Goal: Complete application form

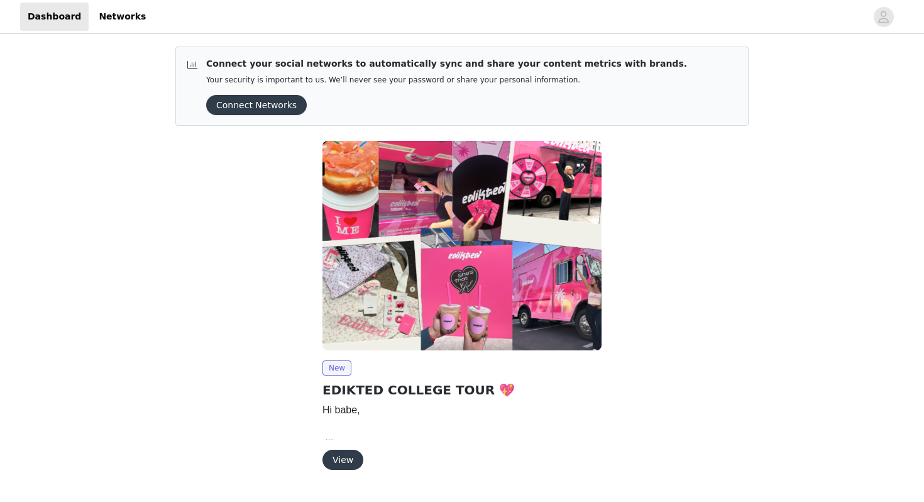
click at [345, 464] on button "View" at bounding box center [343, 460] width 41 height 20
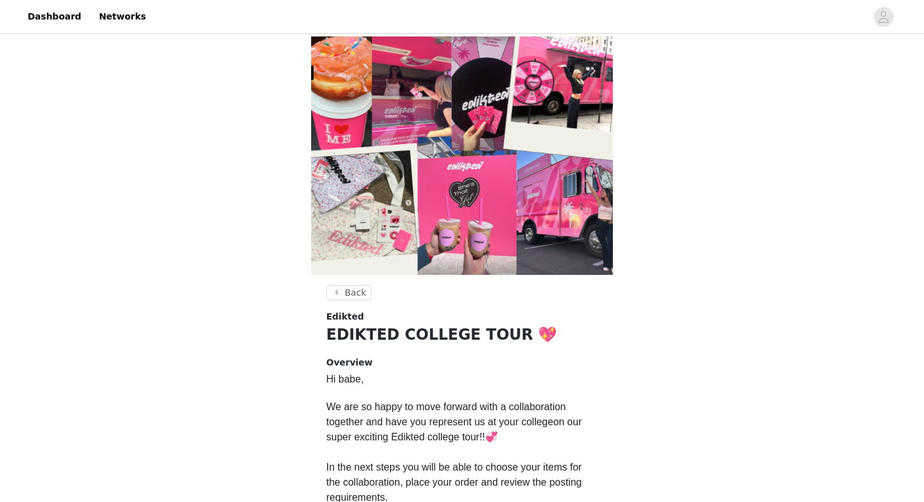
scroll to position [333, 0]
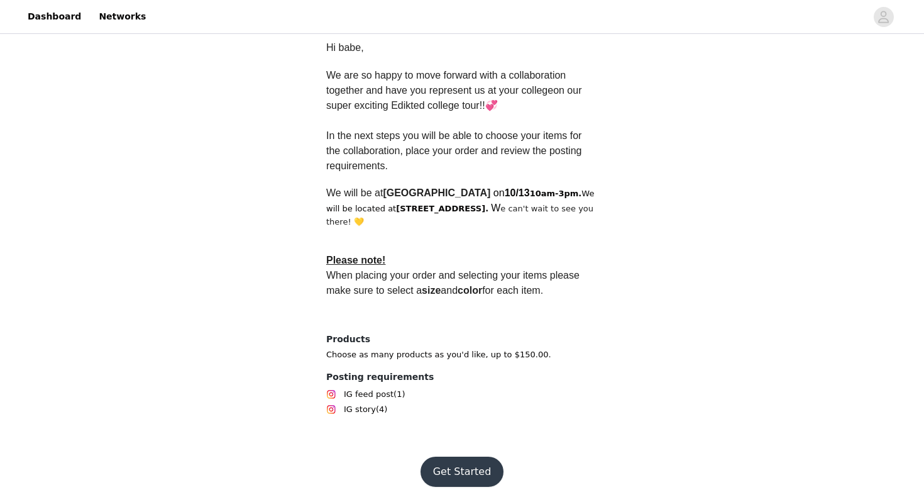
click at [452, 468] on button "Get Started" at bounding box center [463, 471] width 84 height 30
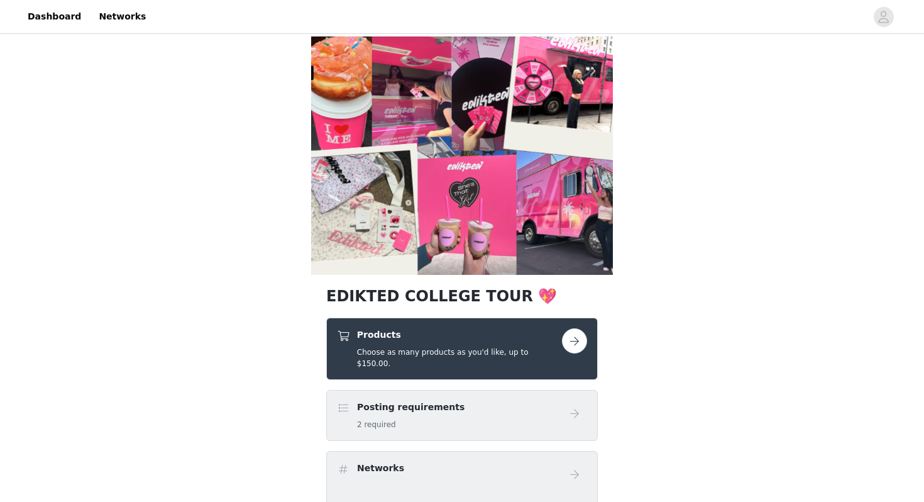
click at [537, 350] on h5 "Choose as many products as you'd like, up to $150.00." at bounding box center [459, 357] width 205 height 23
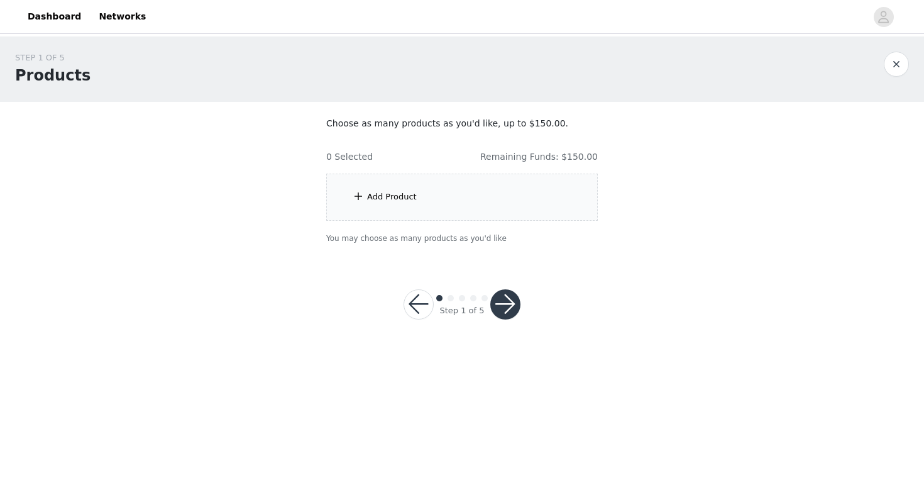
click at [380, 202] on div "Add Product" at bounding box center [462, 197] width 272 height 47
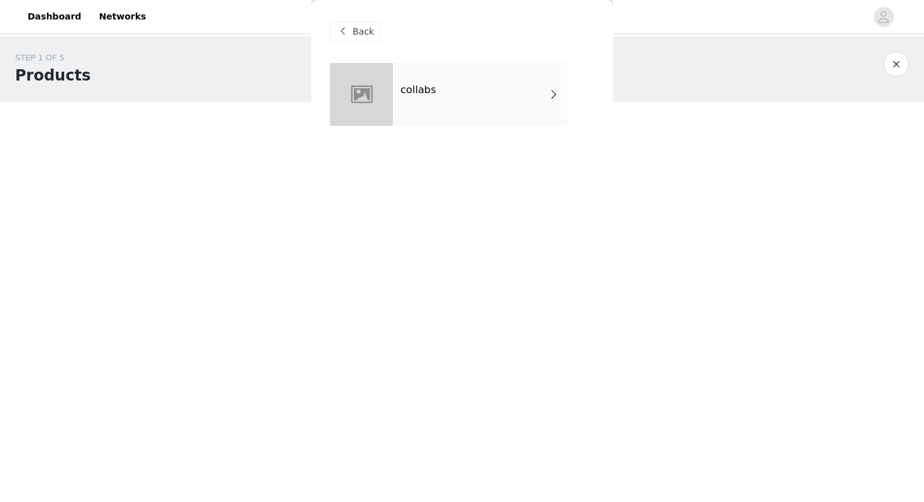
click at [431, 101] on div "collabs" at bounding box center [480, 94] width 175 height 63
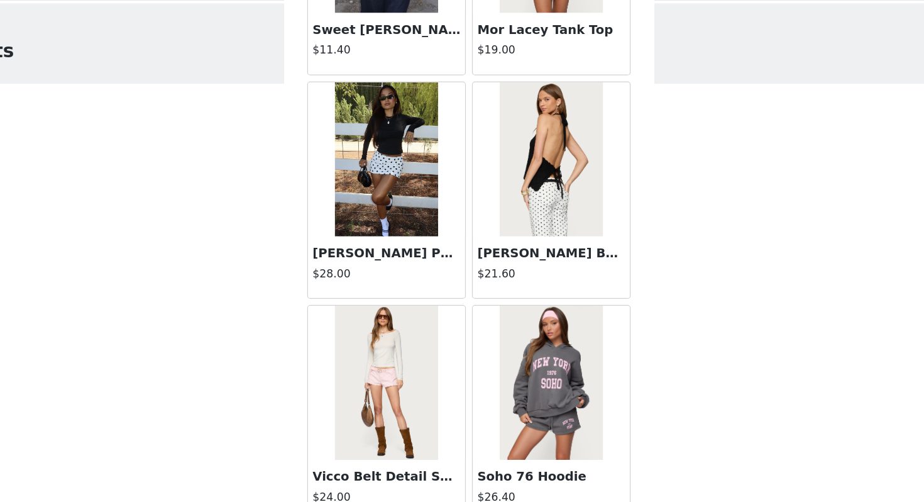
scroll to position [1422, 0]
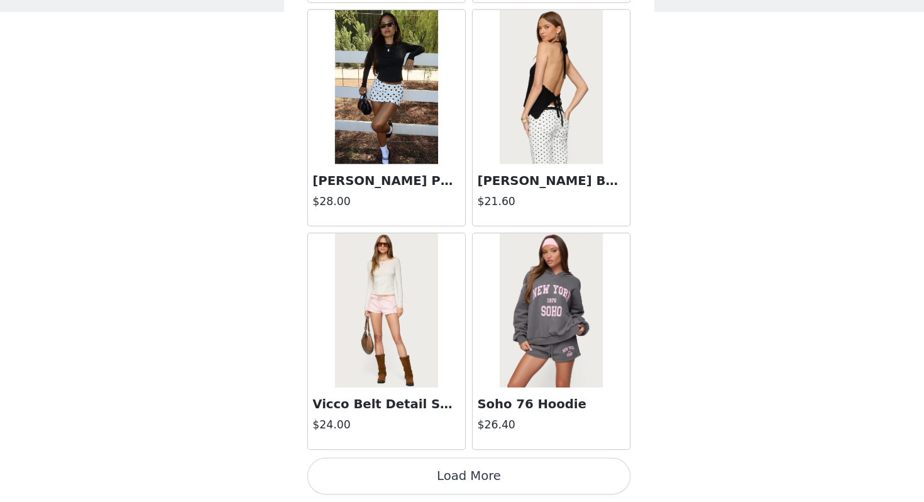
click at [401, 471] on button "Load More" at bounding box center [462, 480] width 264 height 30
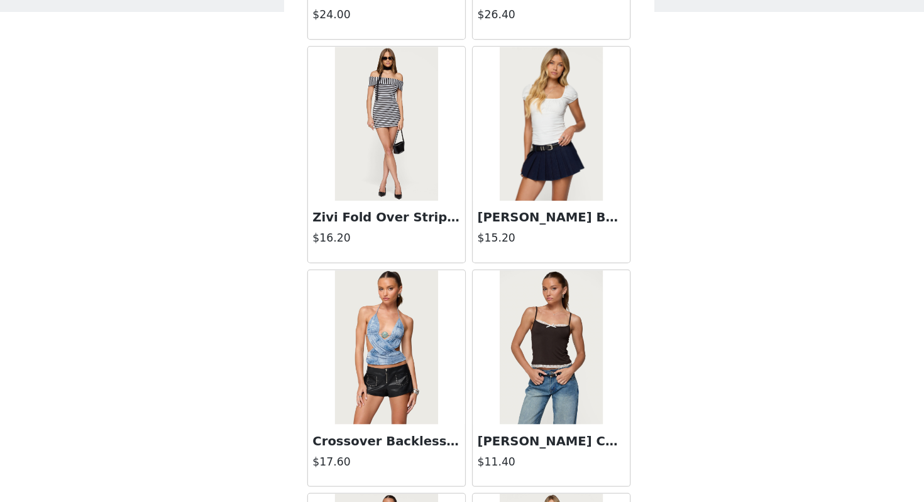
scroll to position [3245, 0]
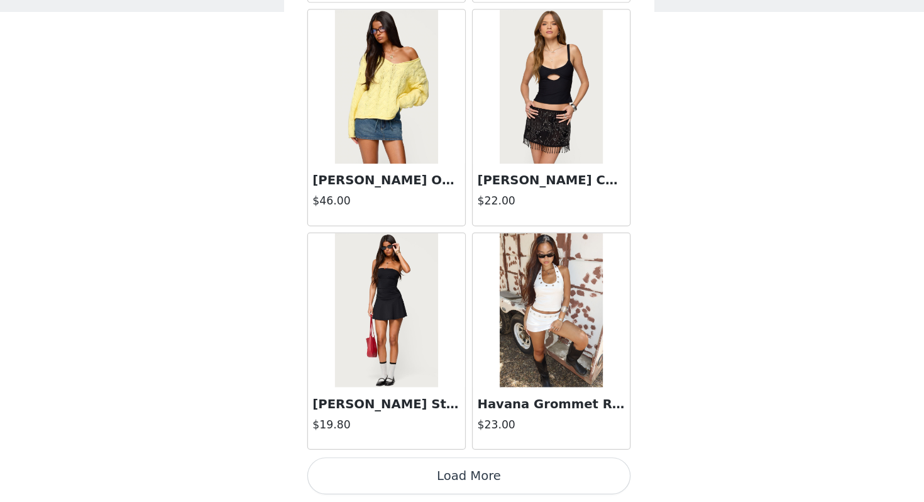
click at [406, 483] on button "Load More" at bounding box center [462, 480] width 264 height 30
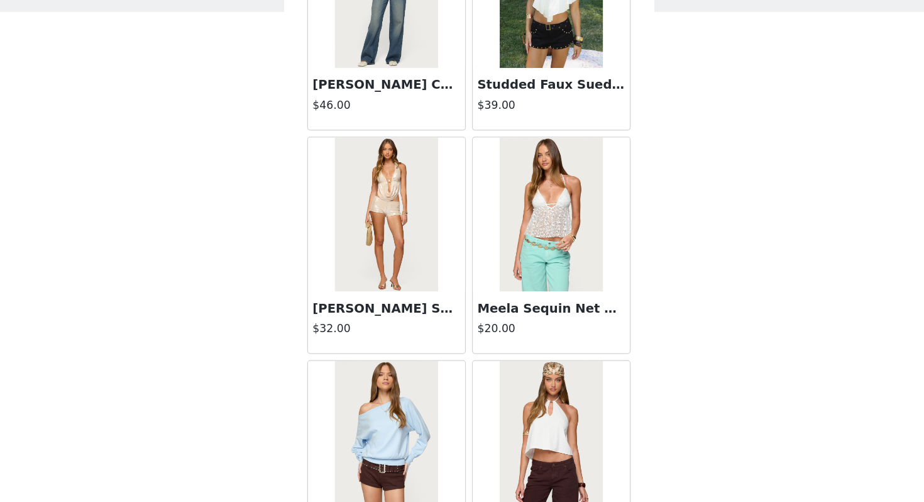
scroll to position [5069, 0]
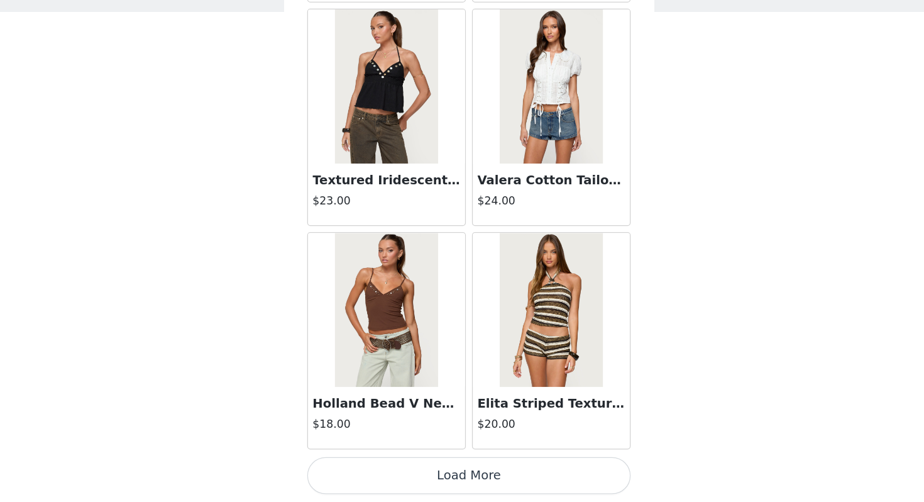
click at [472, 485] on button "Load More" at bounding box center [462, 480] width 264 height 30
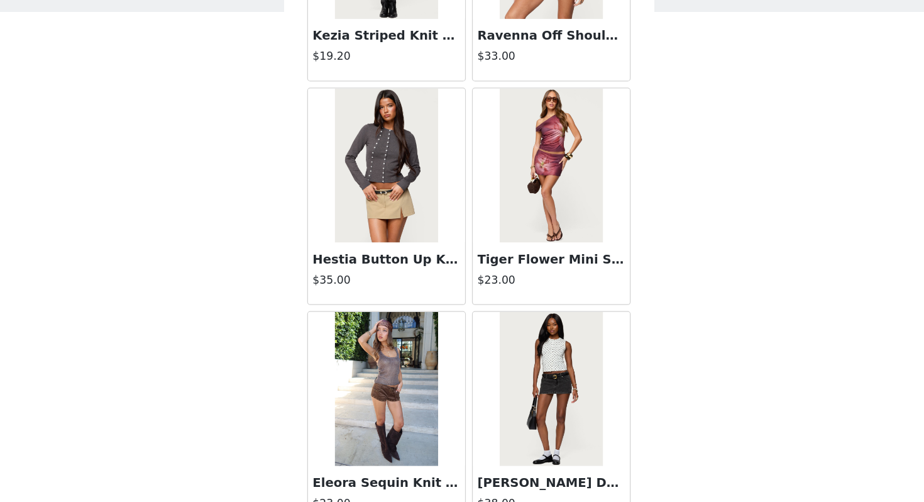
scroll to position [6892, 0]
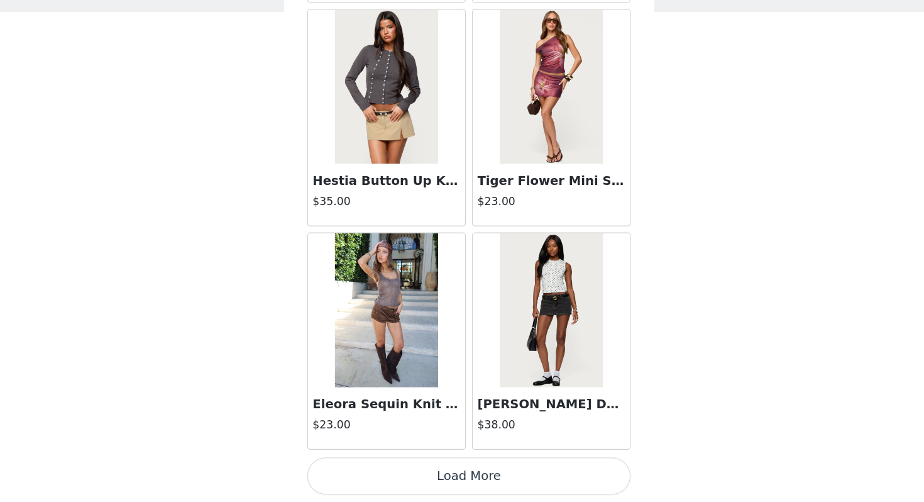
click at [445, 485] on button "Load More" at bounding box center [462, 480] width 264 height 30
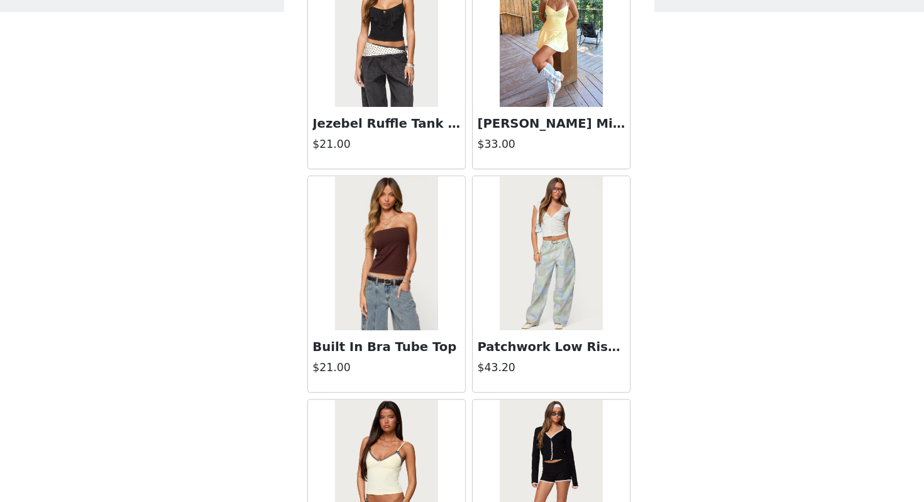
scroll to position [8715, 0]
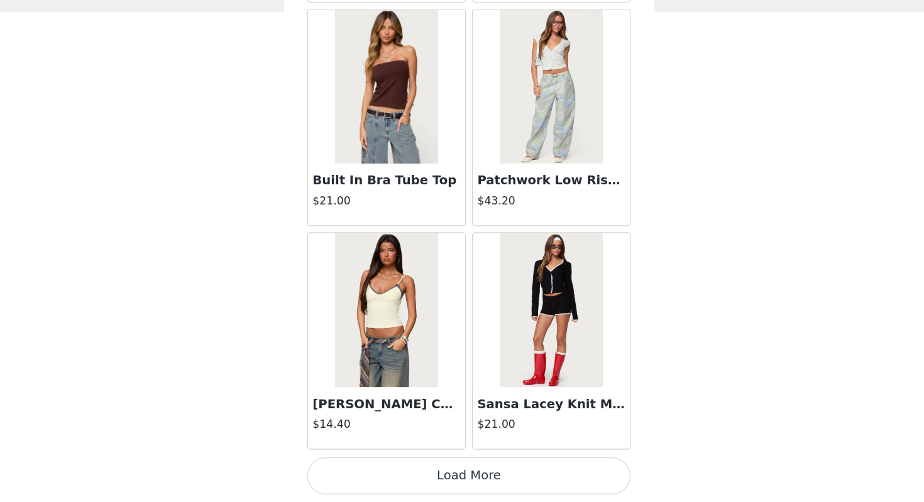
click at [412, 483] on button "Load More" at bounding box center [462, 480] width 264 height 30
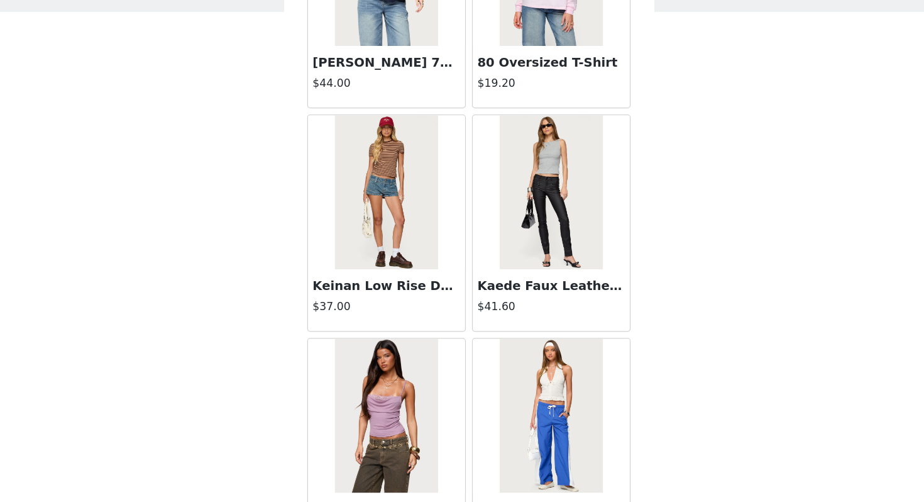
scroll to position [10539, 0]
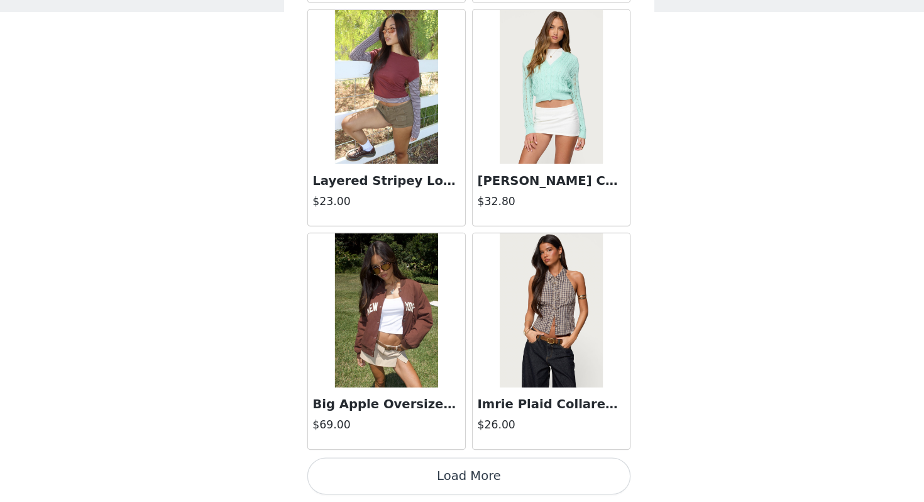
click at [406, 478] on button "Load More" at bounding box center [462, 480] width 264 height 30
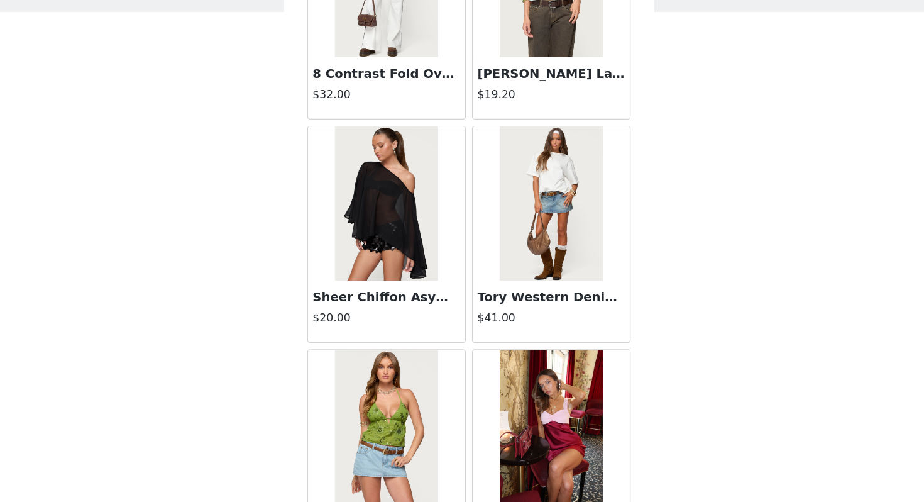
scroll to position [12362, 0]
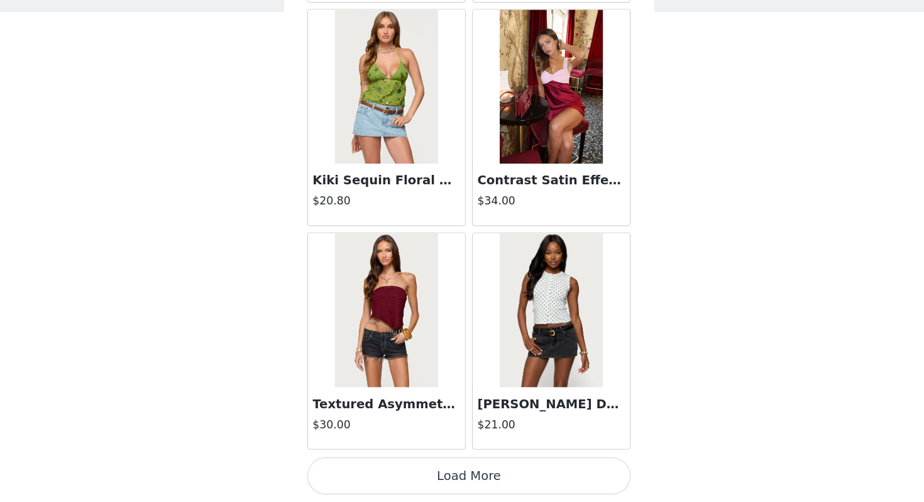
click at [412, 480] on button "Load More" at bounding box center [462, 480] width 264 height 30
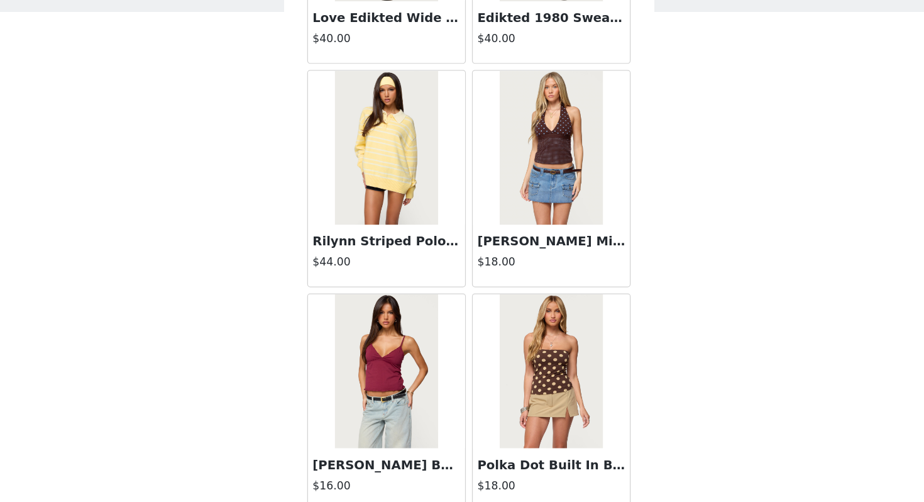
scroll to position [14185, 0]
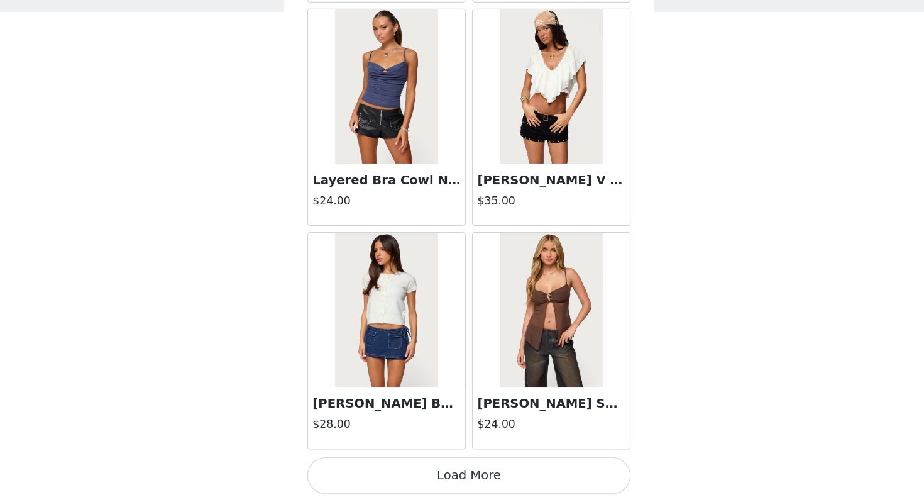
click at [400, 477] on button "Load More" at bounding box center [462, 480] width 264 height 30
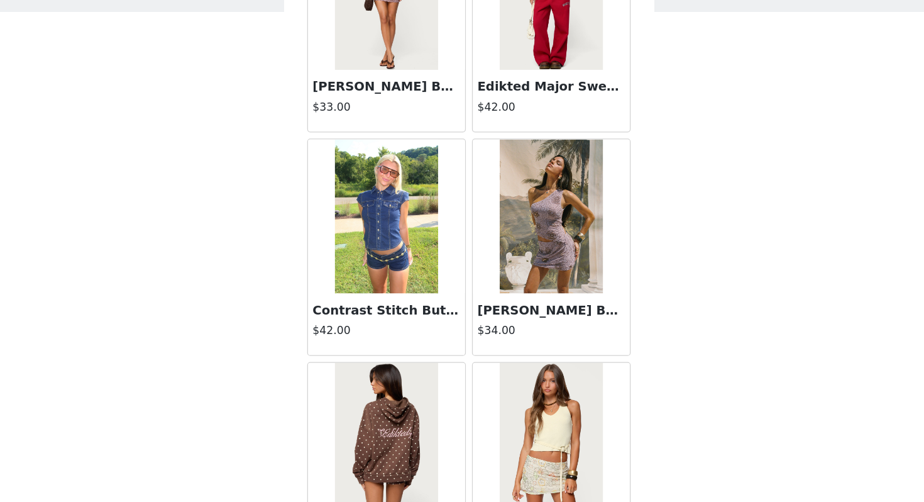
scroll to position [16008, 0]
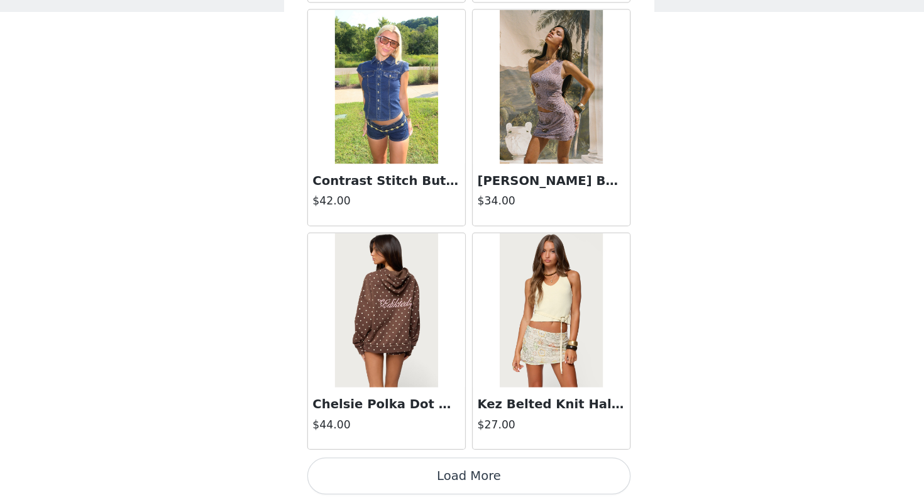
click at [443, 473] on button "Load More" at bounding box center [462, 480] width 264 height 30
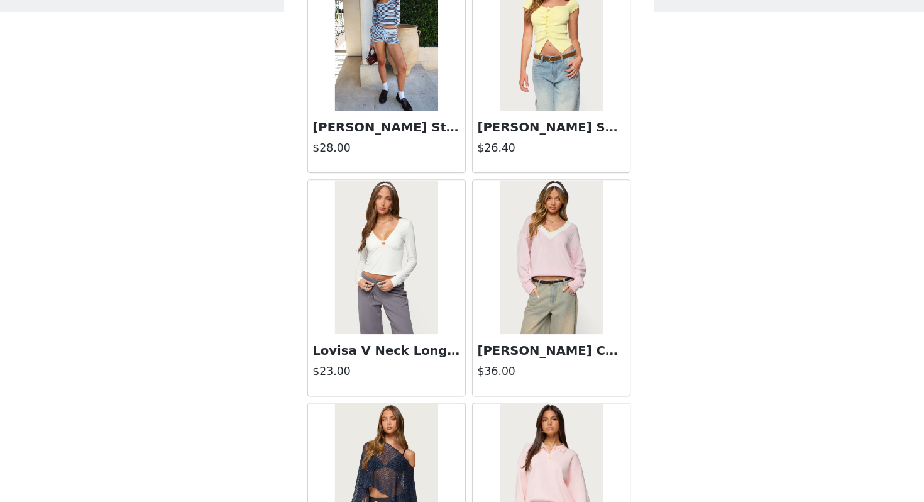
scroll to position [17832, 0]
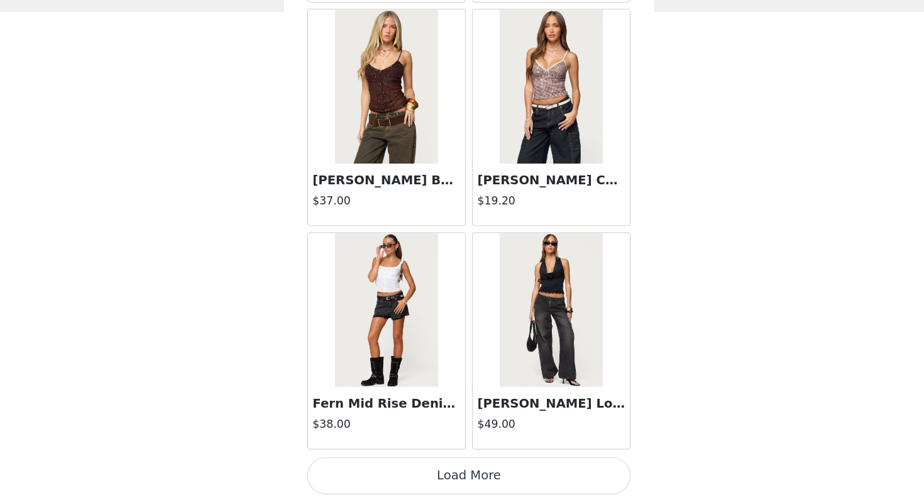
click at [436, 477] on button "Load More" at bounding box center [462, 480] width 264 height 30
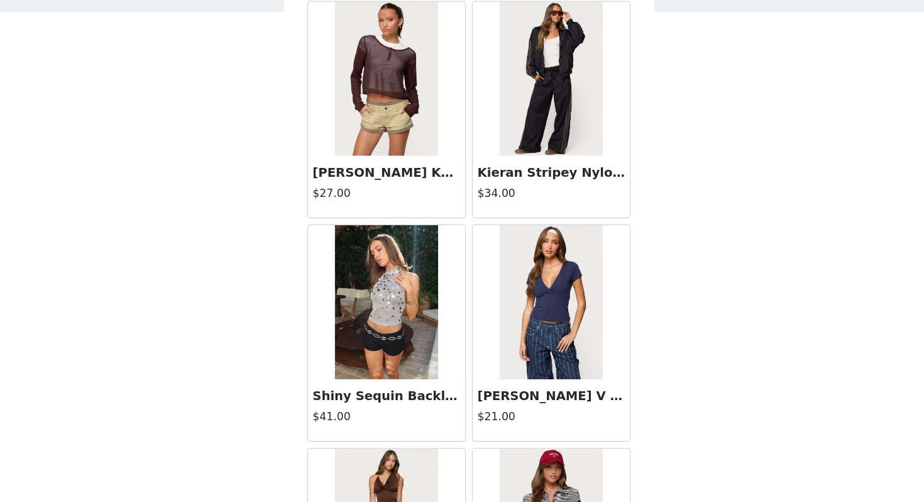
scroll to position [19655, 0]
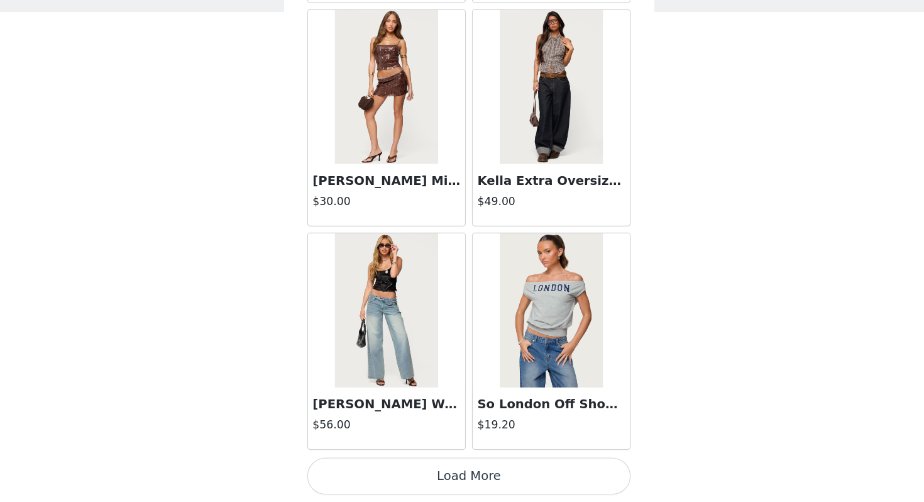
click at [421, 478] on button "Load More" at bounding box center [462, 480] width 264 height 30
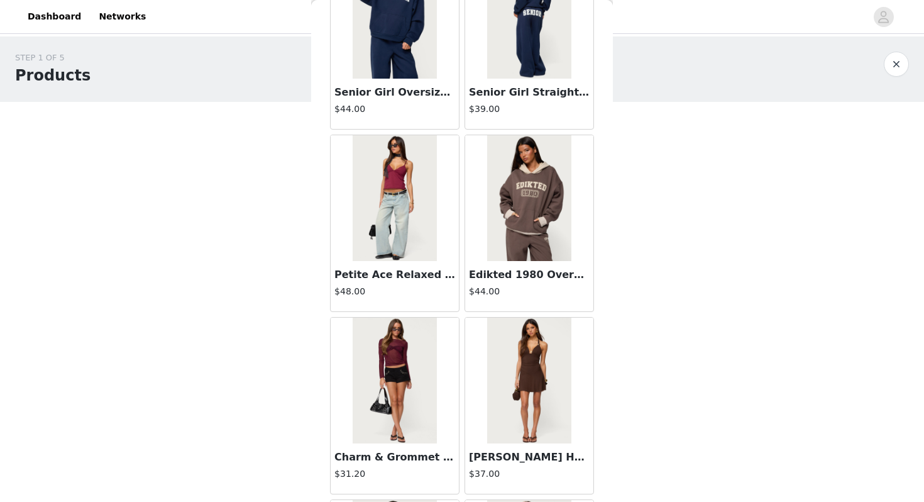
scroll to position [13787, 0]
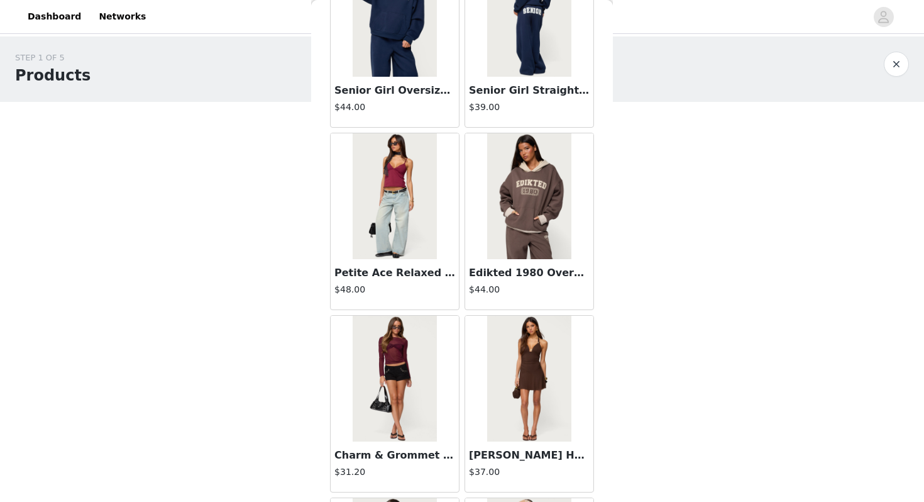
click at [530, 239] on img at bounding box center [529, 196] width 84 height 126
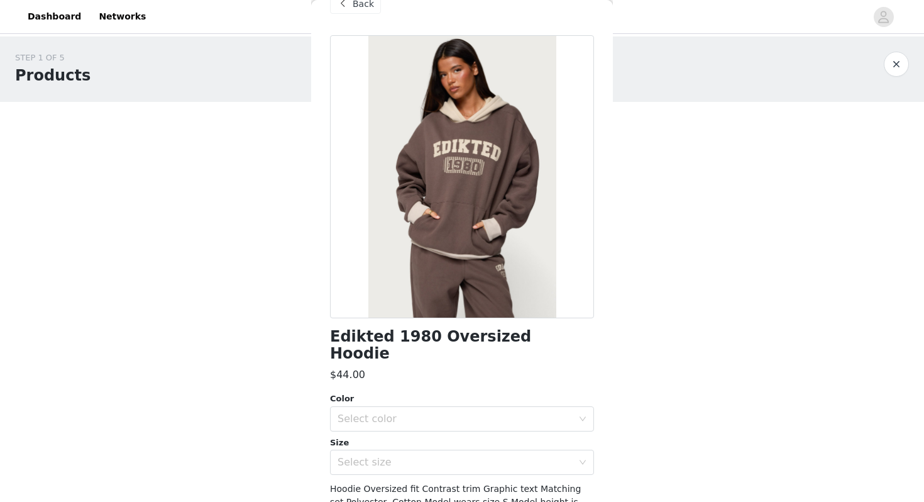
scroll to position [110, 0]
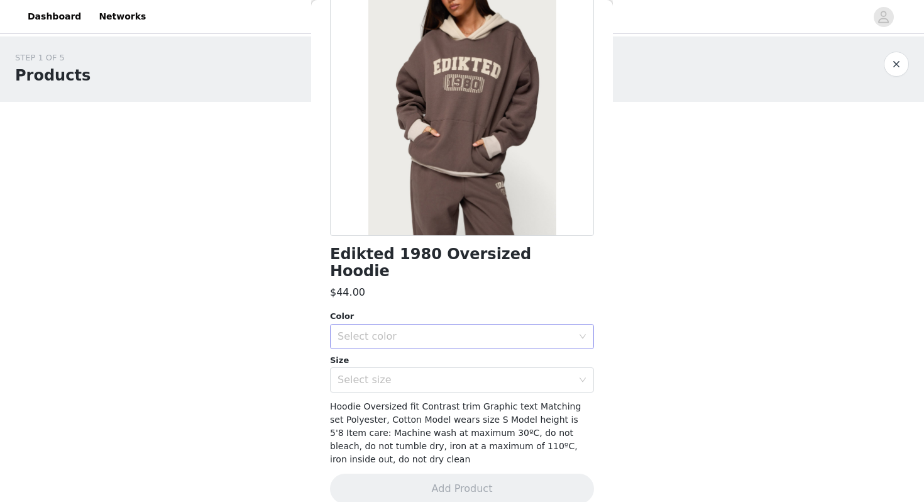
click at [458, 330] on div "Select color" at bounding box center [455, 336] width 235 height 13
click at [443, 350] on li "BROWN" at bounding box center [462, 347] width 264 height 20
click at [434, 373] on div "Select size" at bounding box center [455, 379] width 235 height 13
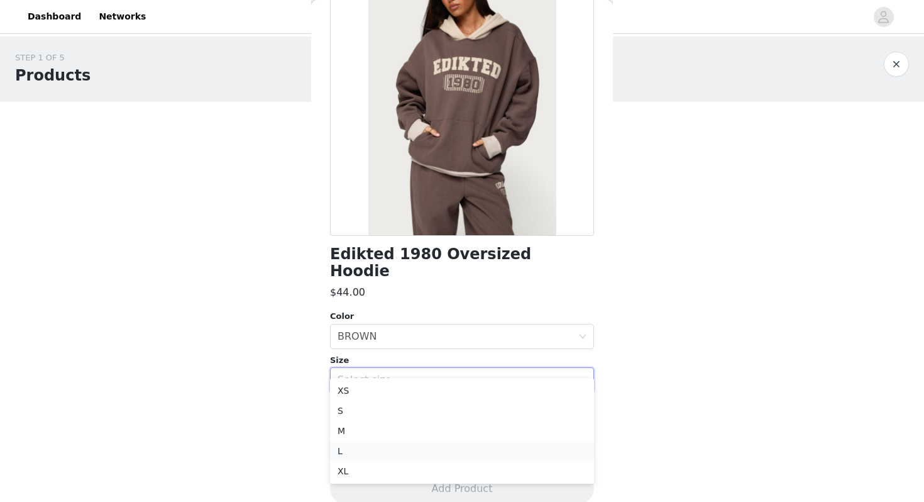
click at [393, 450] on li "L" at bounding box center [462, 451] width 264 height 20
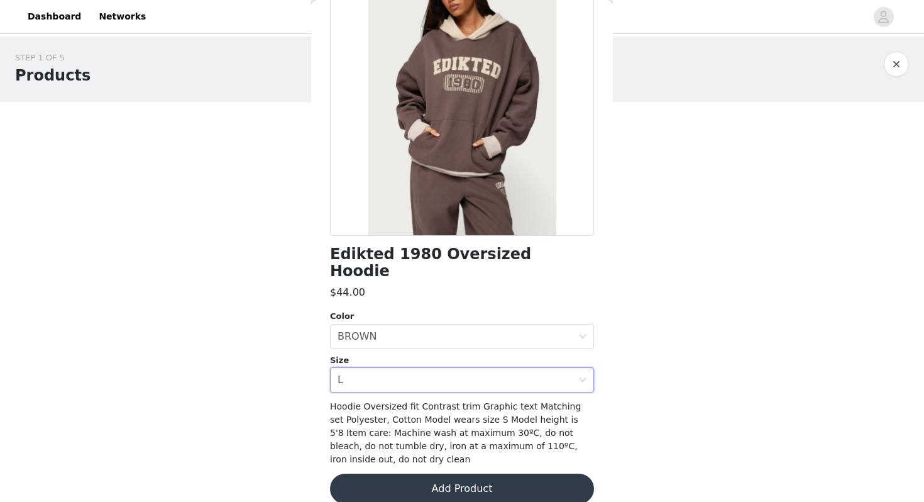
click at [417, 473] on button "Add Product" at bounding box center [462, 488] width 264 height 30
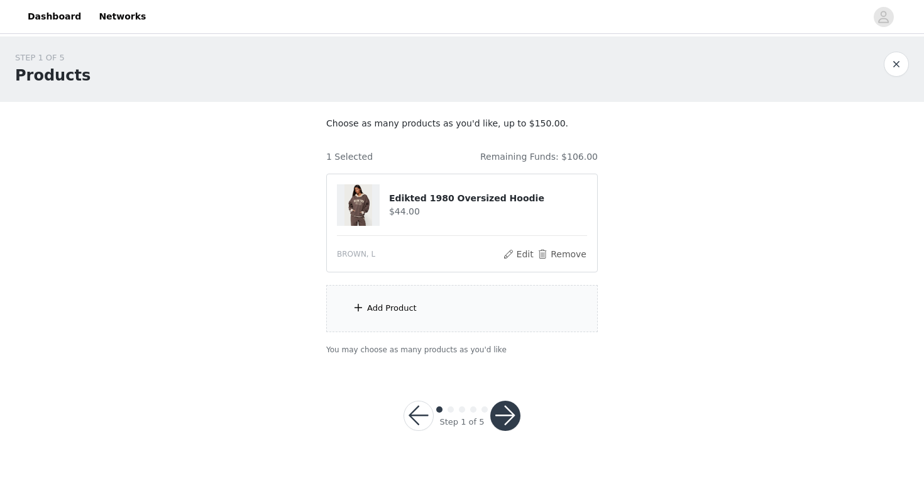
click at [431, 314] on div "Add Product" at bounding box center [462, 308] width 272 height 47
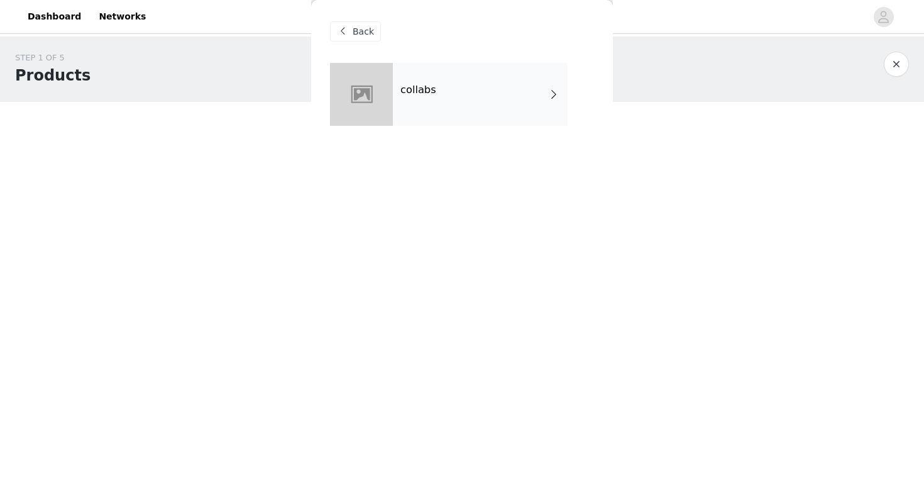
click at [447, 96] on div "collabs" at bounding box center [480, 94] width 175 height 63
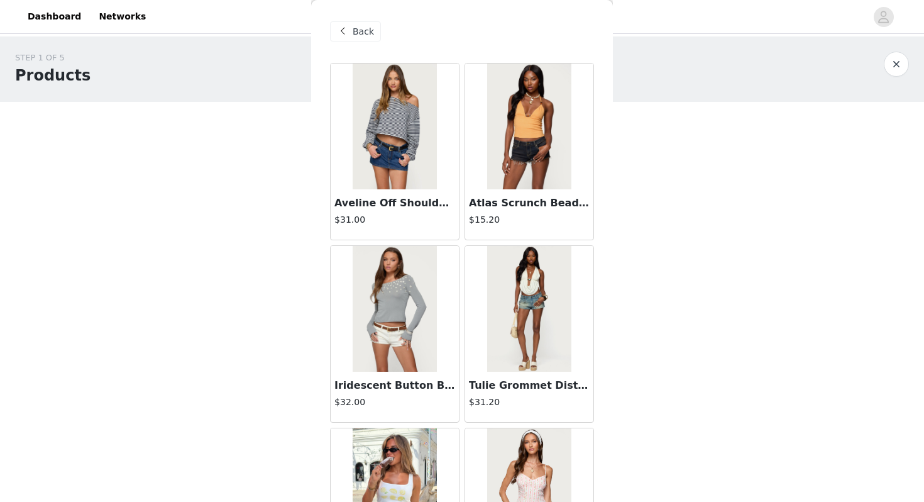
scroll to position [1422, 0]
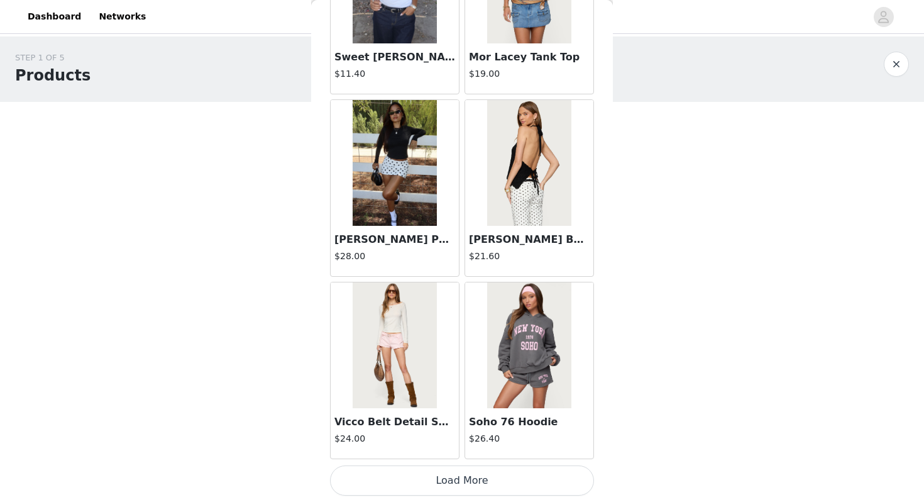
click at [426, 480] on button "Load More" at bounding box center [462, 480] width 264 height 30
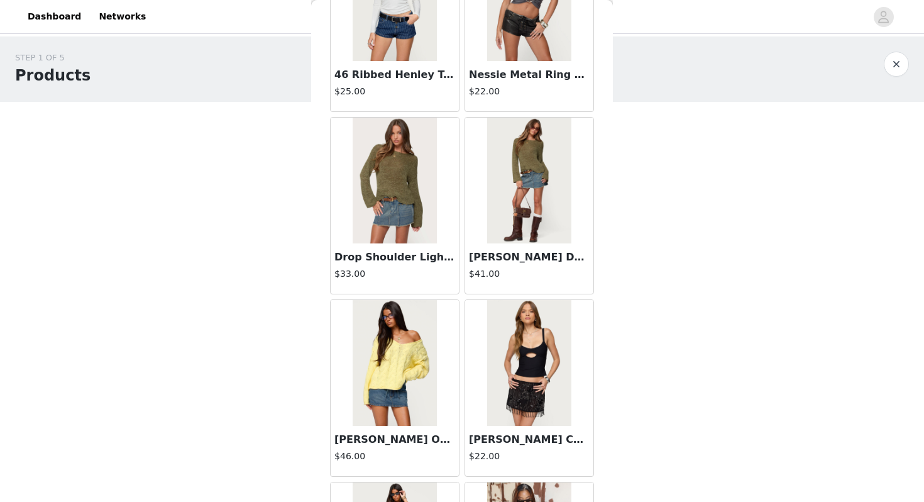
scroll to position [3245, 0]
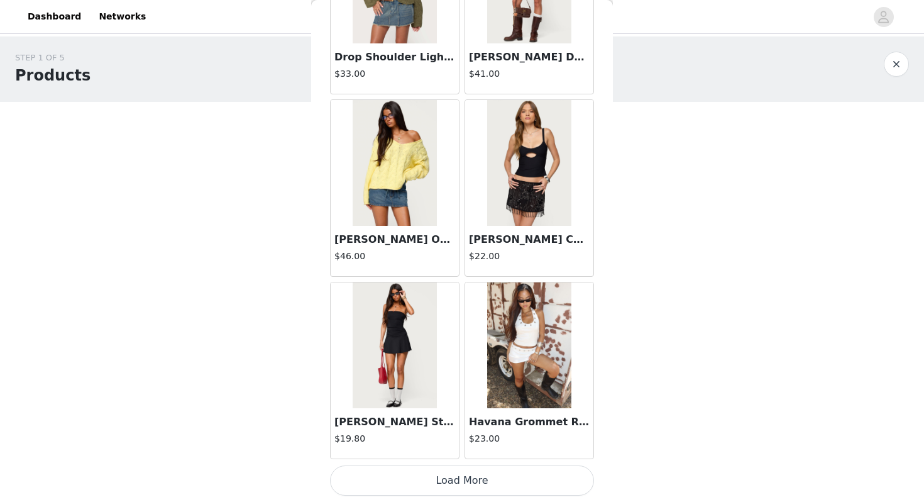
click at [440, 480] on button "Load More" at bounding box center [462, 480] width 264 height 30
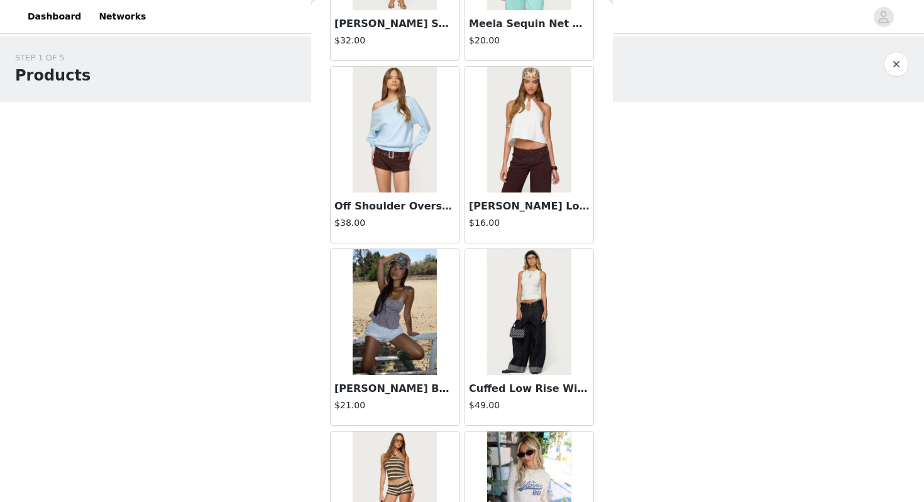
scroll to position [5069, 0]
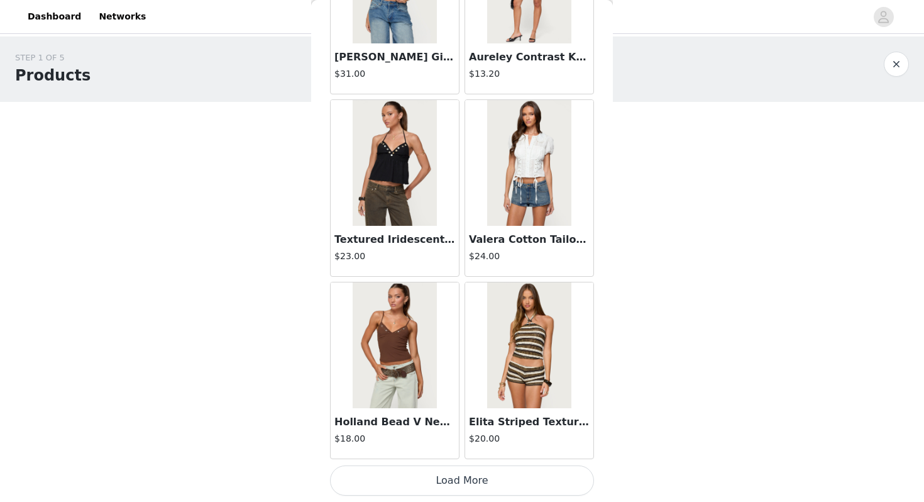
click at [432, 480] on button "Load More" at bounding box center [462, 480] width 264 height 30
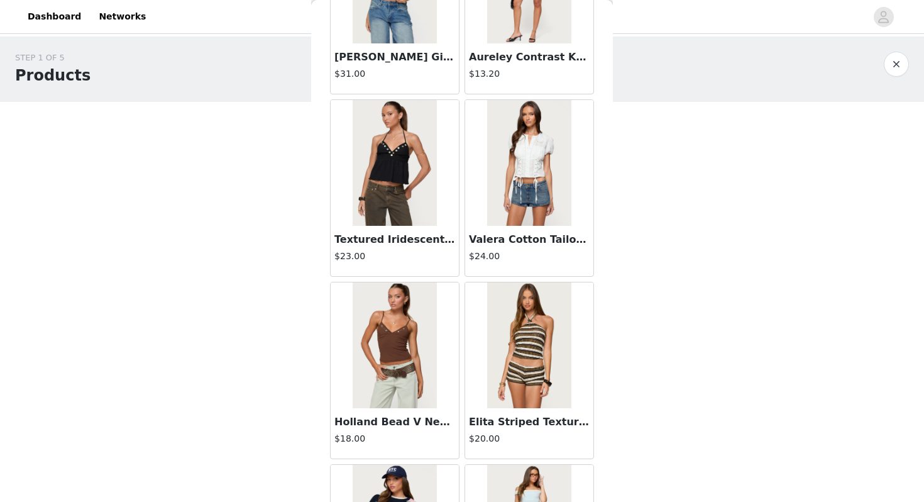
scroll to position [6892, 0]
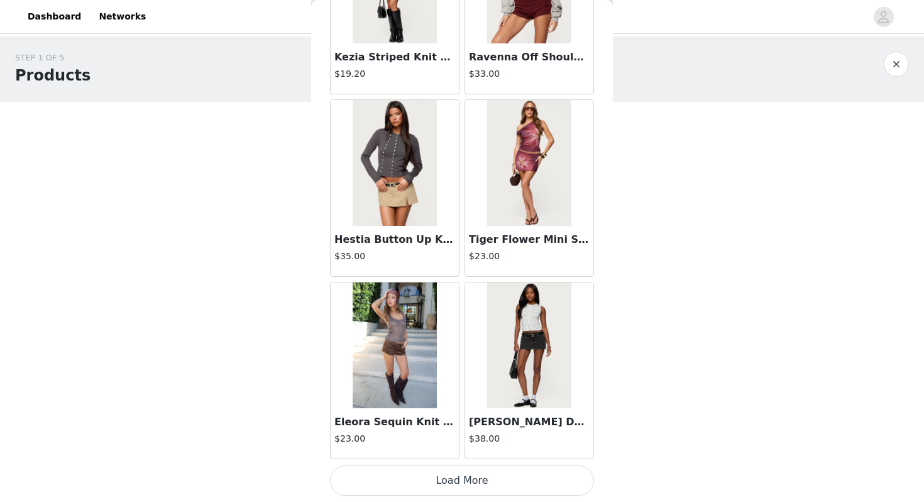
click at [407, 468] on button "Load More" at bounding box center [462, 480] width 264 height 30
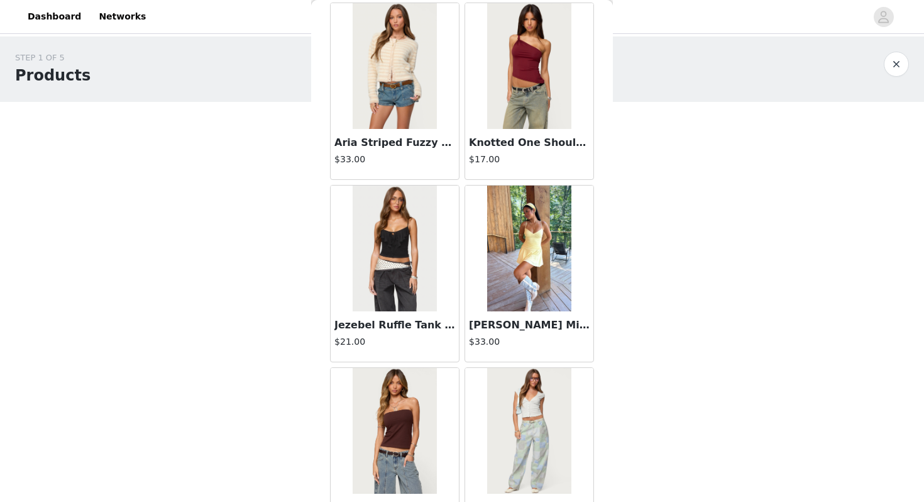
scroll to position [8715, 0]
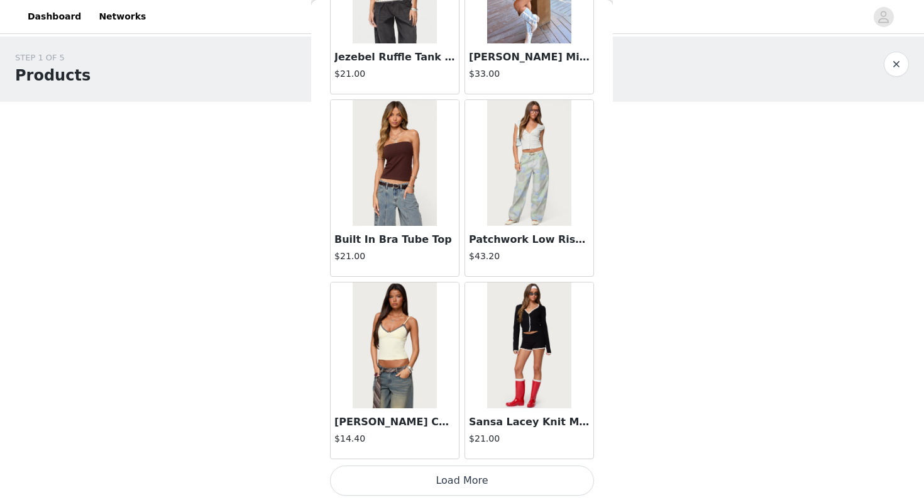
click at [430, 482] on button "Load More" at bounding box center [462, 480] width 264 height 30
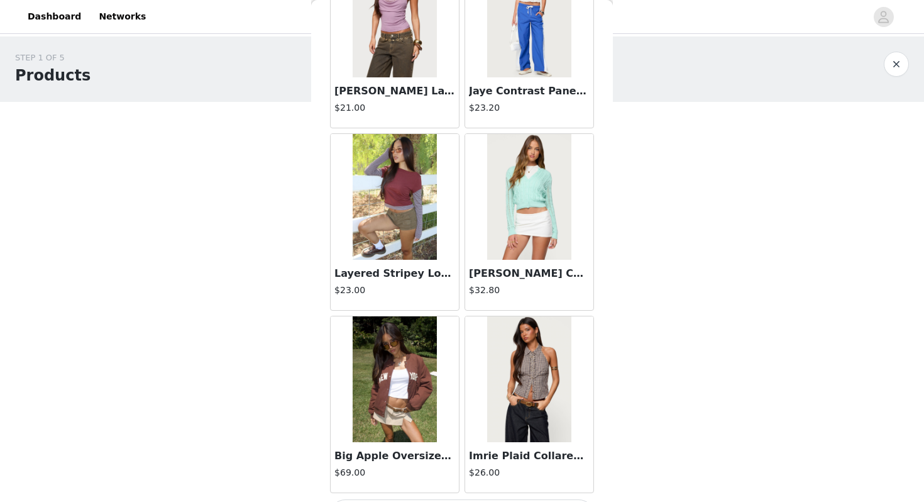
scroll to position [10539, 0]
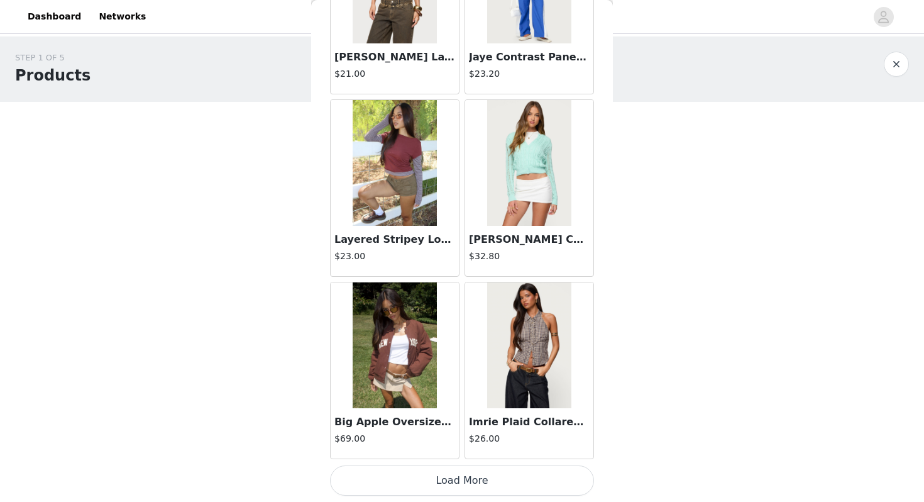
click at [424, 482] on button "Load More" at bounding box center [462, 480] width 264 height 30
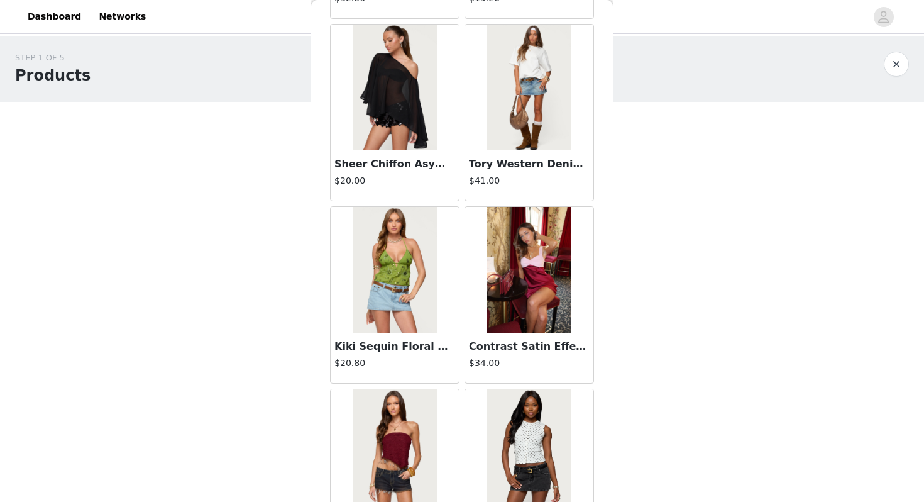
scroll to position [12362, 0]
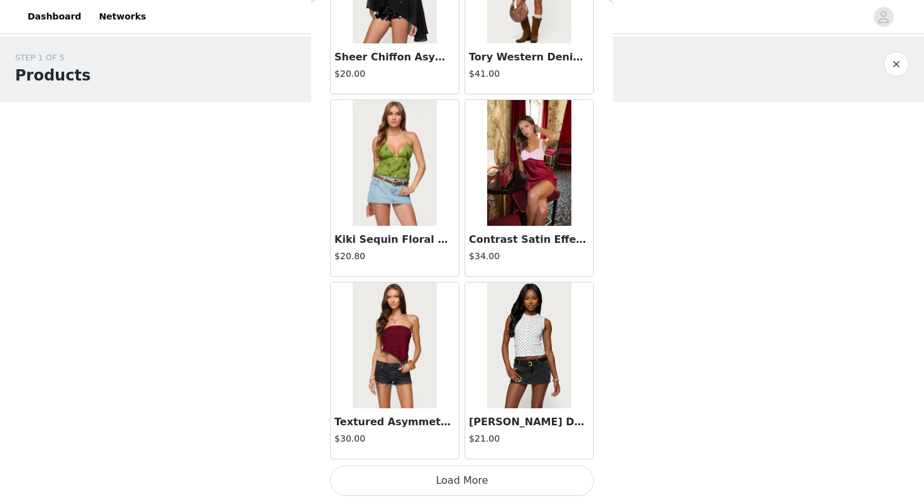
click at [449, 472] on button "Load More" at bounding box center [462, 480] width 264 height 30
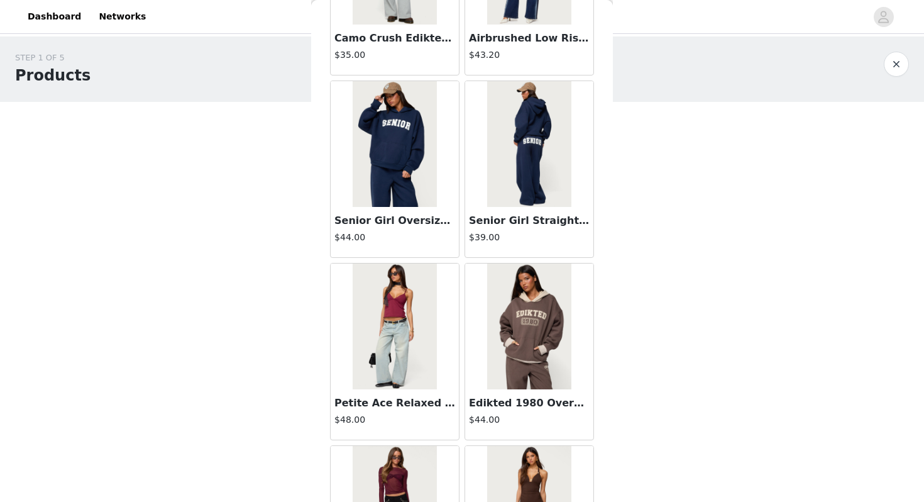
scroll to position [14185, 0]
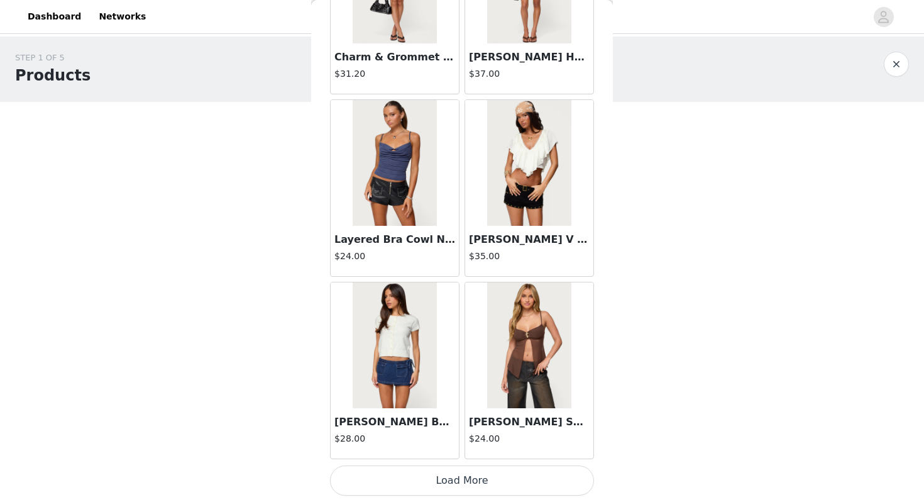
click at [438, 472] on button "Load More" at bounding box center [462, 480] width 264 height 30
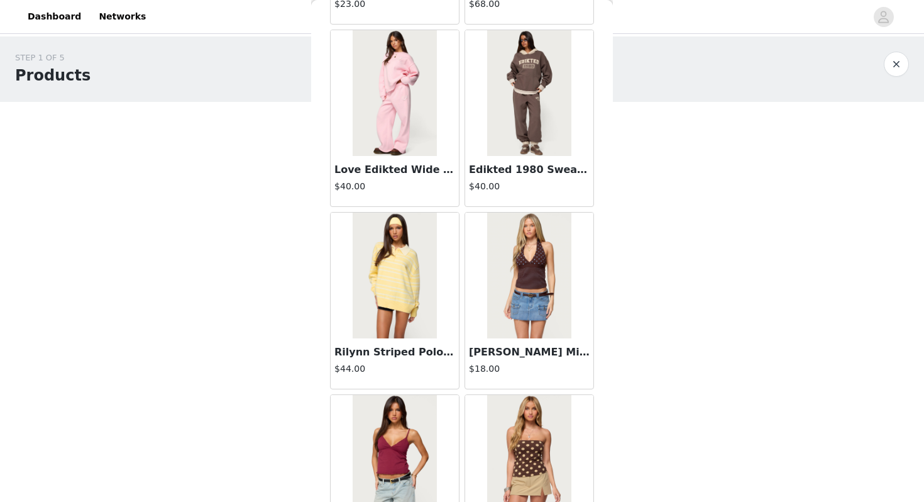
scroll to position [12978, 0]
click at [522, 130] on img at bounding box center [529, 94] width 84 height 126
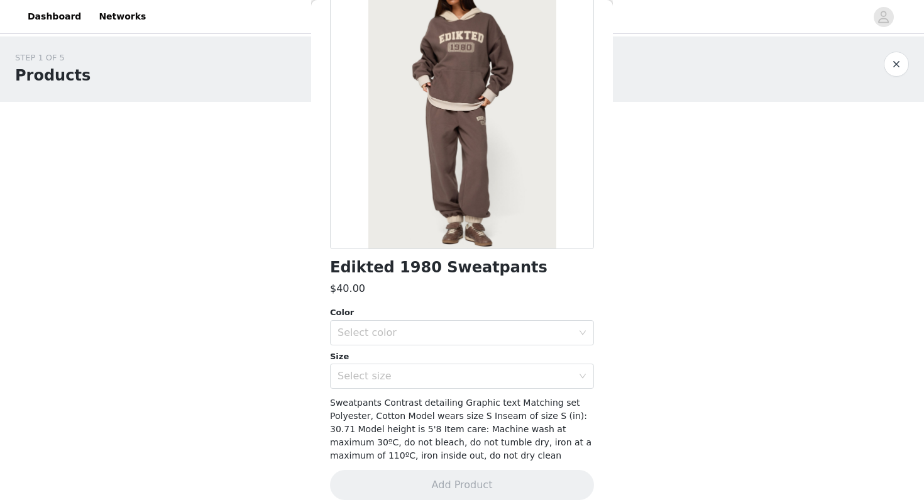
scroll to position [110, 0]
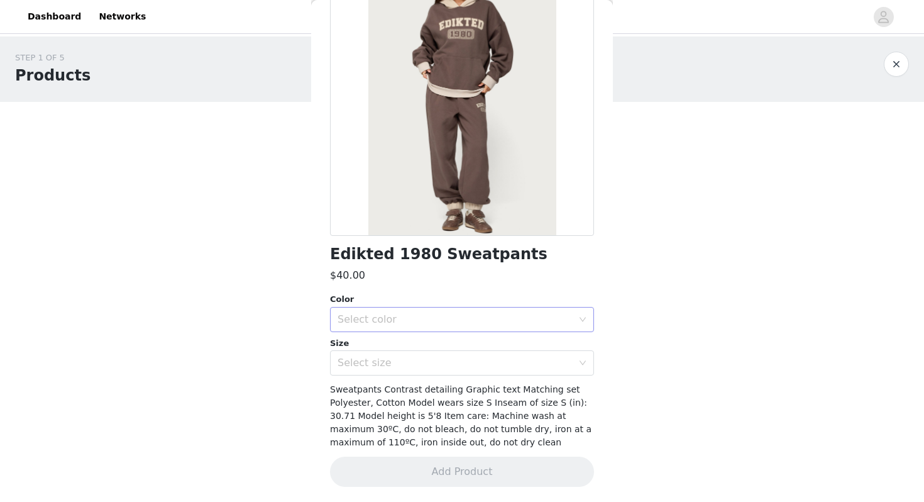
click at [434, 321] on div "Select color" at bounding box center [455, 319] width 235 height 13
click at [425, 355] on li "BROWN" at bounding box center [462, 347] width 264 height 20
click at [422, 360] on div "Select size" at bounding box center [455, 362] width 235 height 13
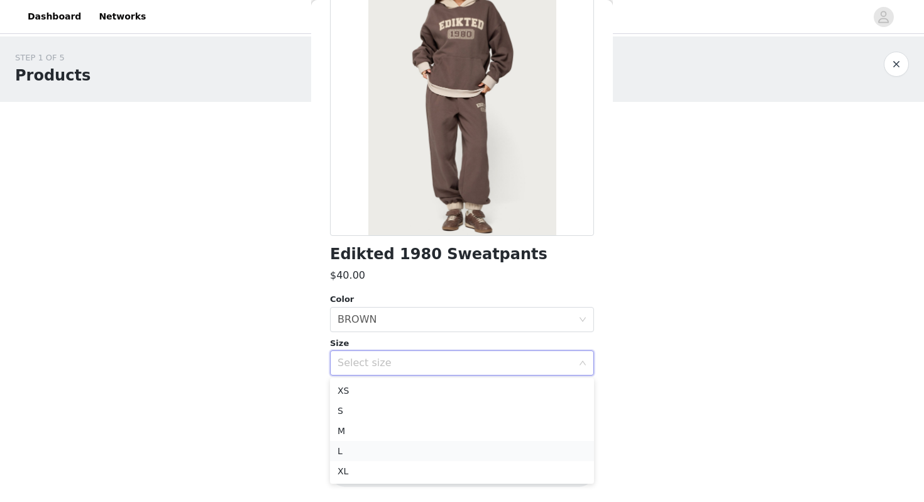
click at [380, 450] on li "L" at bounding box center [462, 451] width 264 height 20
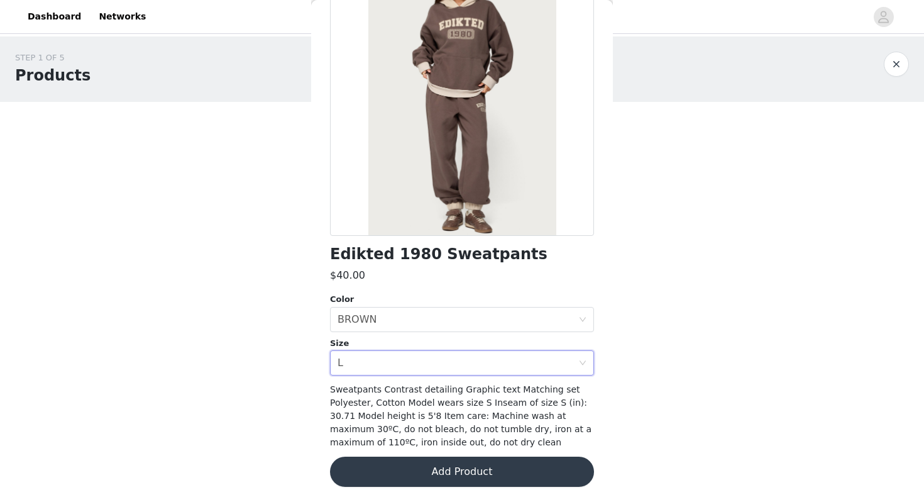
click at [388, 475] on button "Add Product" at bounding box center [462, 471] width 264 height 30
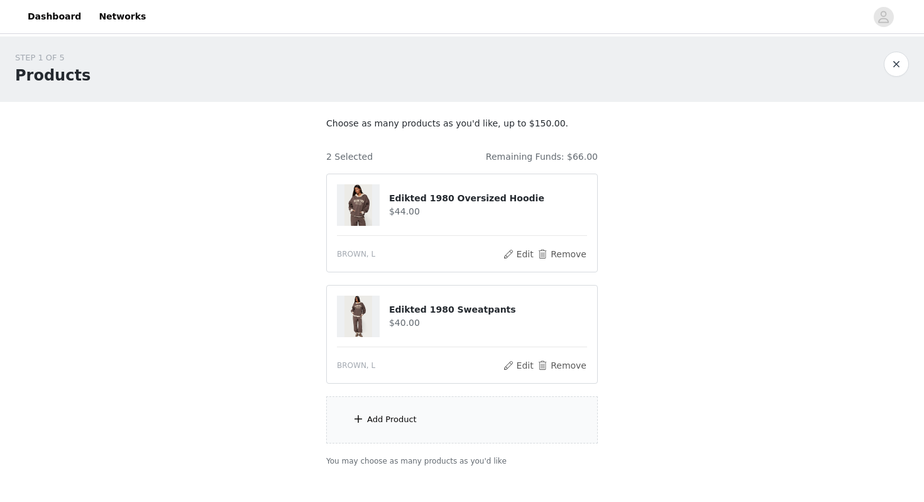
click at [433, 428] on div "Add Product" at bounding box center [462, 419] width 272 height 47
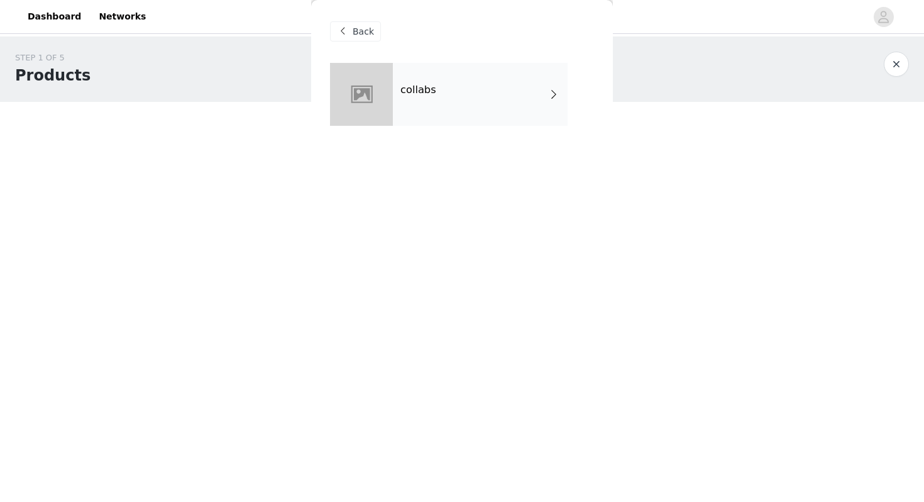
click at [439, 106] on div "collabs" at bounding box center [480, 94] width 175 height 63
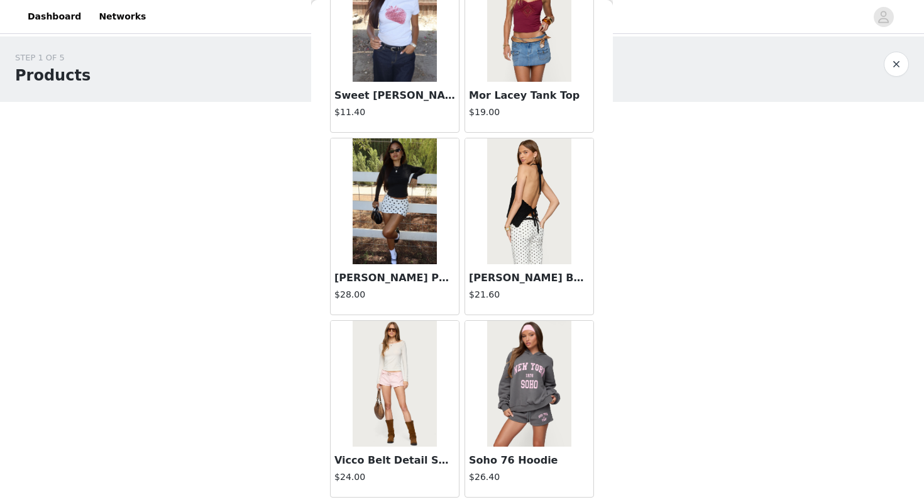
scroll to position [1422, 0]
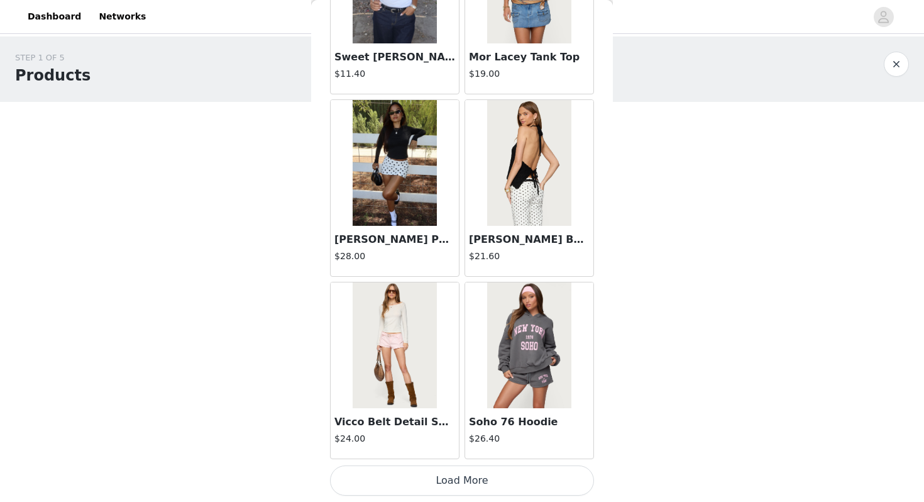
click at [388, 473] on button "Load More" at bounding box center [462, 480] width 264 height 30
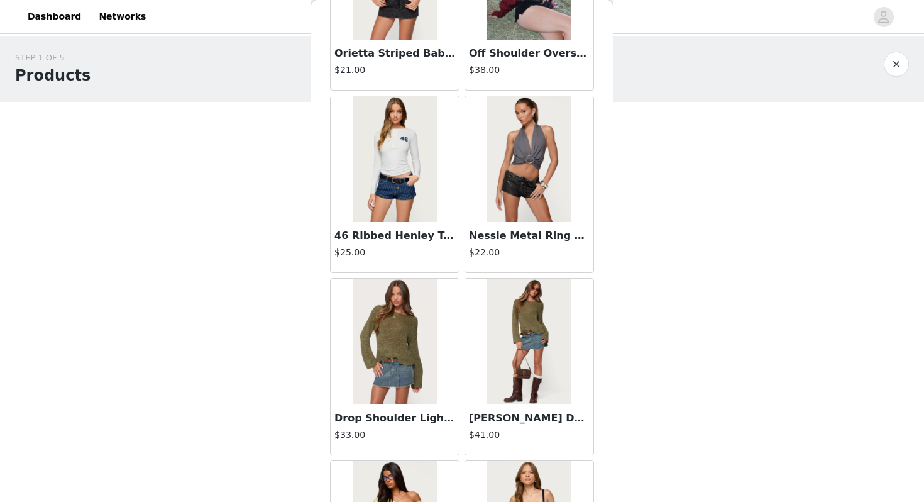
scroll to position [3245, 0]
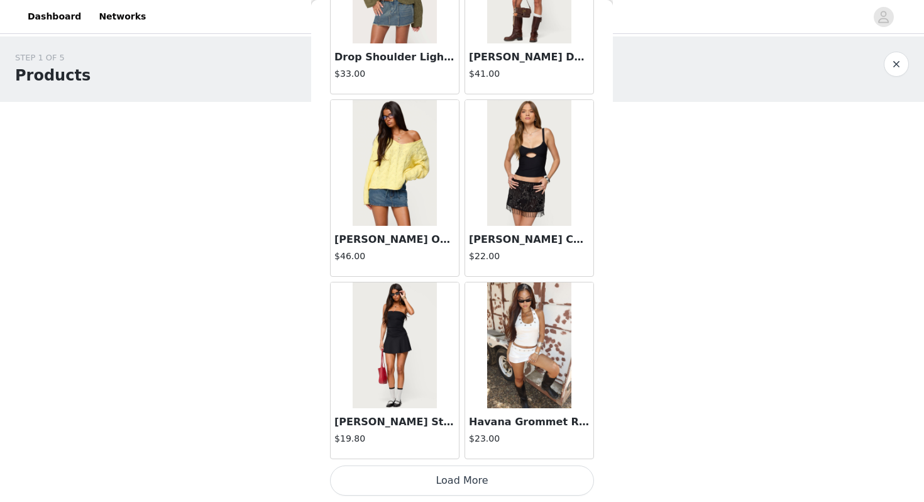
click at [402, 480] on button "Load More" at bounding box center [462, 480] width 264 height 30
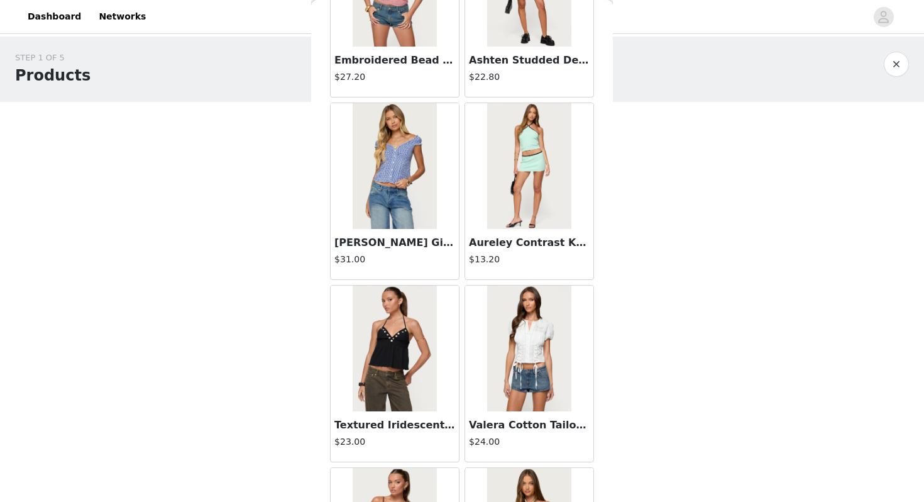
scroll to position [5069, 0]
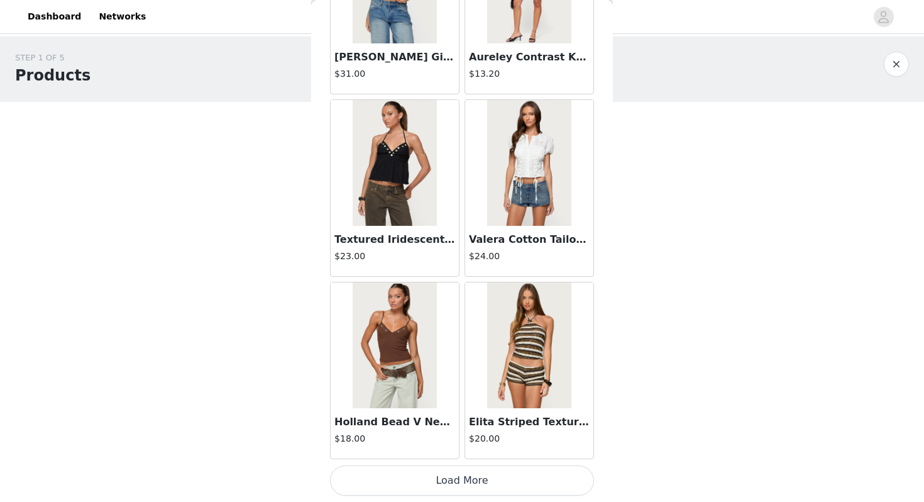
click at [450, 486] on button "Load More" at bounding box center [462, 480] width 264 height 30
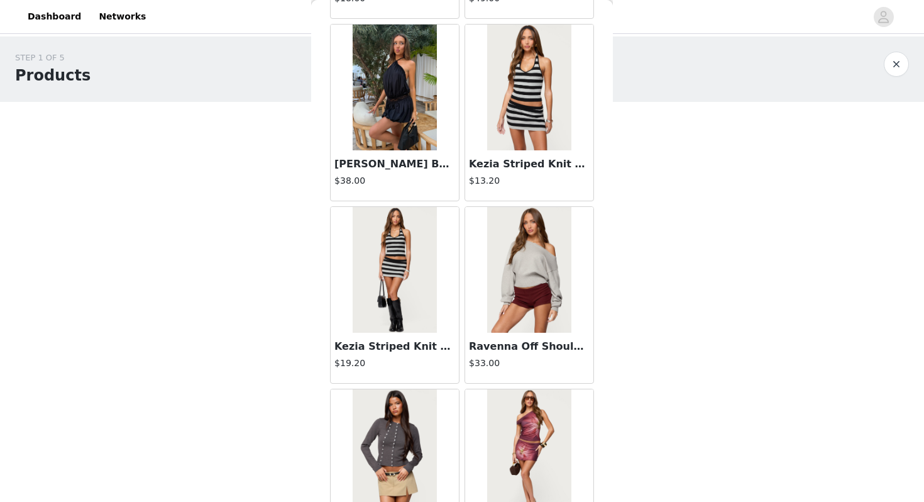
scroll to position [6892, 0]
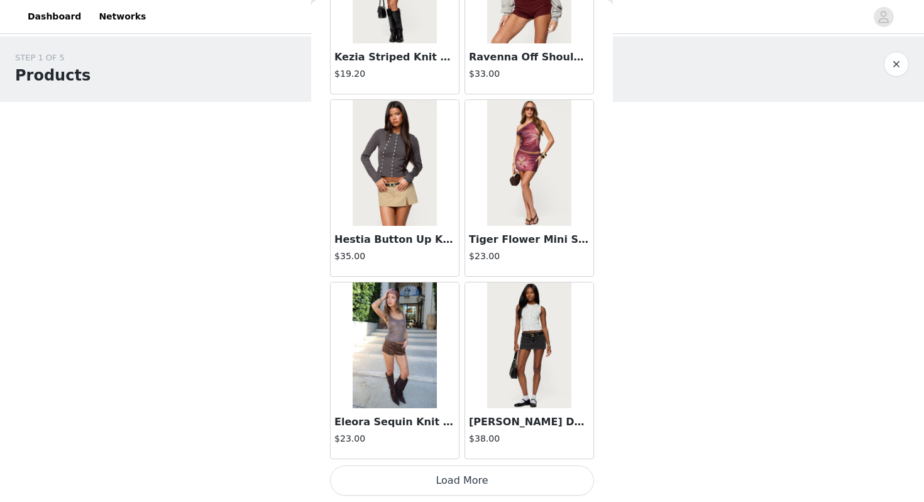
click at [462, 482] on button "Load More" at bounding box center [462, 480] width 264 height 30
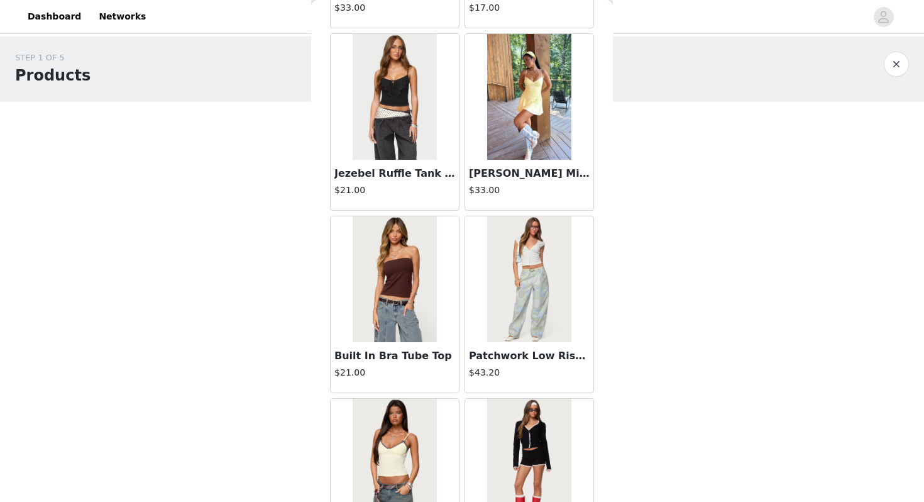
scroll to position [8715, 0]
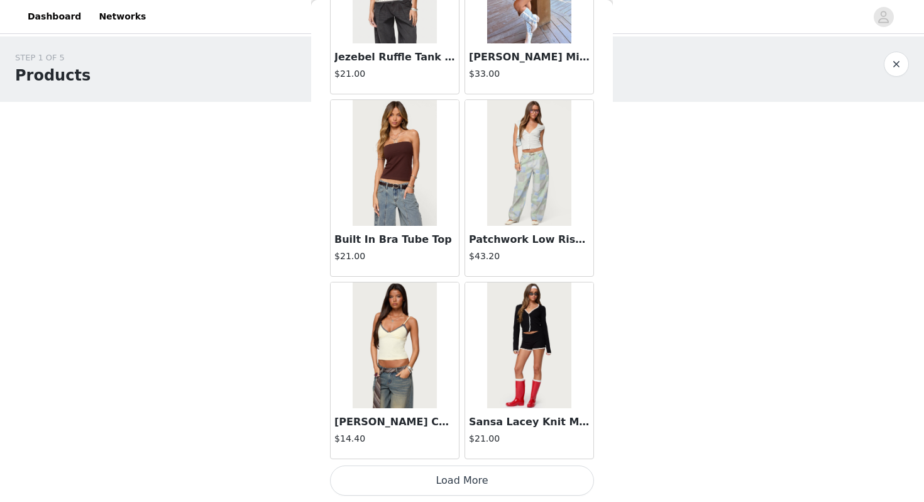
click at [445, 472] on button "Load More" at bounding box center [462, 480] width 264 height 30
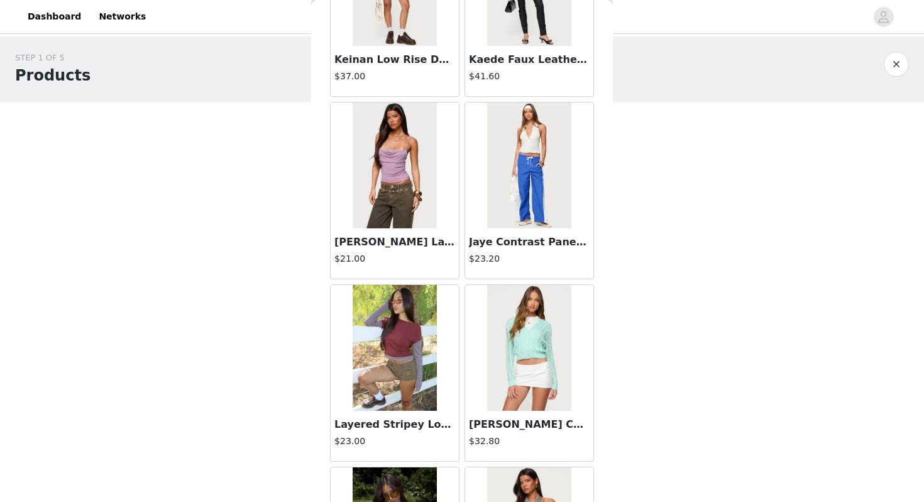
scroll to position [10539, 0]
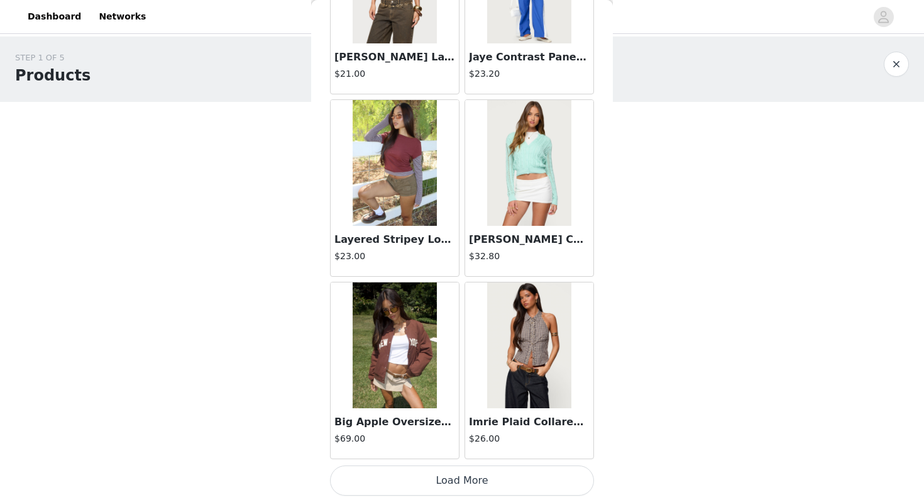
click at [421, 473] on button "Load More" at bounding box center [462, 480] width 264 height 30
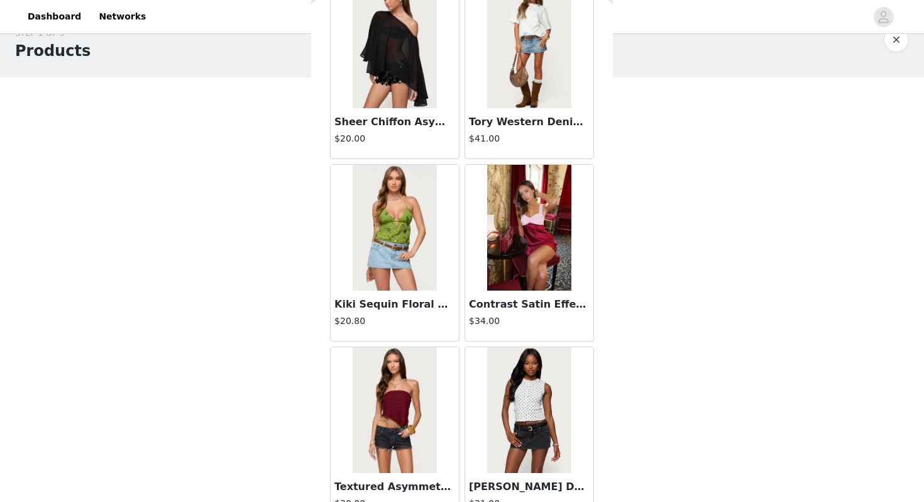
scroll to position [12362, 0]
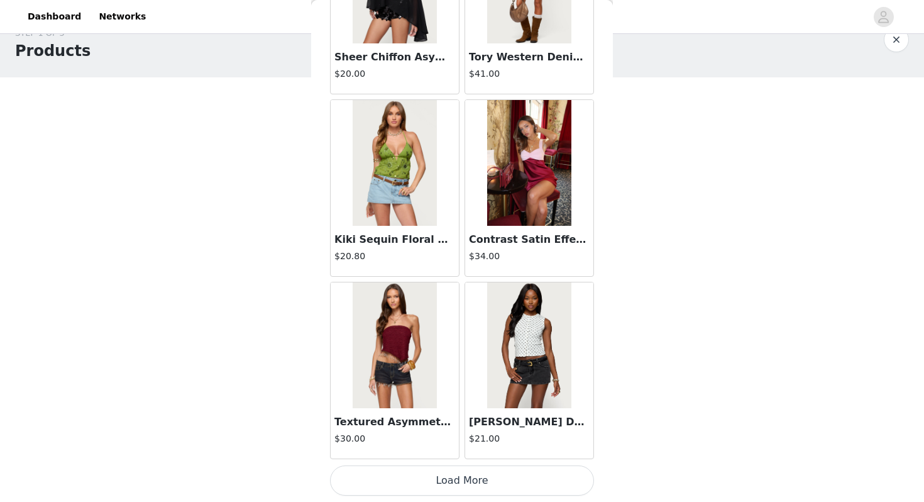
click at [425, 475] on button "Load More" at bounding box center [462, 480] width 264 height 30
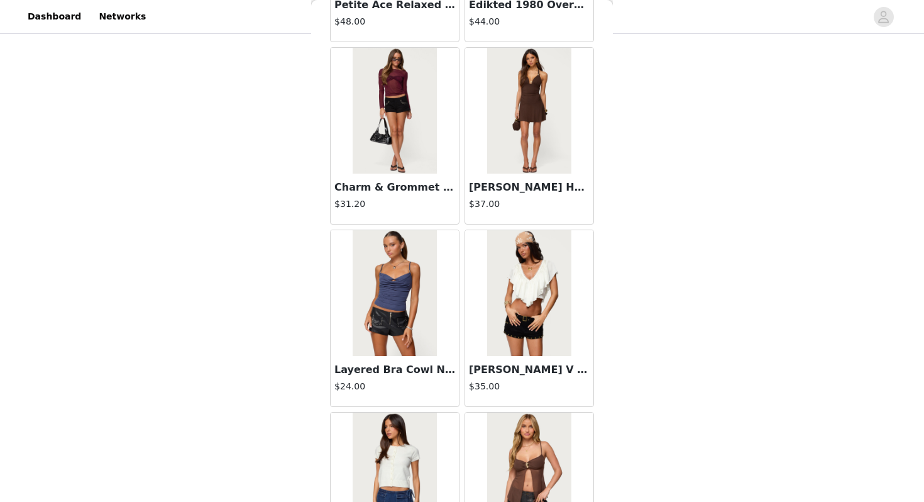
scroll to position [14185, 0]
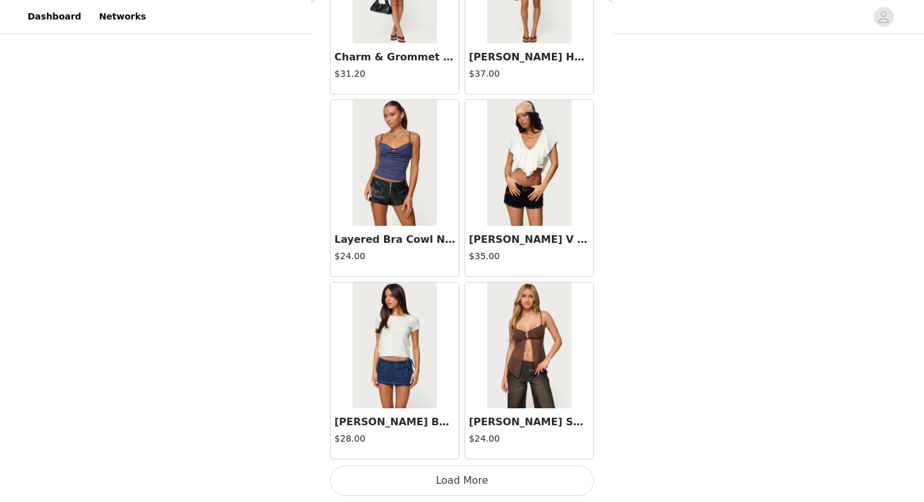
click at [428, 481] on button "Load More" at bounding box center [462, 480] width 264 height 30
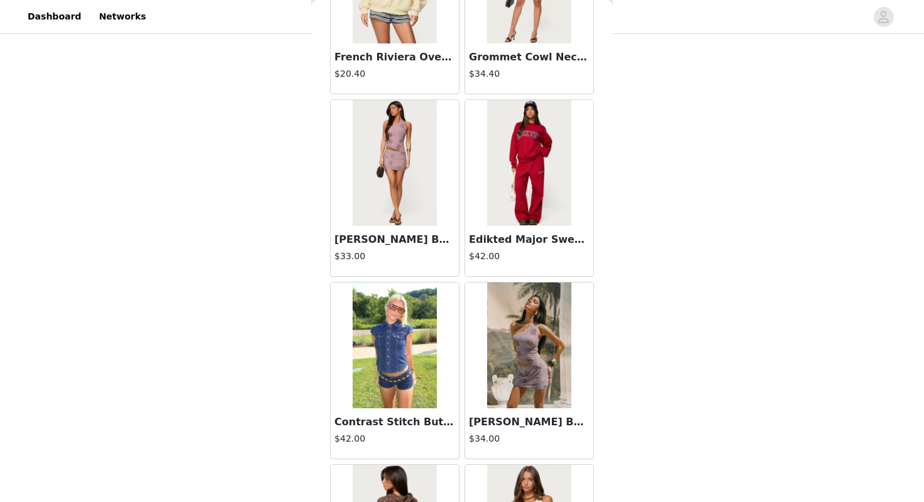
scroll to position [16008, 0]
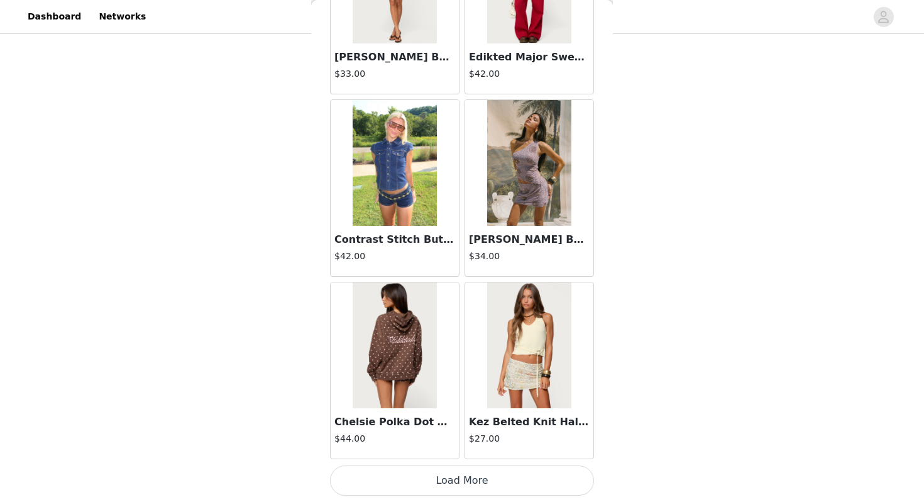
click at [415, 483] on button "Load More" at bounding box center [462, 480] width 264 height 30
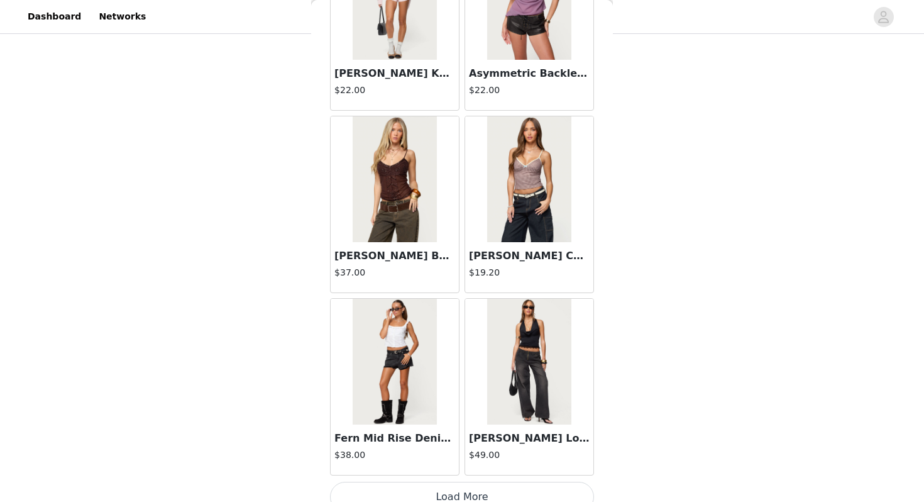
scroll to position [17832, 0]
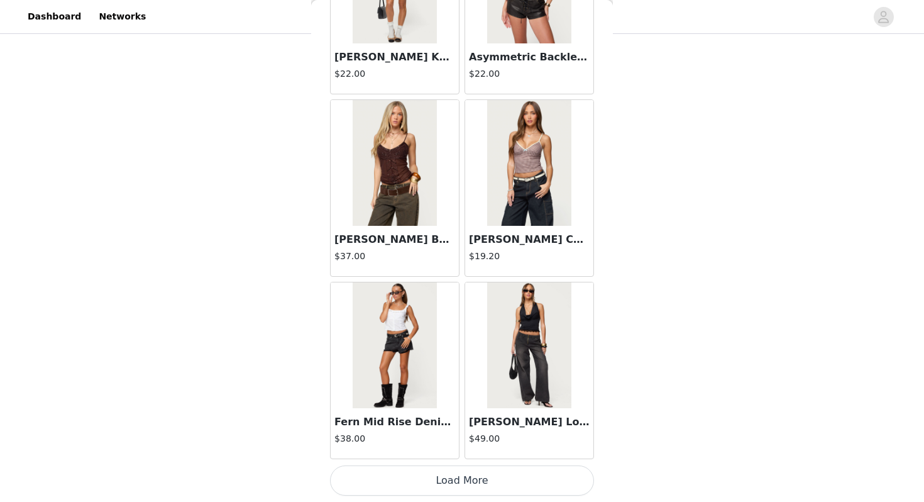
click at [420, 484] on button "Load More" at bounding box center [462, 480] width 264 height 30
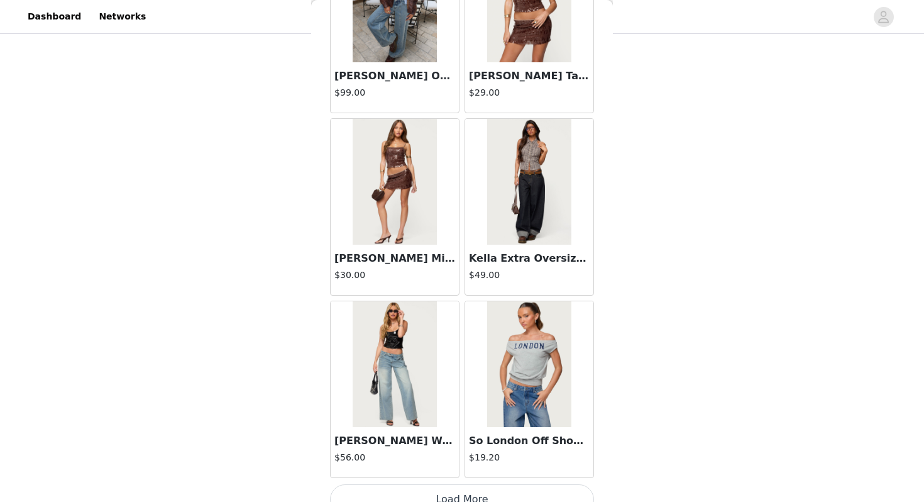
scroll to position [19655, 0]
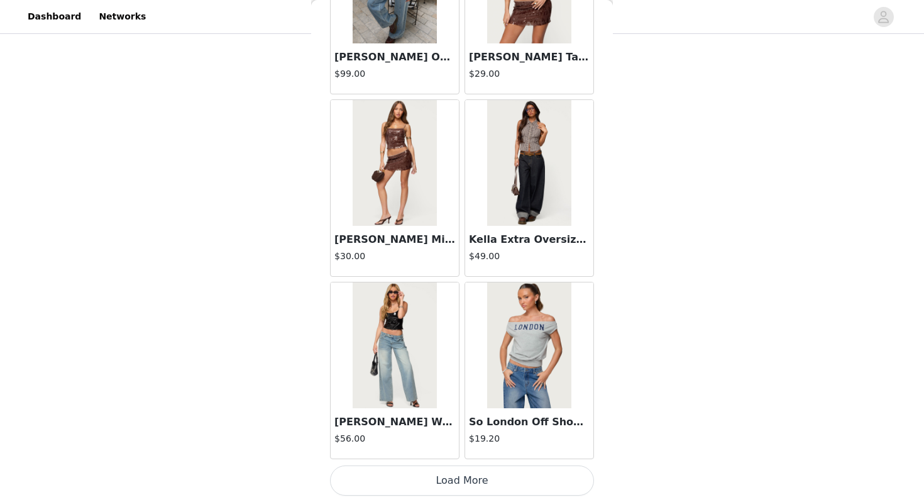
click at [414, 475] on button "Load More" at bounding box center [462, 480] width 264 height 30
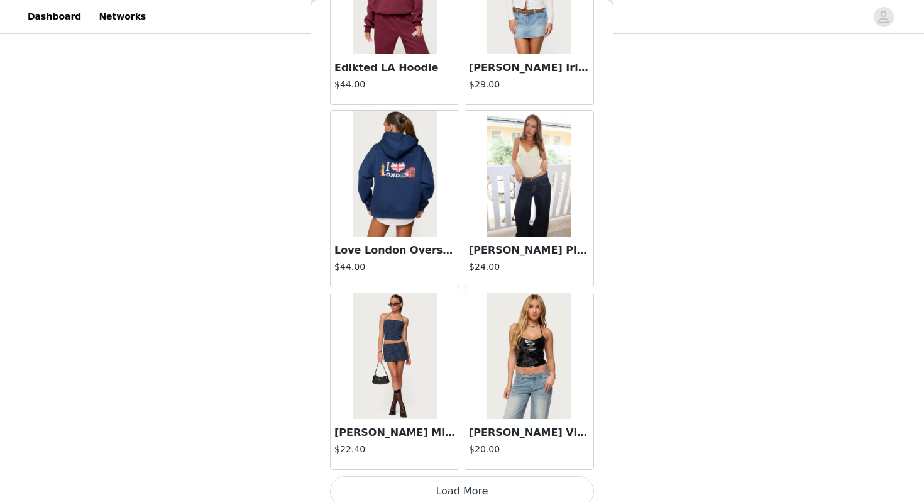
scroll to position [21478, 0]
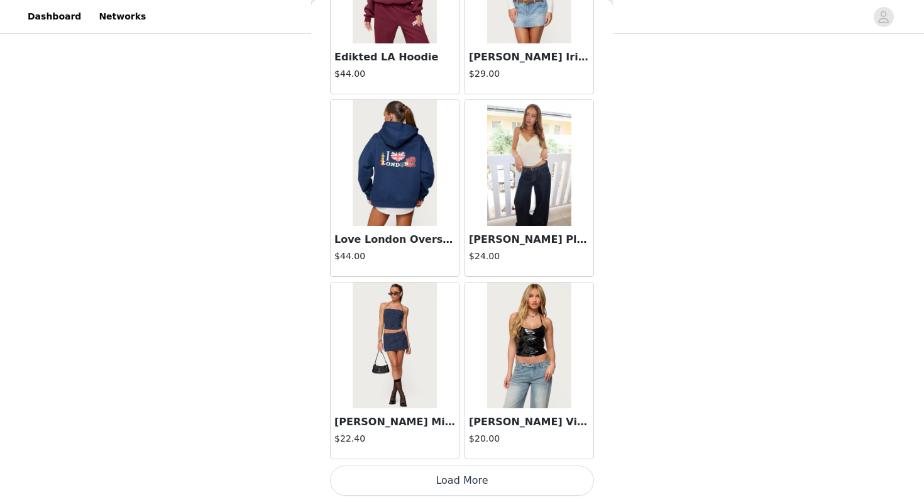
click at [416, 473] on button "Load More" at bounding box center [462, 480] width 264 height 30
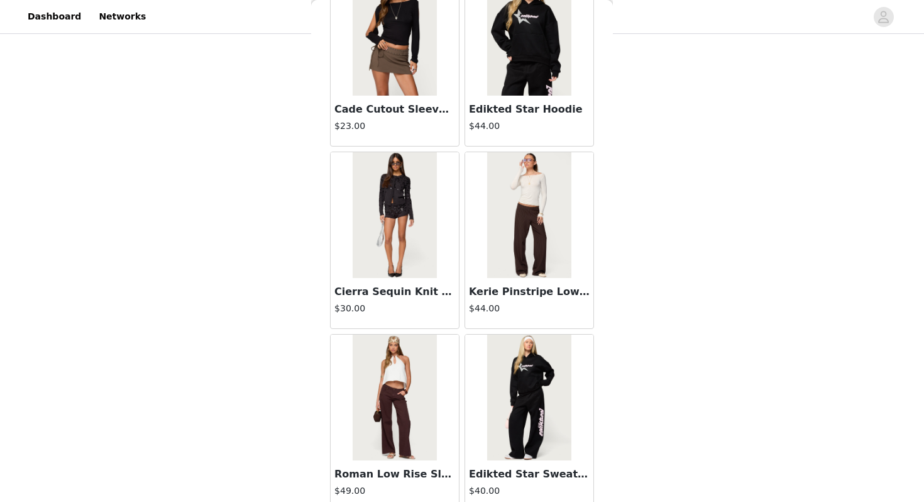
scroll to position [23302, 0]
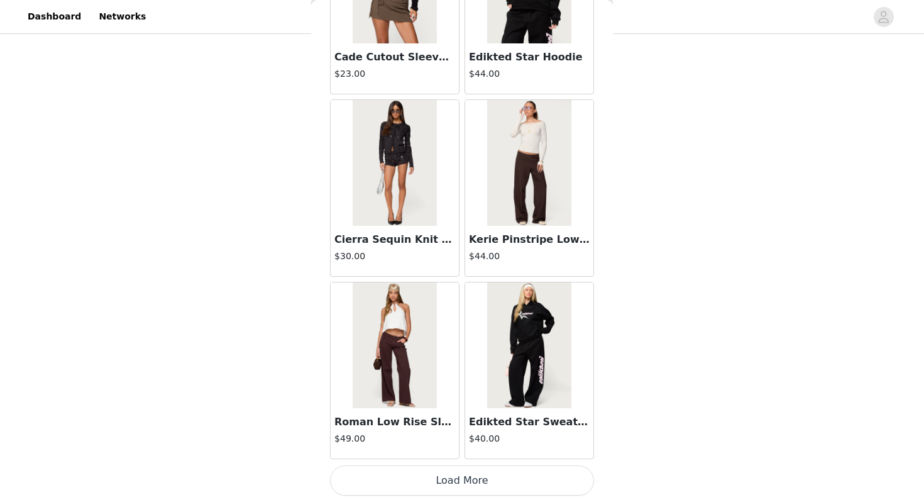
click at [449, 482] on button "Load More" at bounding box center [462, 480] width 264 height 30
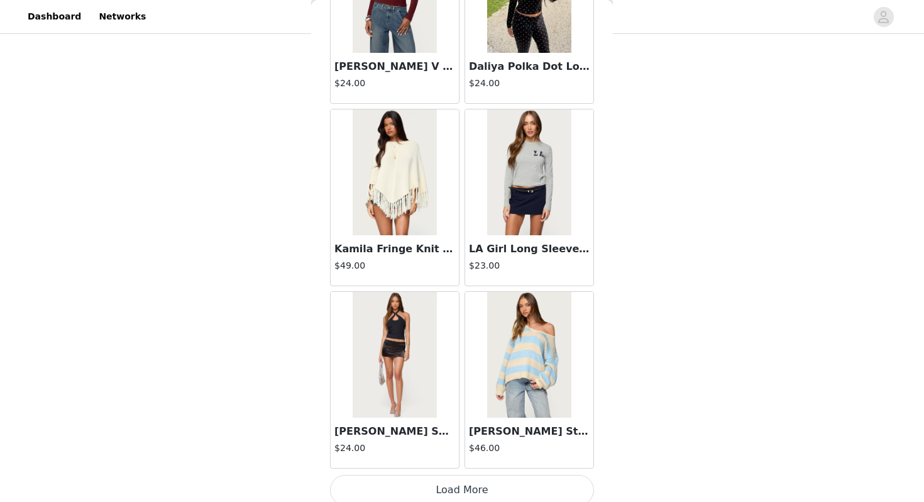
scroll to position [25125, 0]
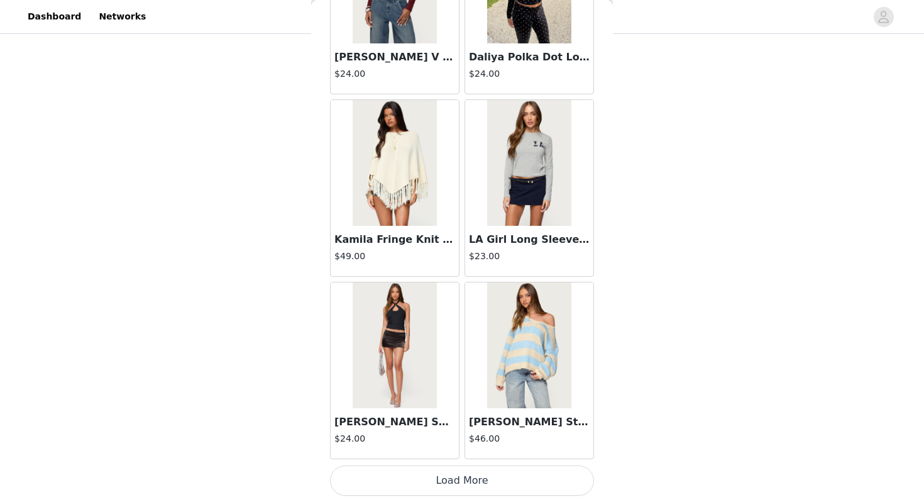
click at [440, 478] on button "Load More" at bounding box center [462, 480] width 264 height 30
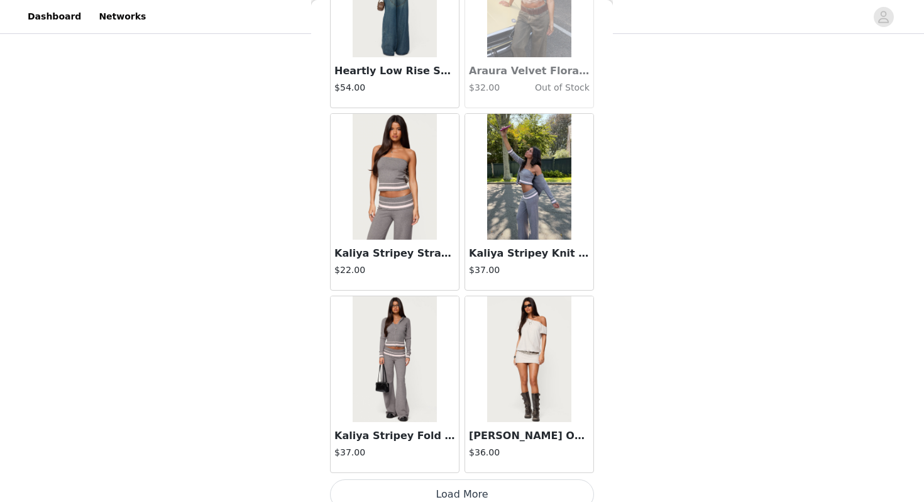
scroll to position [26948, 0]
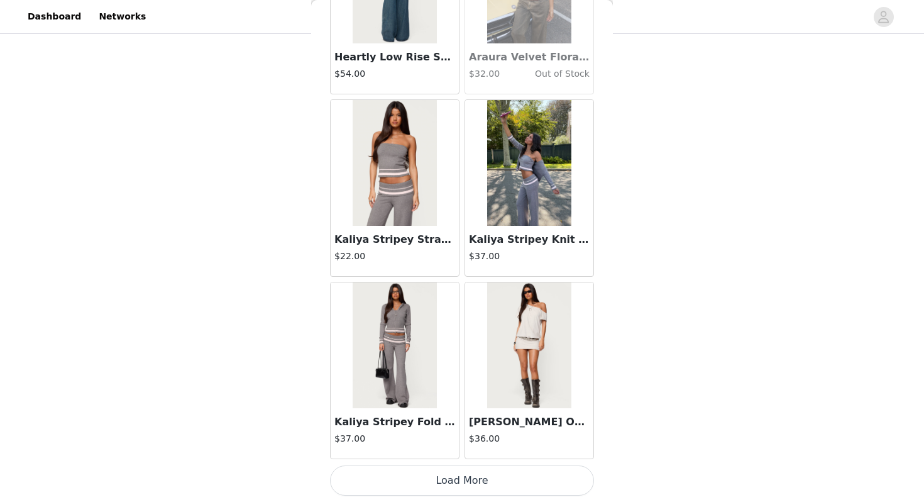
click at [438, 484] on button "Load More" at bounding box center [462, 480] width 264 height 30
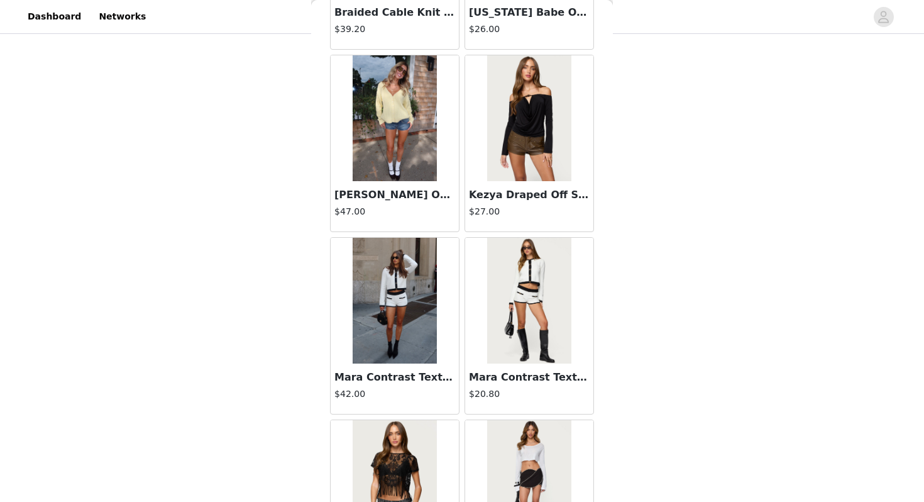
scroll to position [28772, 0]
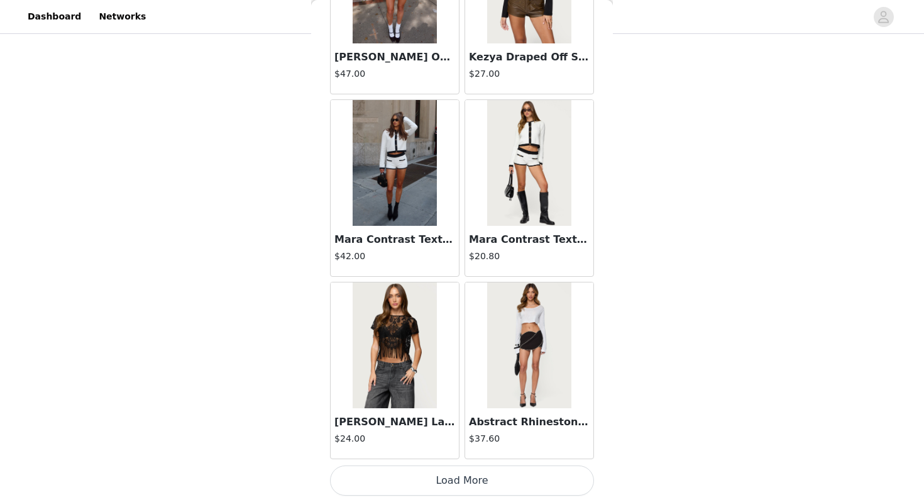
click at [448, 479] on button "Load More" at bounding box center [462, 480] width 264 height 30
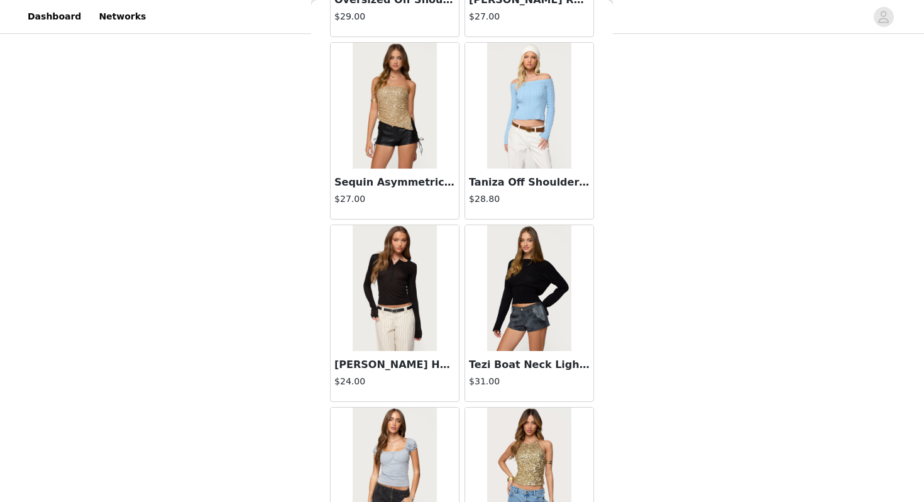
scroll to position [30595, 0]
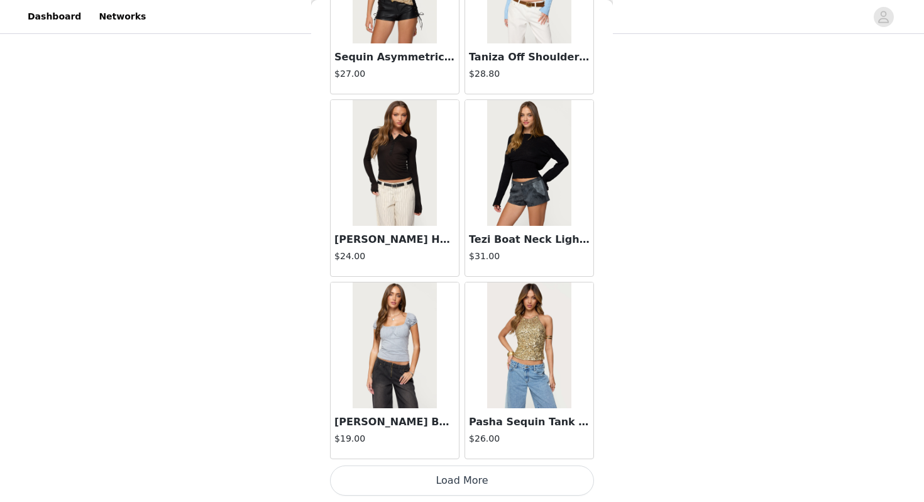
click at [446, 474] on button "Load More" at bounding box center [462, 480] width 264 height 30
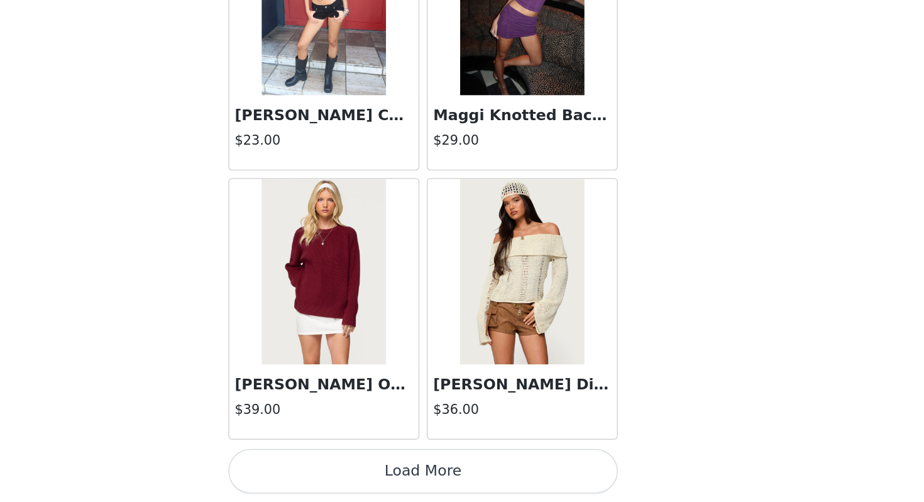
scroll to position [70, 0]
click at [482, 489] on button "Load More" at bounding box center [462, 480] width 264 height 30
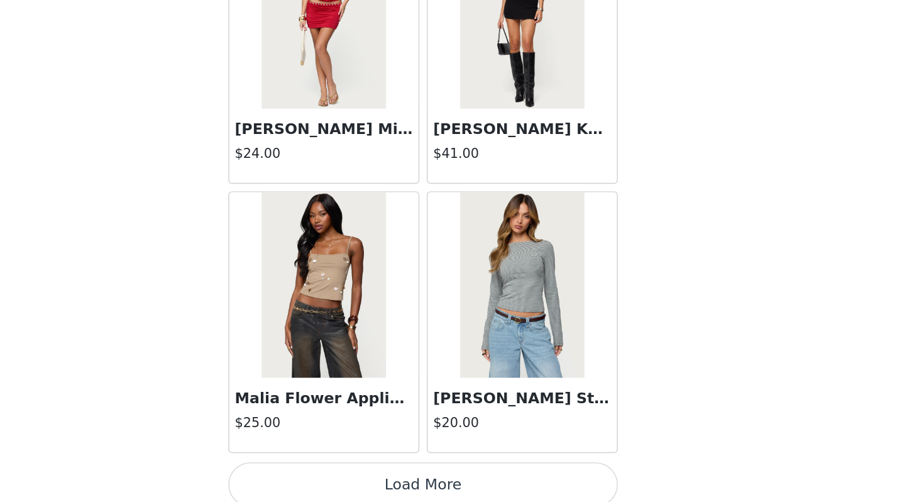
scroll to position [34241, 0]
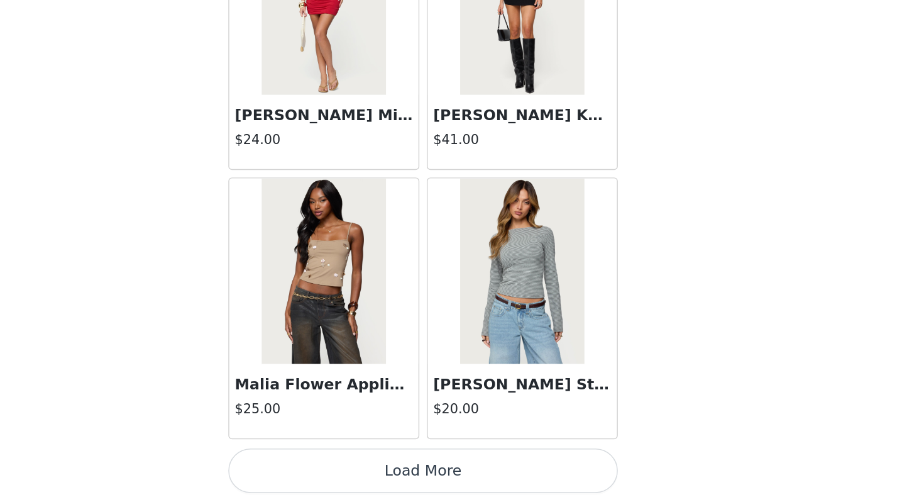
click at [497, 478] on button "Load More" at bounding box center [462, 480] width 264 height 30
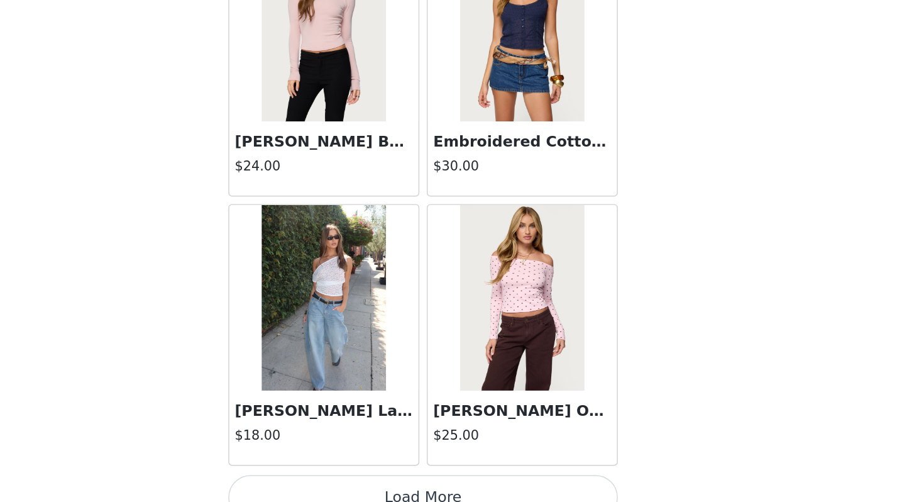
scroll to position [36065, 0]
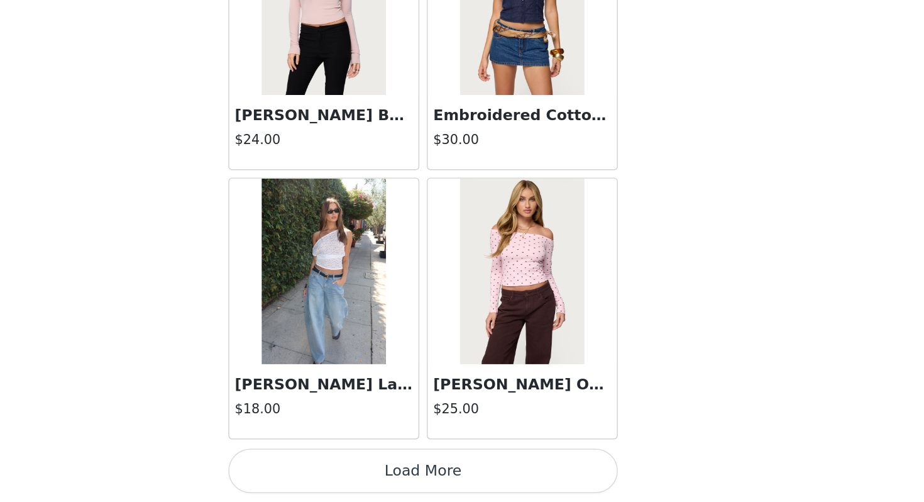
click at [467, 487] on button "Load More" at bounding box center [462, 480] width 264 height 30
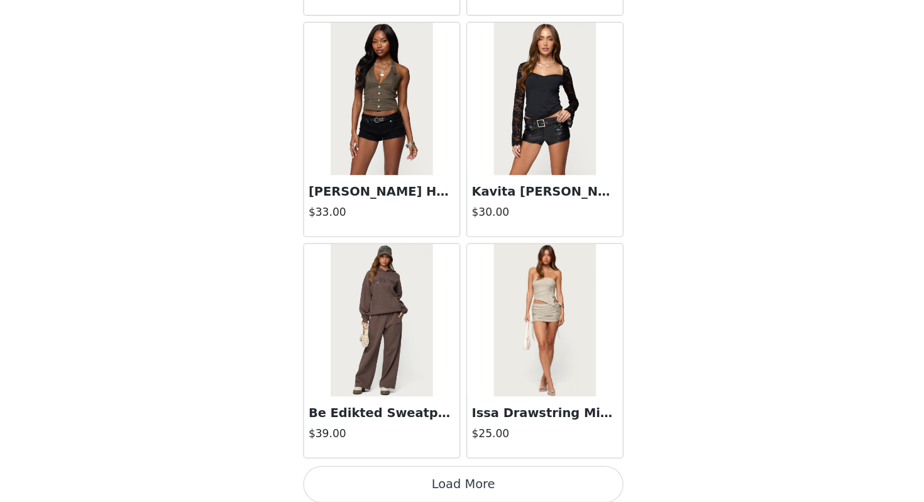
scroll to position [37888, 0]
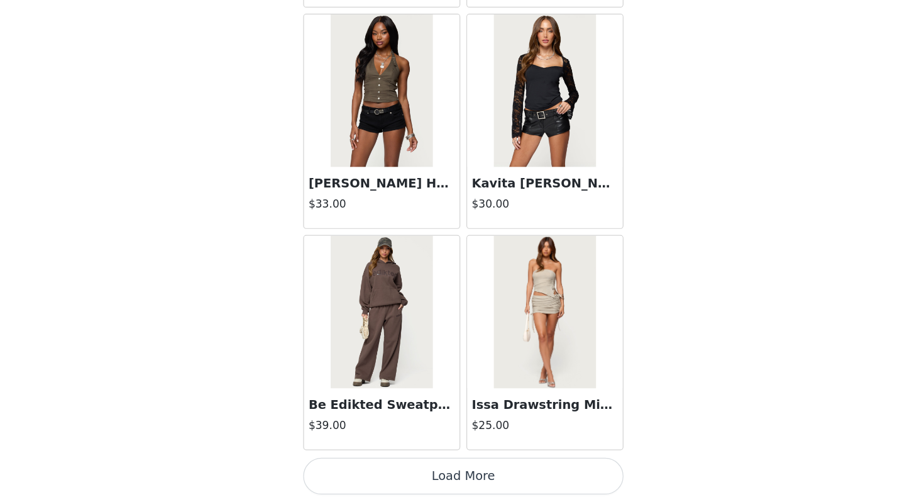
click at [450, 484] on button "Load More" at bounding box center [462, 480] width 264 height 30
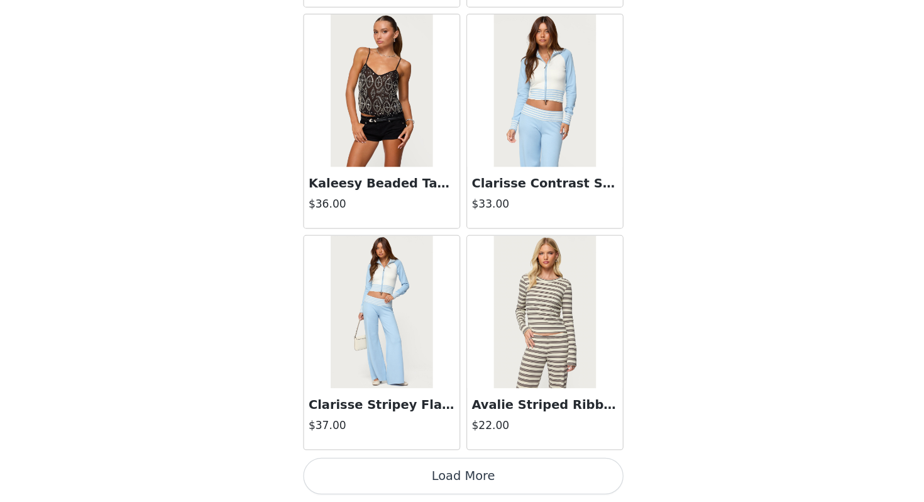
scroll to position [39711, 0]
click at [439, 483] on button "Load More" at bounding box center [462, 481] width 264 height 30
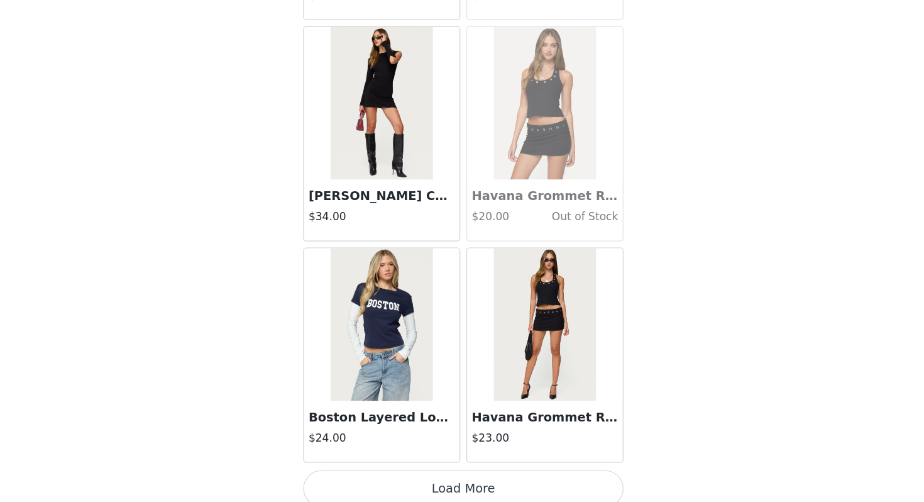
scroll to position [41535, 0]
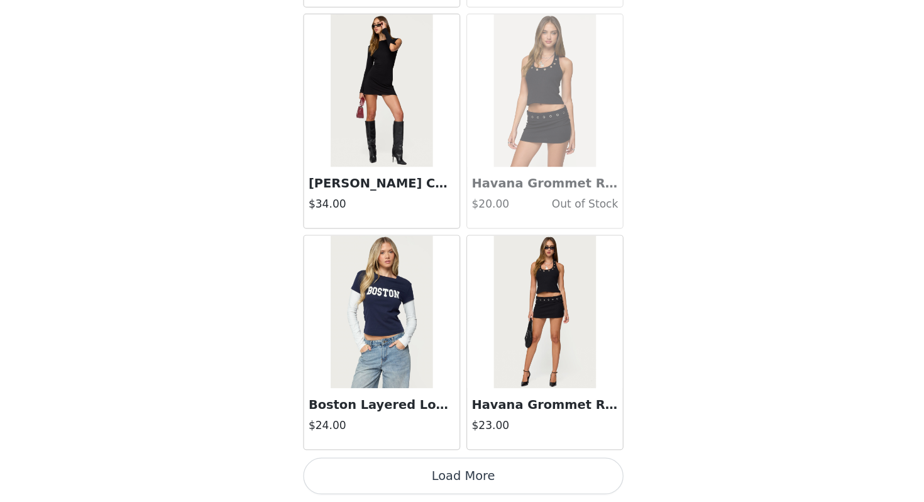
click at [428, 482] on button "Load More" at bounding box center [462, 480] width 264 height 30
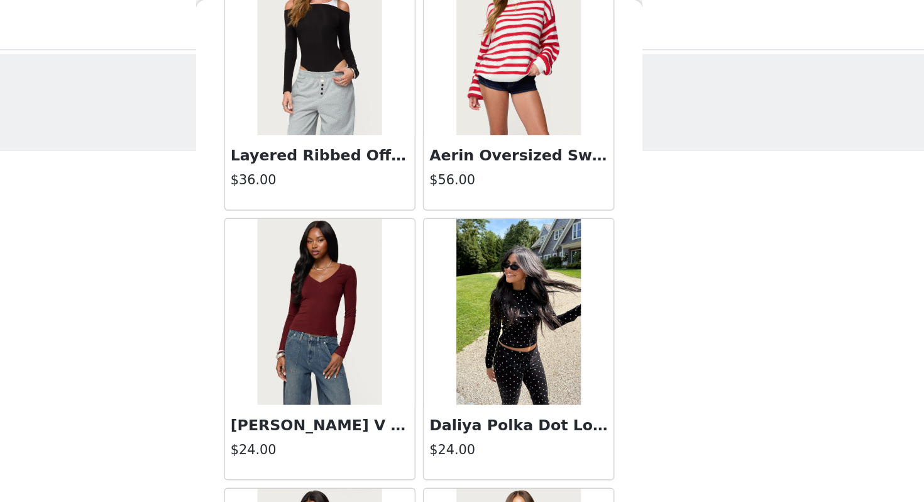
scroll to position [24891, 0]
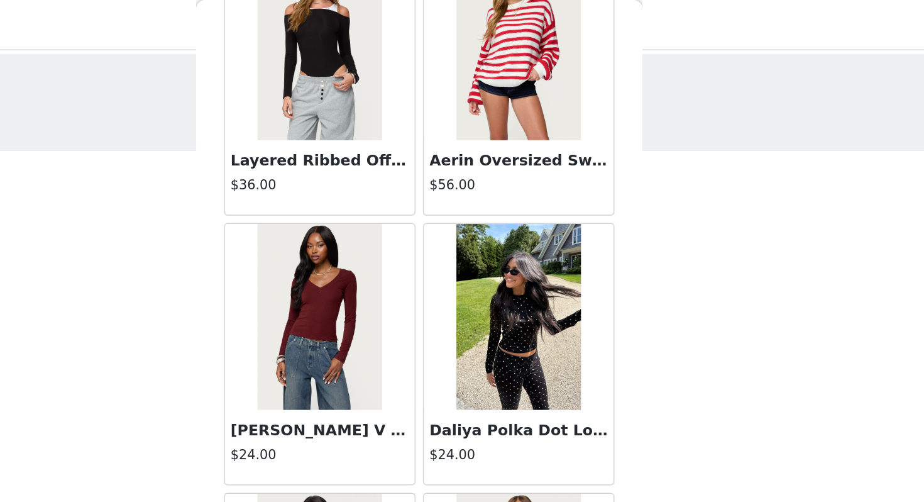
click at [533, 211] on img at bounding box center [529, 215] width 84 height 126
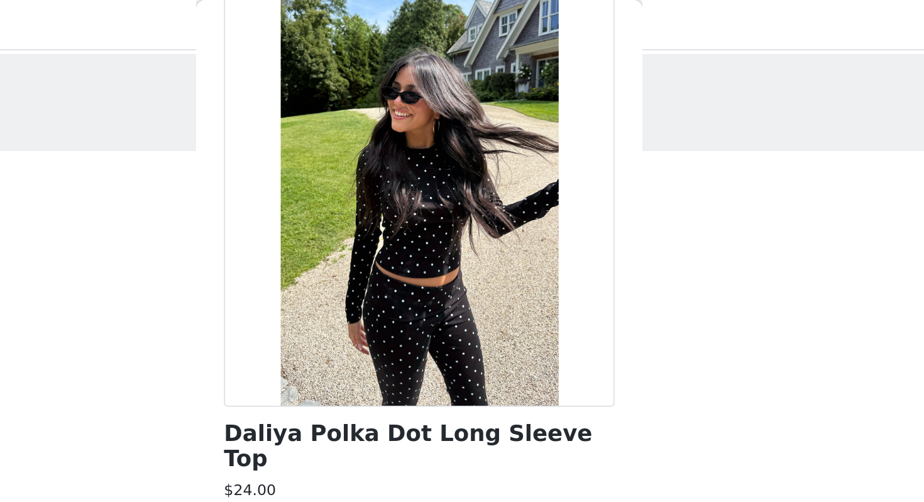
scroll to position [97, 0]
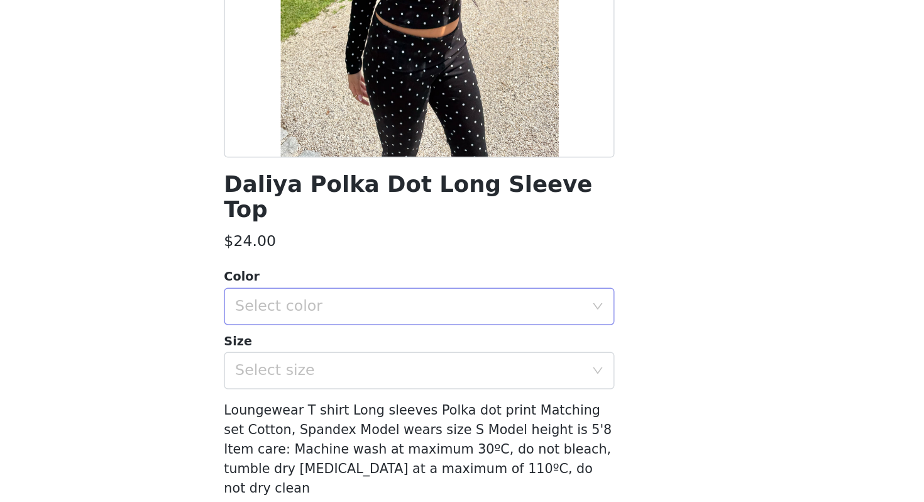
click at [498, 343] on div "Select color" at bounding box center [455, 349] width 235 height 13
click at [477, 352] on li "BLACK" at bounding box center [462, 360] width 264 height 20
click at [467, 387] on div "Select size" at bounding box center [455, 393] width 235 height 13
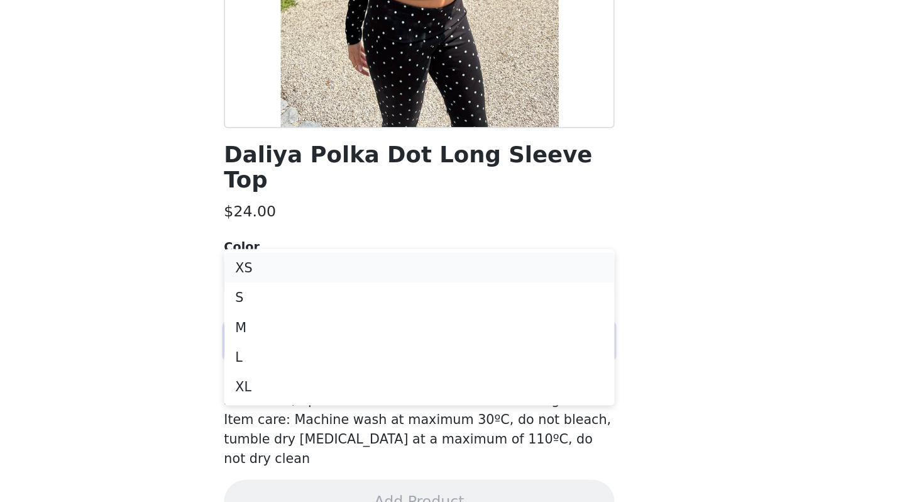
scroll to position [62, 0]
click at [441, 384] on li "M" at bounding box center [462, 382] width 264 height 20
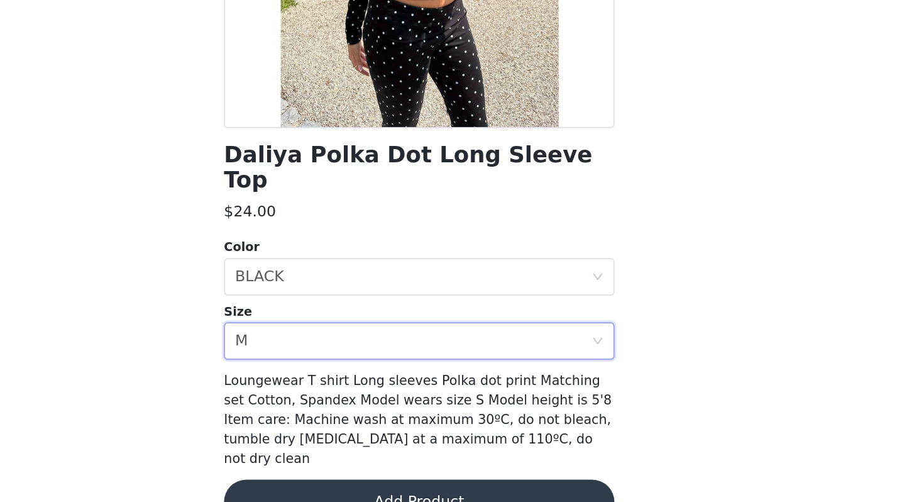
scroll to position [70, 0]
click at [452, 487] on button "Add Product" at bounding box center [462, 502] width 264 height 30
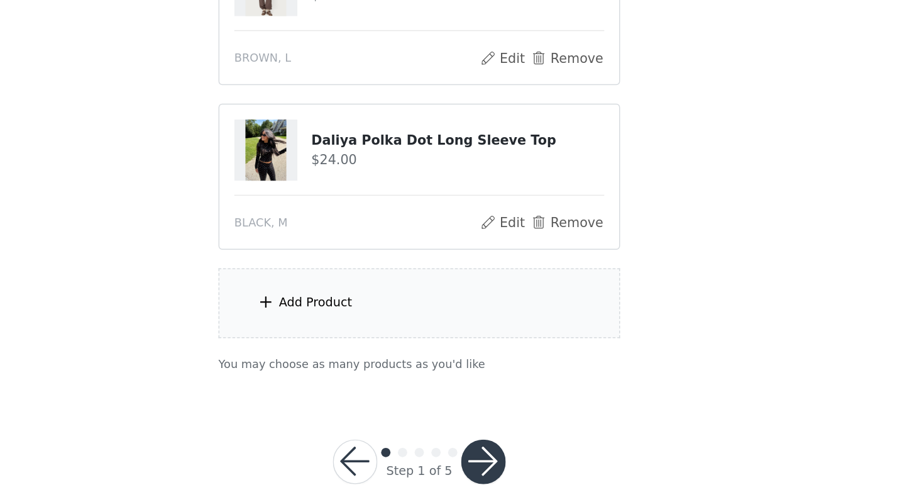
scroll to position [176, 0]
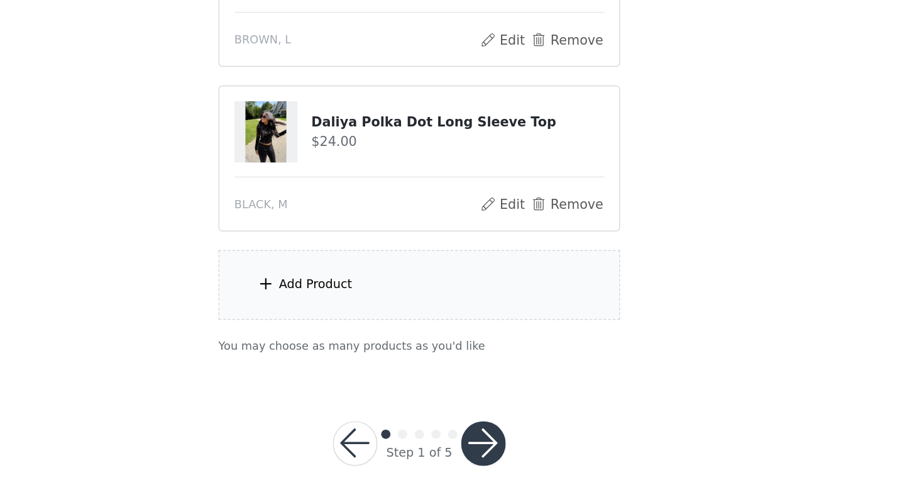
click at [463, 359] on div "Add Product" at bounding box center [462, 354] width 272 height 47
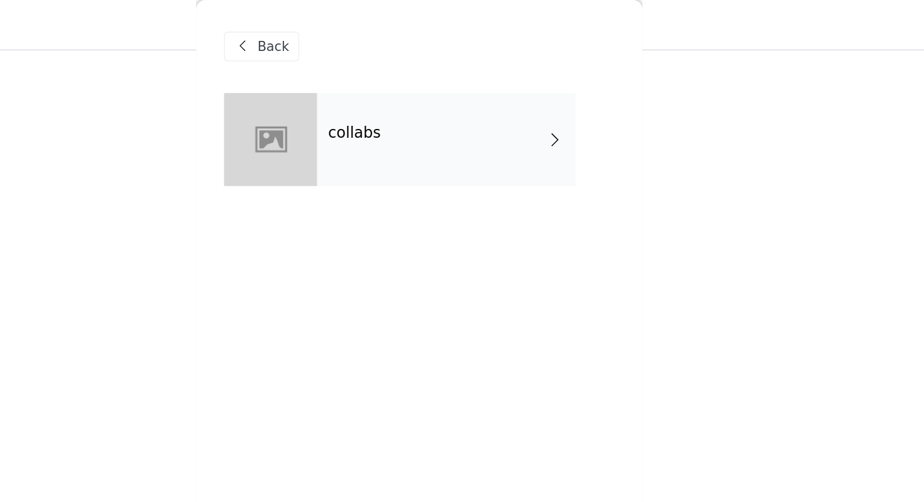
scroll to position [0, 0]
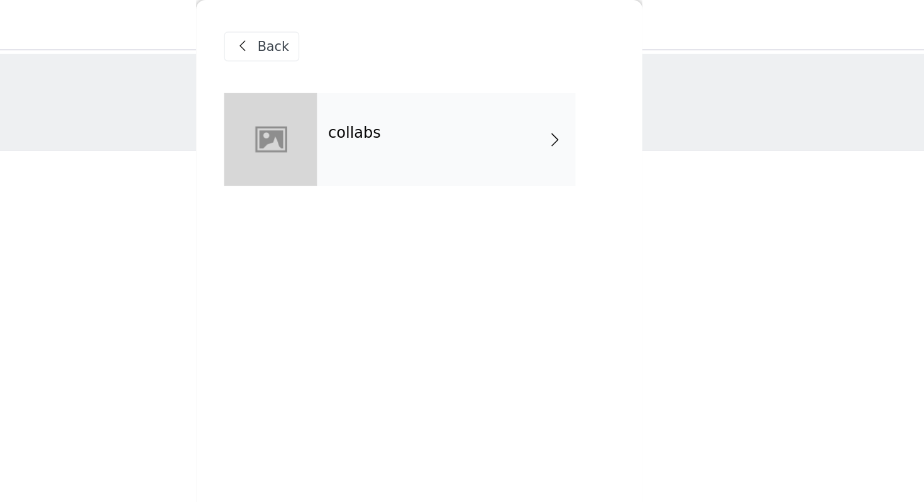
click at [482, 84] on div "collabs" at bounding box center [480, 94] width 175 height 63
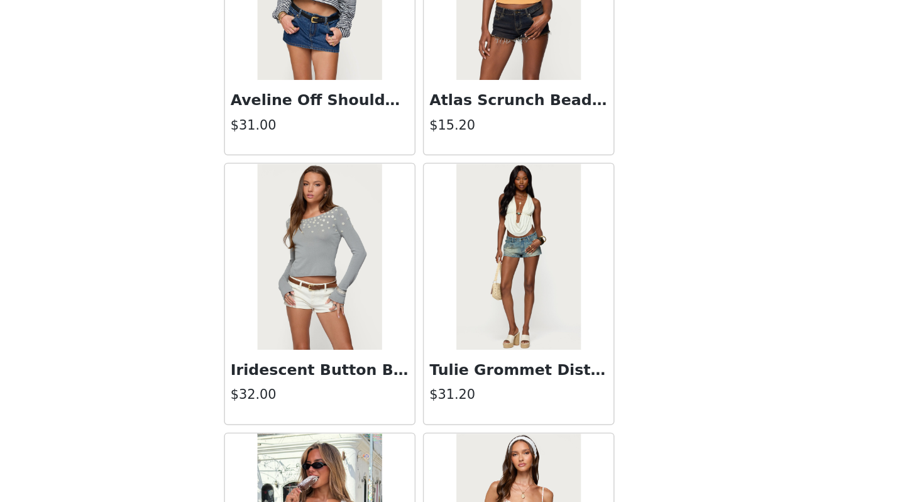
scroll to position [182, 0]
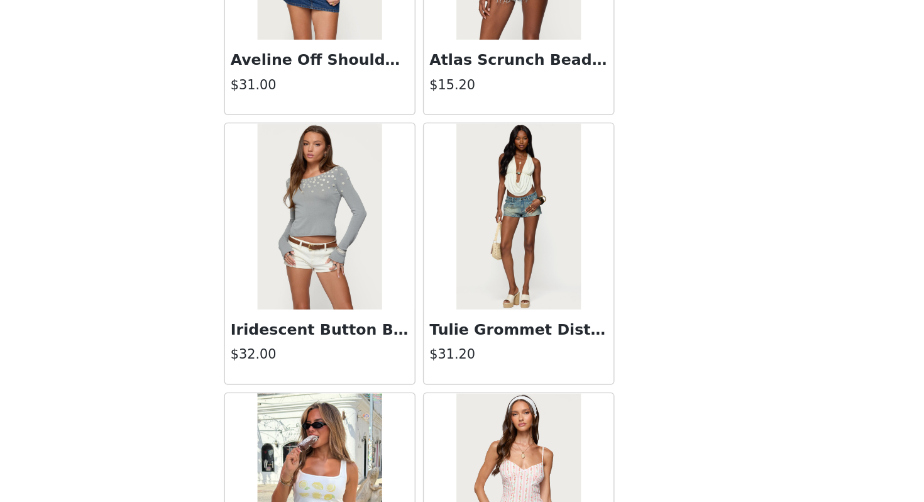
click at [665, 296] on div "STEP 1 OF 5 Products Choose as many products as you'd like, up to $150.00. 3 Se…" at bounding box center [462, 133] width 924 height 556
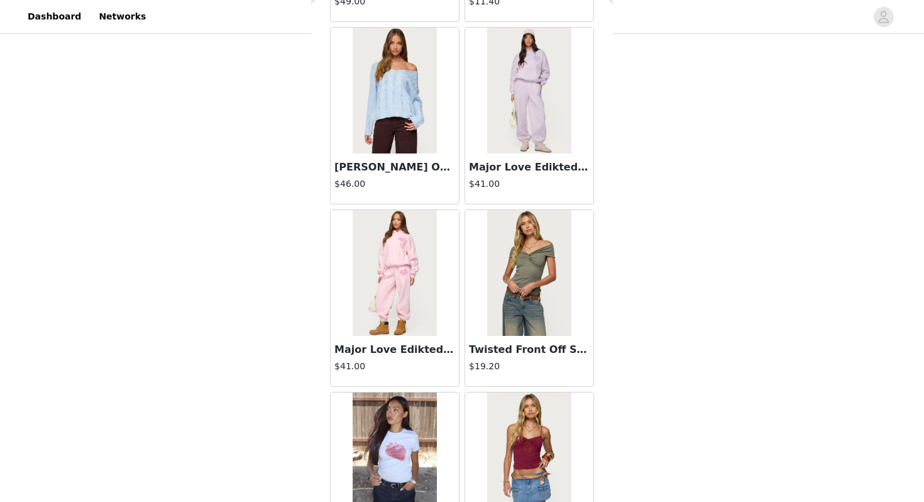
scroll to position [1422, 0]
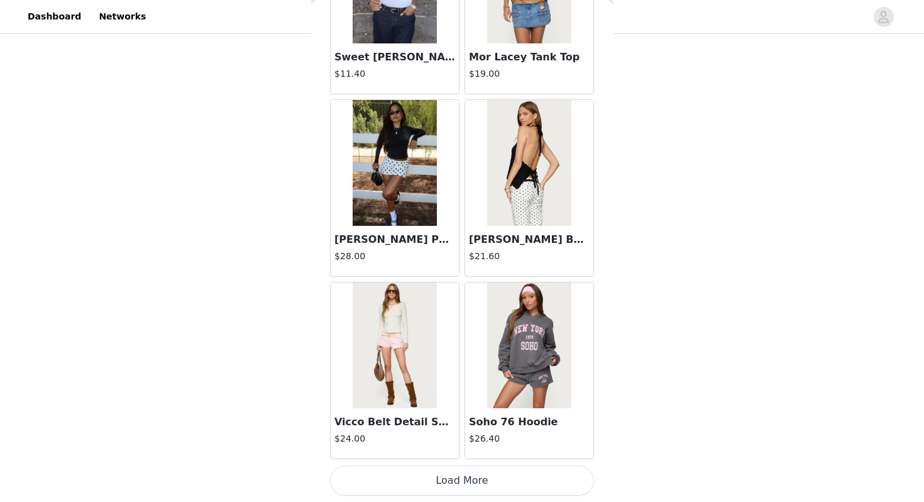
click at [421, 482] on button "Load More" at bounding box center [462, 480] width 264 height 30
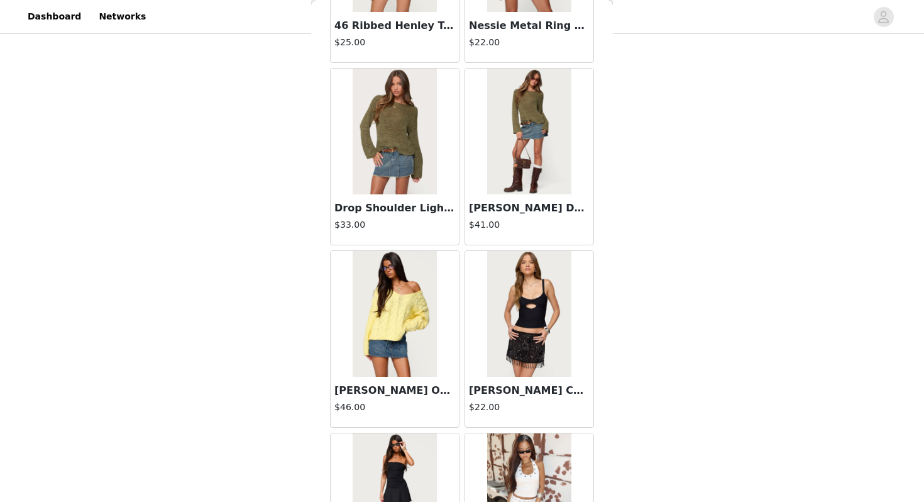
scroll to position [3245, 0]
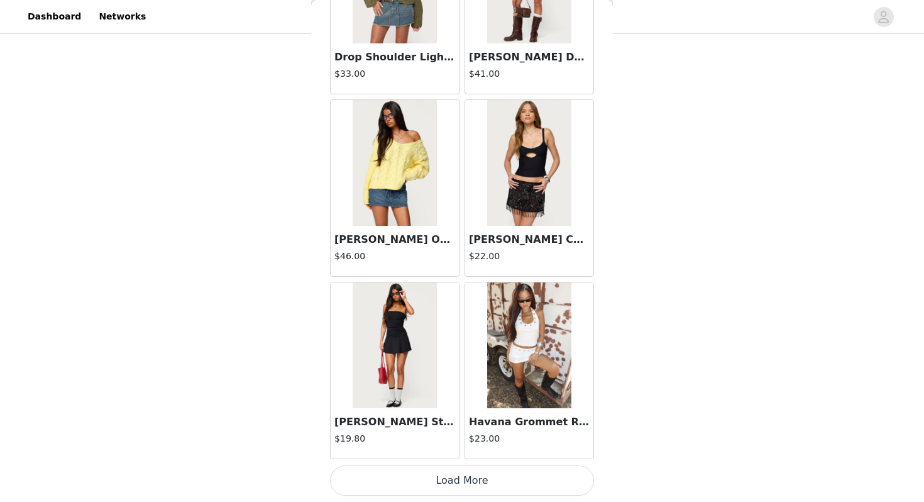
click at [449, 473] on button "Load More" at bounding box center [462, 480] width 264 height 30
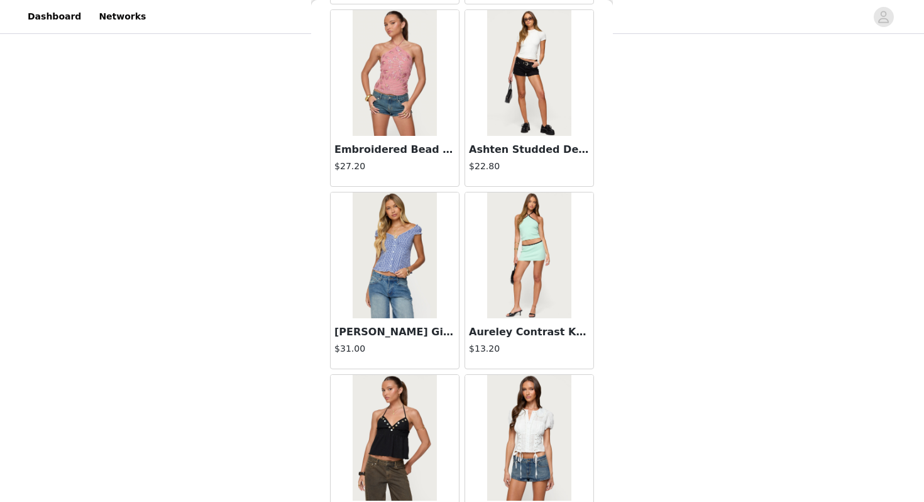
scroll to position [5069, 0]
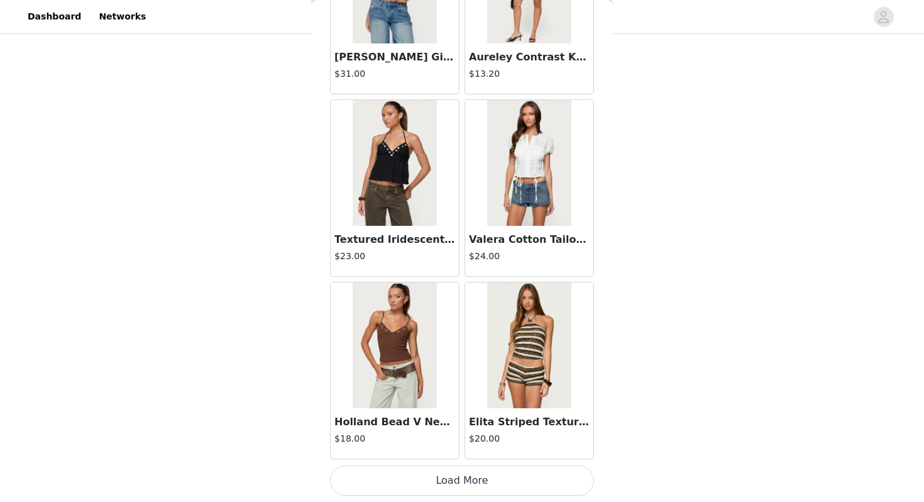
click at [443, 480] on button "Load More" at bounding box center [462, 480] width 264 height 30
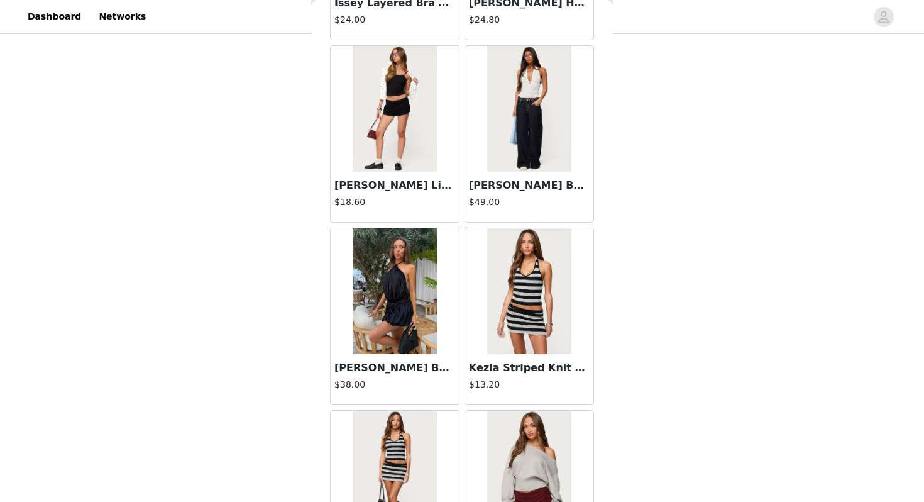
scroll to position [6892, 0]
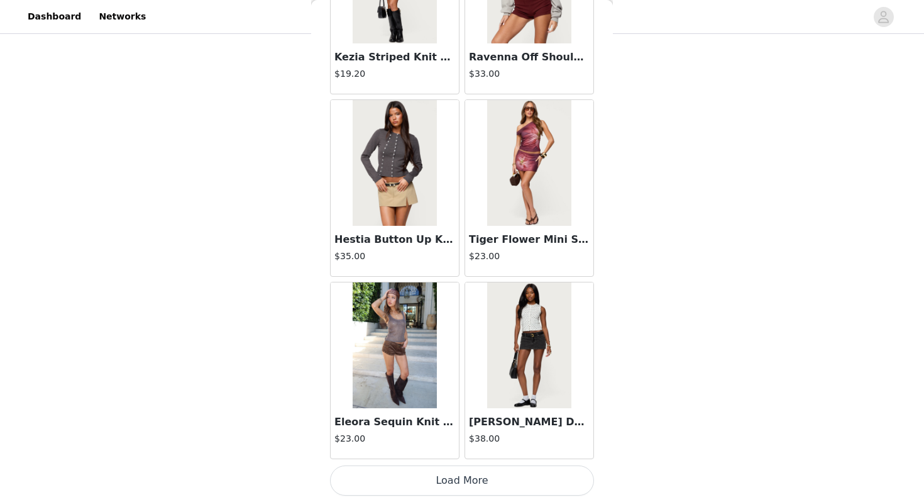
click at [400, 470] on button "Load More" at bounding box center [462, 480] width 264 height 30
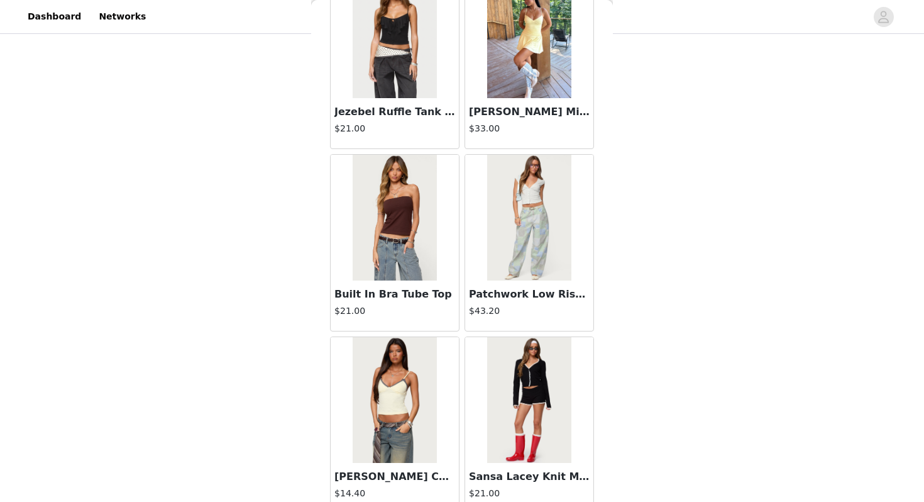
scroll to position [8715, 0]
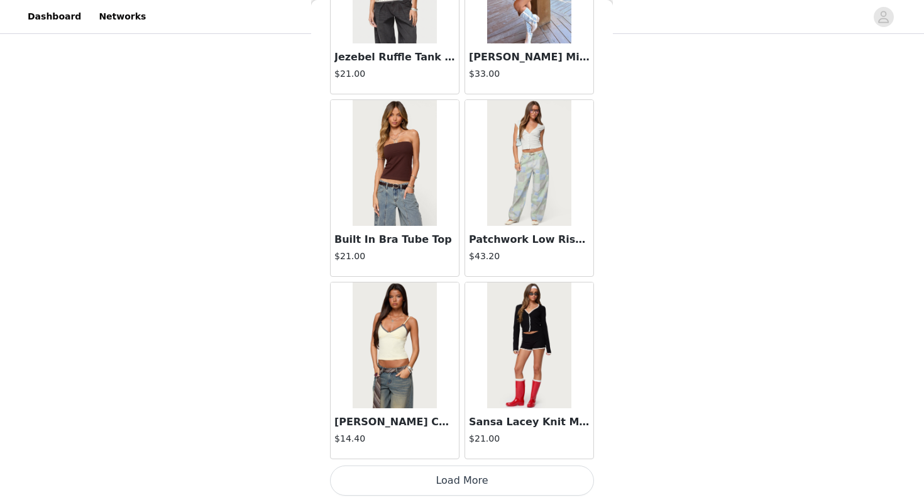
click at [434, 478] on button "Load More" at bounding box center [462, 480] width 264 height 30
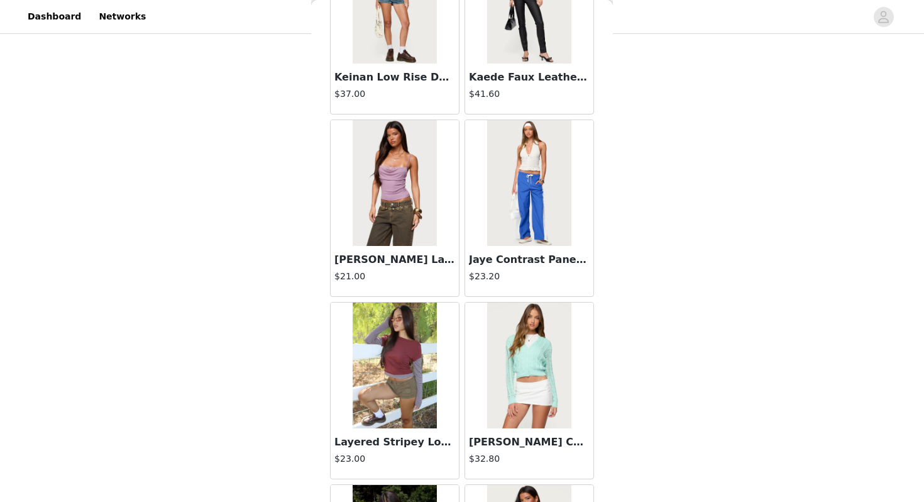
scroll to position [10539, 0]
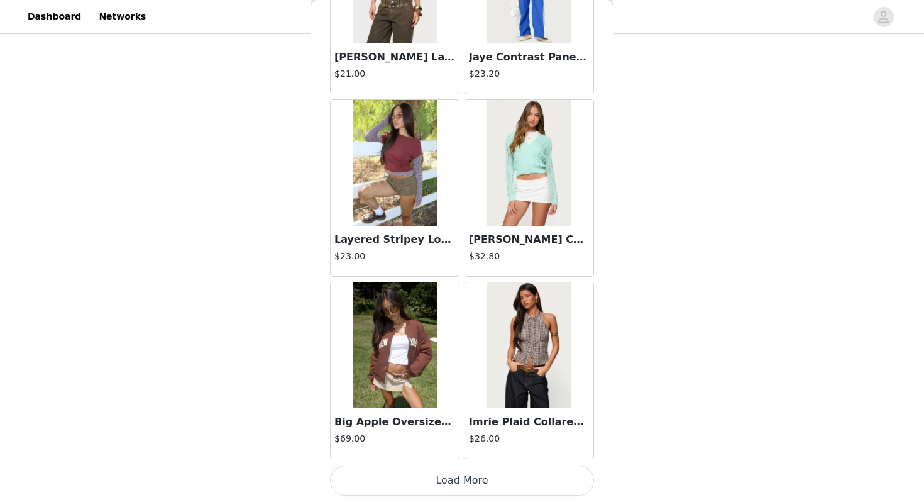
click at [429, 482] on button "Load More" at bounding box center [462, 480] width 264 height 30
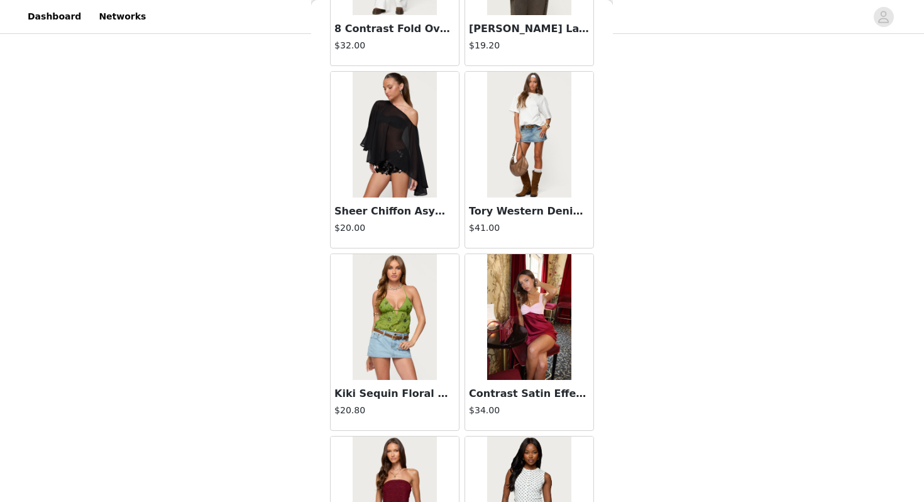
scroll to position [12362, 0]
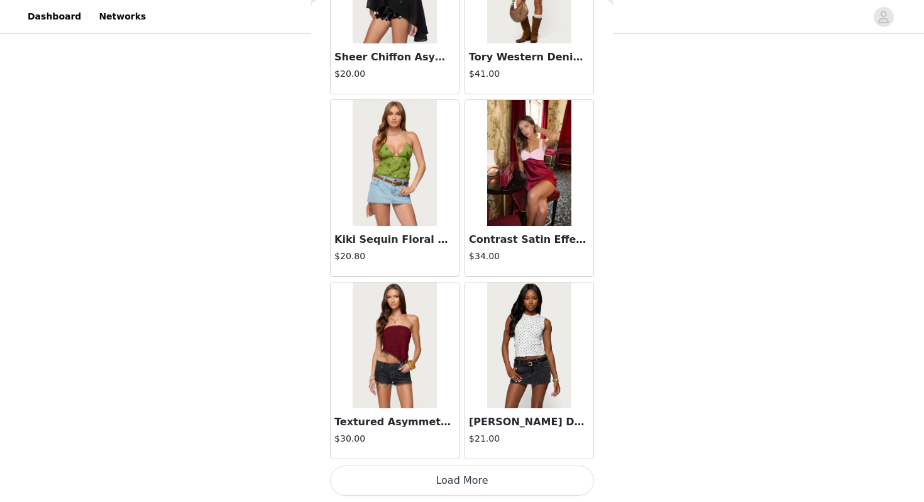
click at [439, 479] on button "Load More" at bounding box center [462, 480] width 264 height 30
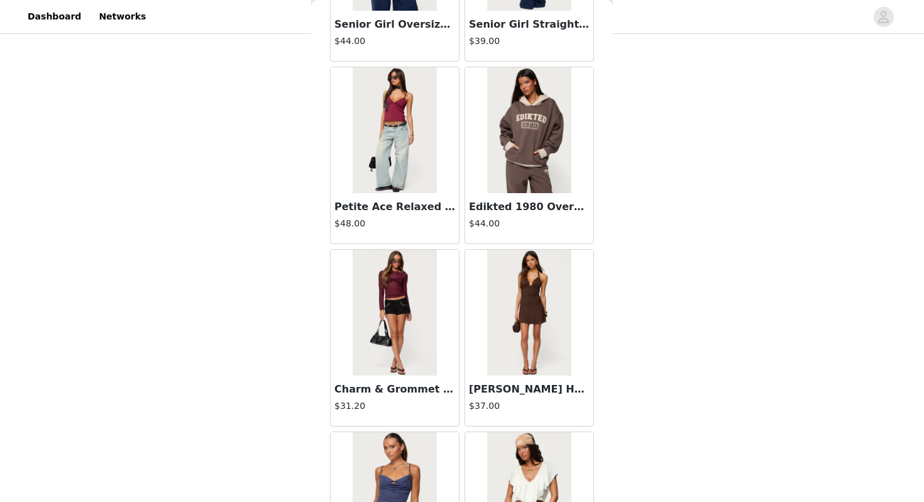
scroll to position [14185, 0]
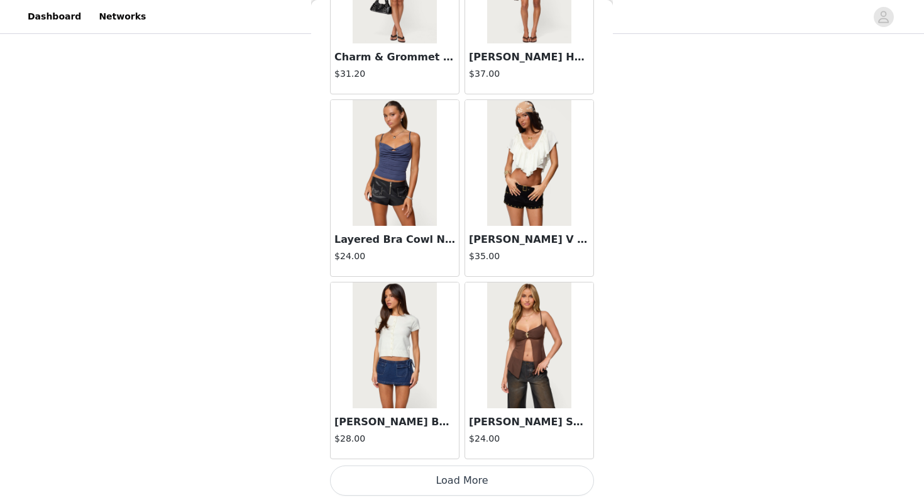
click at [440, 488] on button "Load More" at bounding box center [462, 480] width 264 height 30
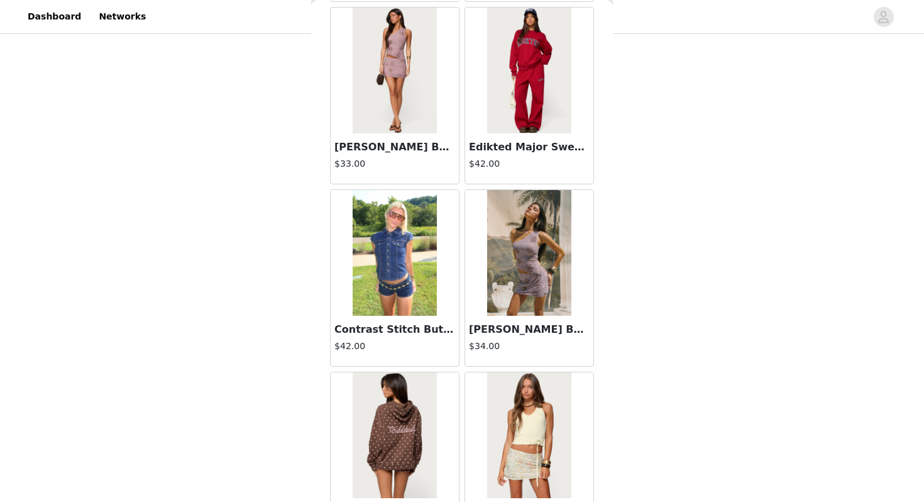
scroll to position [16008, 0]
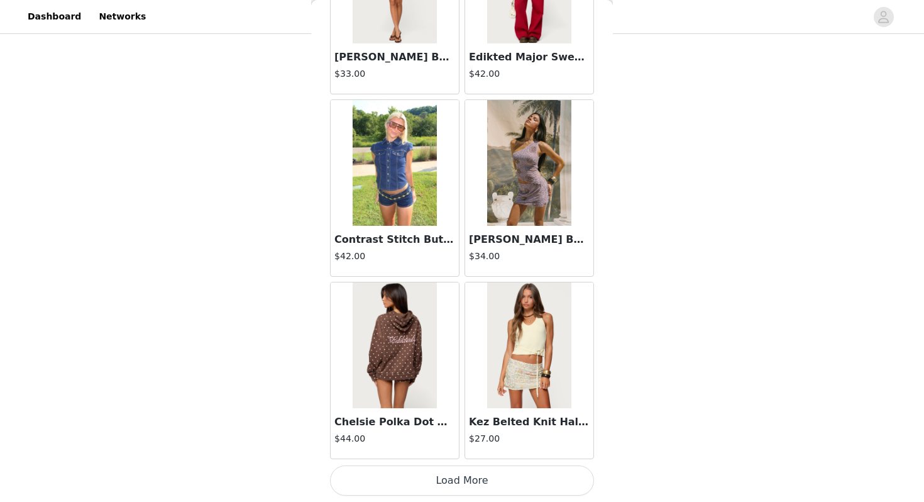
click at [446, 476] on button "Load More" at bounding box center [462, 480] width 264 height 30
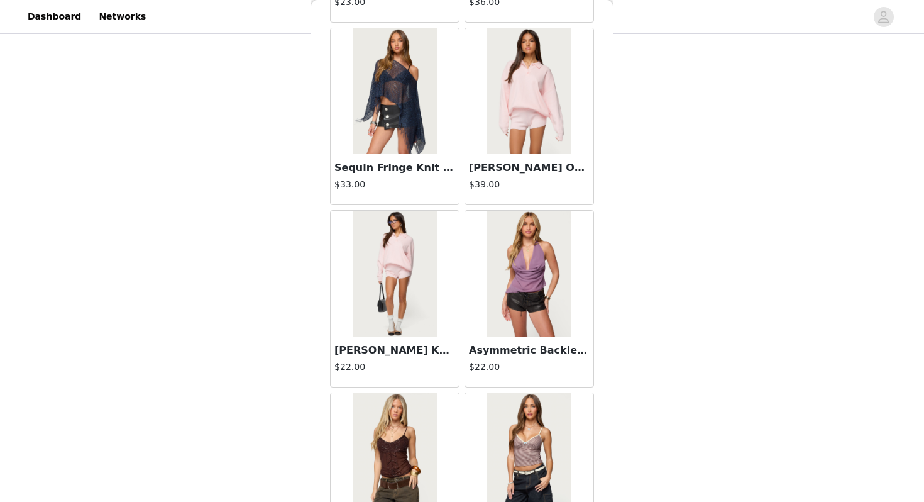
scroll to position [17832, 0]
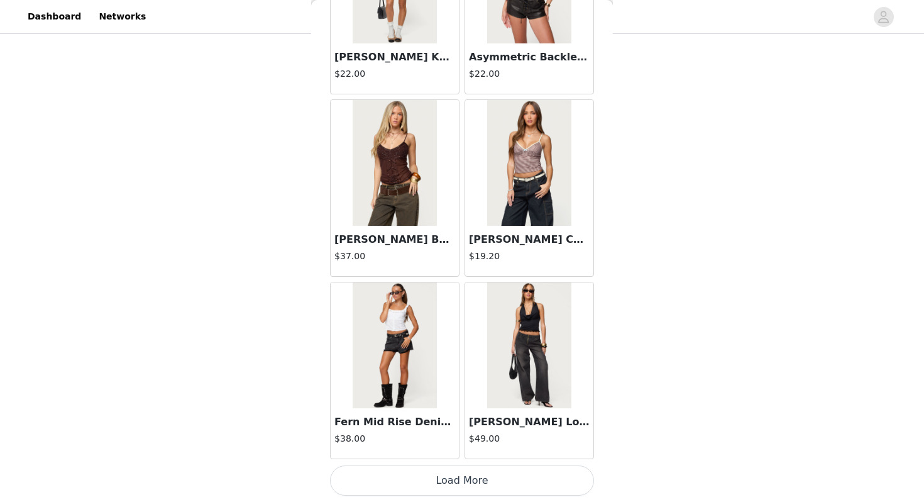
click at [438, 472] on button "Load More" at bounding box center [462, 480] width 264 height 30
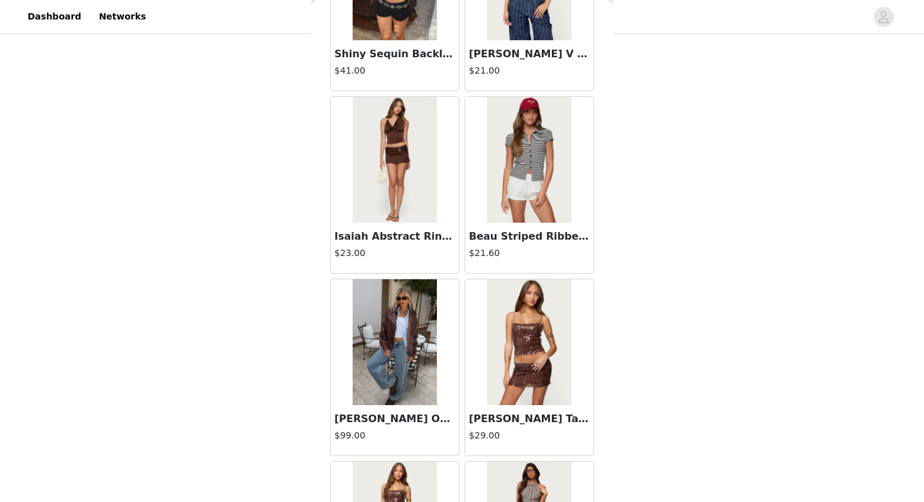
scroll to position [19655, 0]
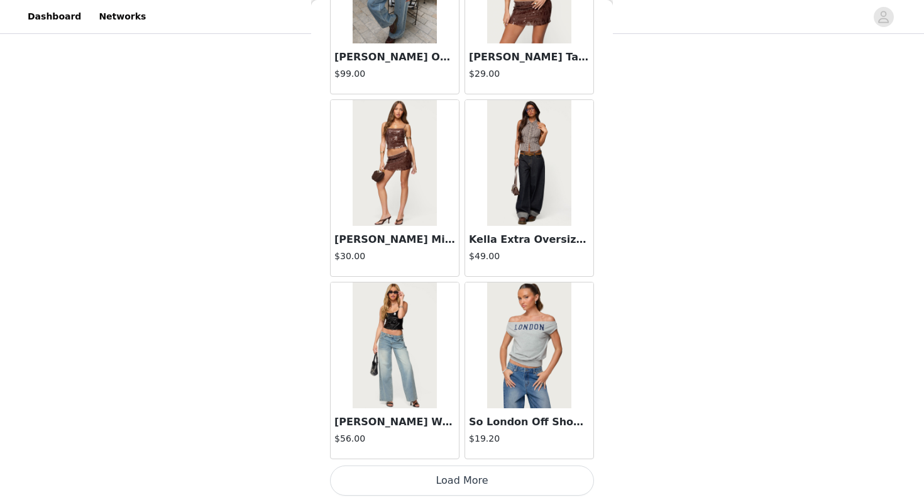
click at [435, 475] on button "Load More" at bounding box center [462, 480] width 264 height 30
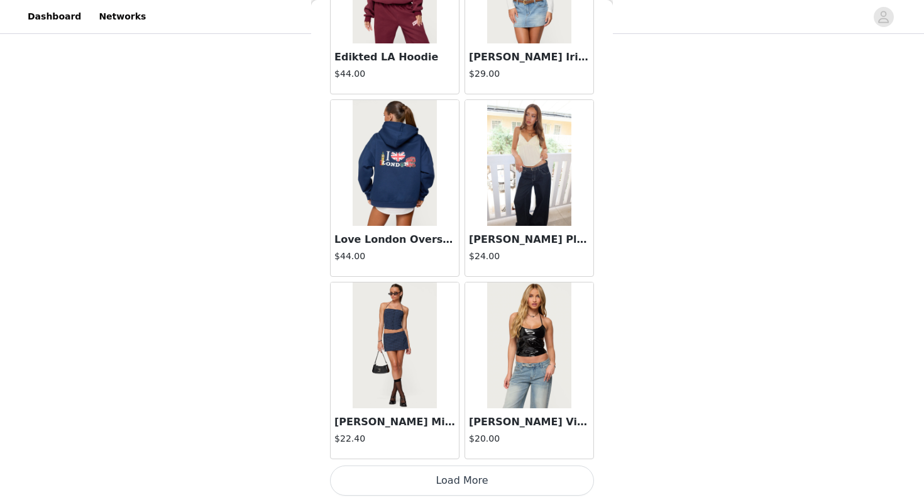
click at [435, 475] on button "Load More" at bounding box center [462, 480] width 264 height 30
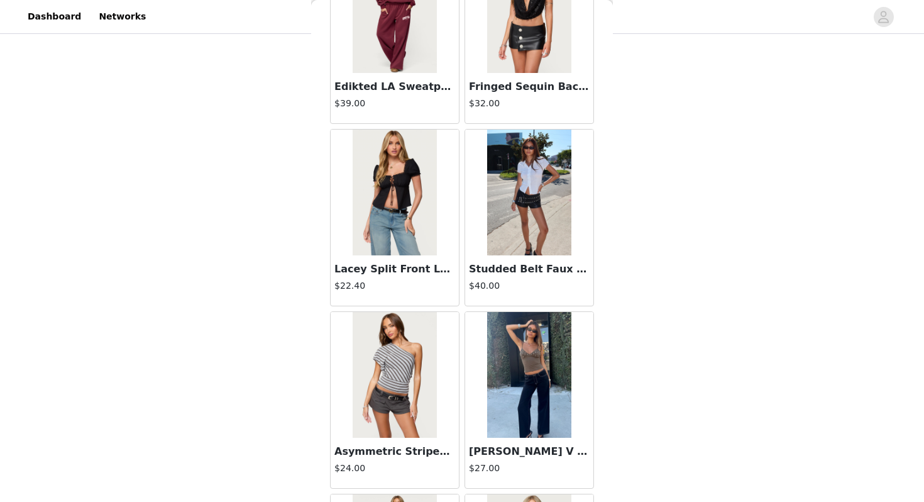
scroll to position [23302, 0]
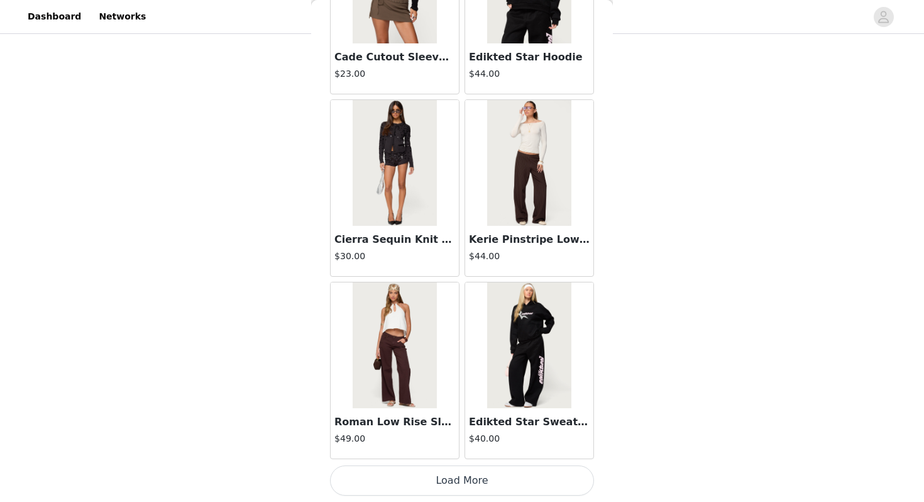
click at [428, 476] on button "Load More" at bounding box center [462, 480] width 264 height 30
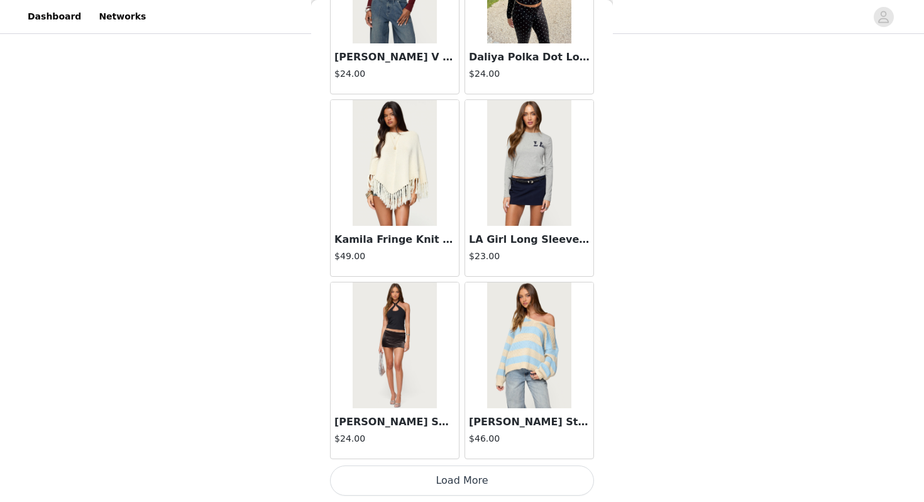
click at [423, 486] on button "Load More" at bounding box center [462, 480] width 264 height 30
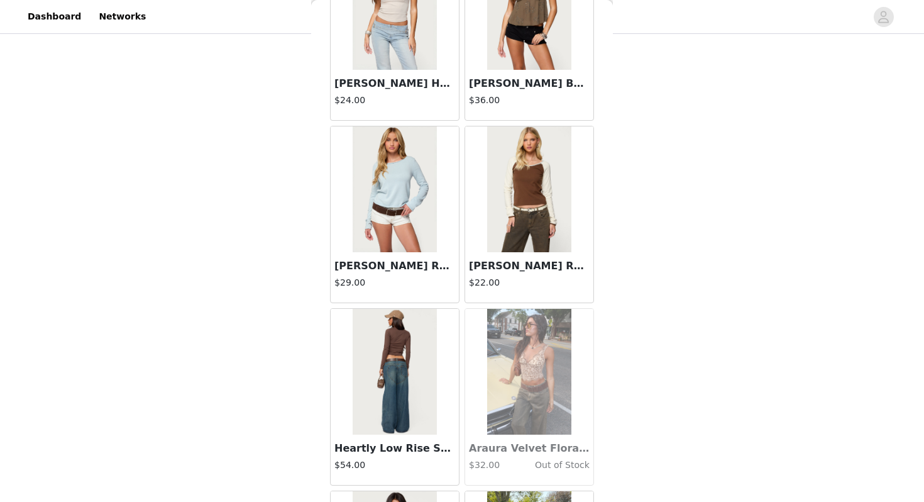
scroll to position [26948, 0]
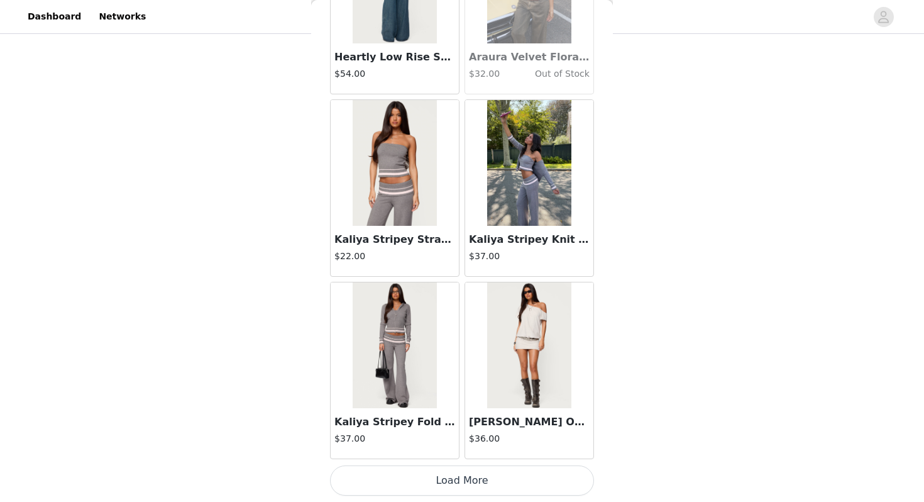
click at [435, 483] on button "Load More" at bounding box center [462, 480] width 264 height 30
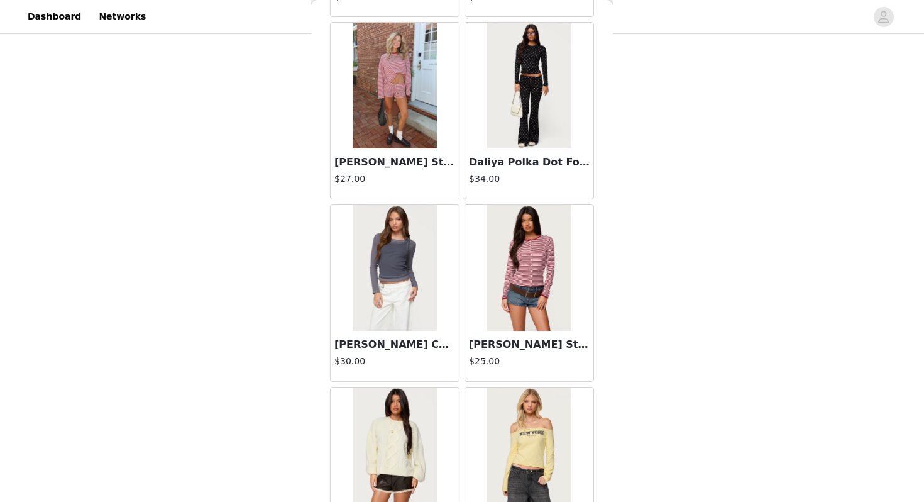
scroll to position [28121, 0]
click at [531, 112] on img at bounding box center [529, 84] width 84 height 126
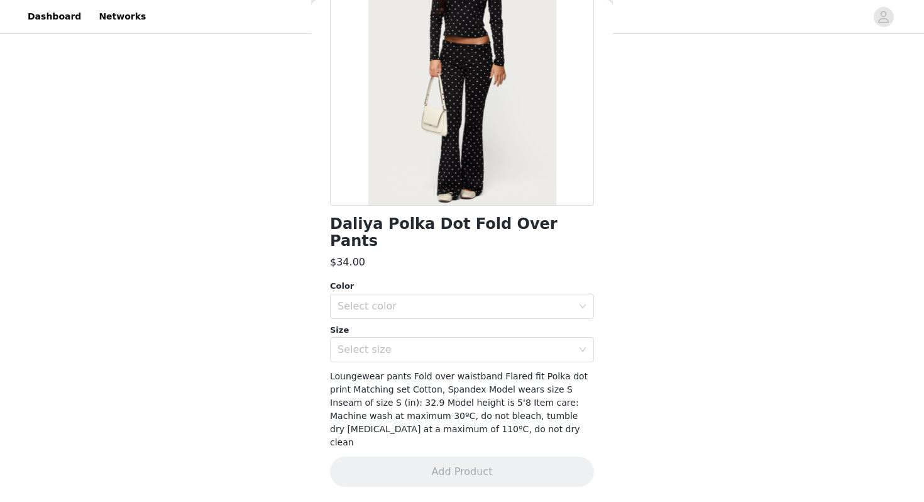
scroll to position [110, 0]
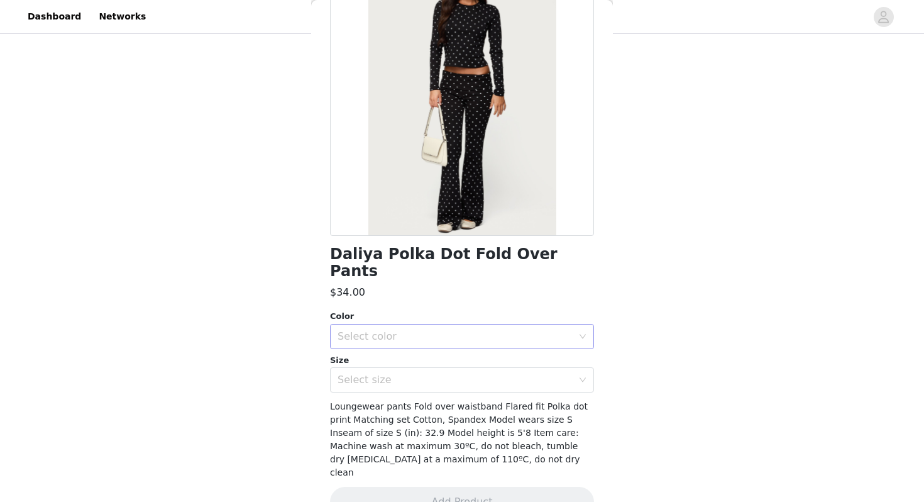
click at [478, 330] on div "Select color" at bounding box center [455, 336] width 235 height 13
click at [450, 355] on li "BLACK" at bounding box center [462, 347] width 264 height 20
click at [439, 373] on div "Select size" at bounding box center [455, 379] width 235 height 13
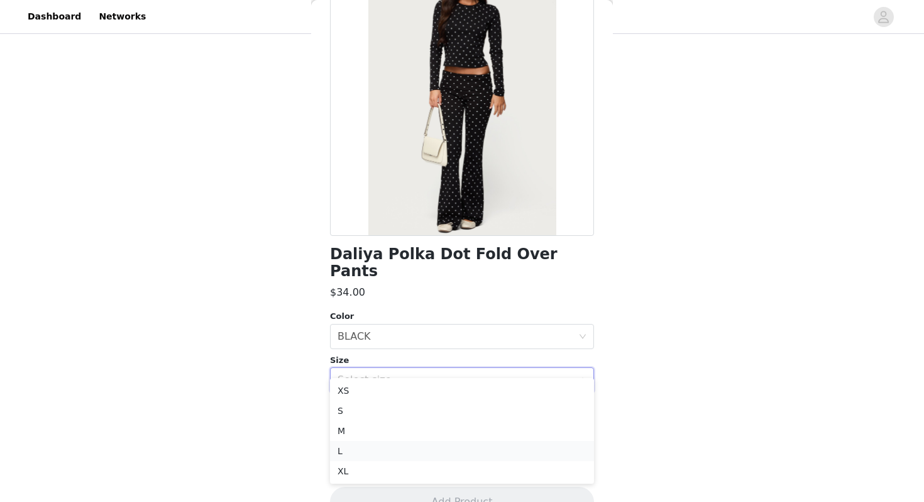
click at [394, 446] on li "L" at bounding box center [462, 451] width 264 height 20
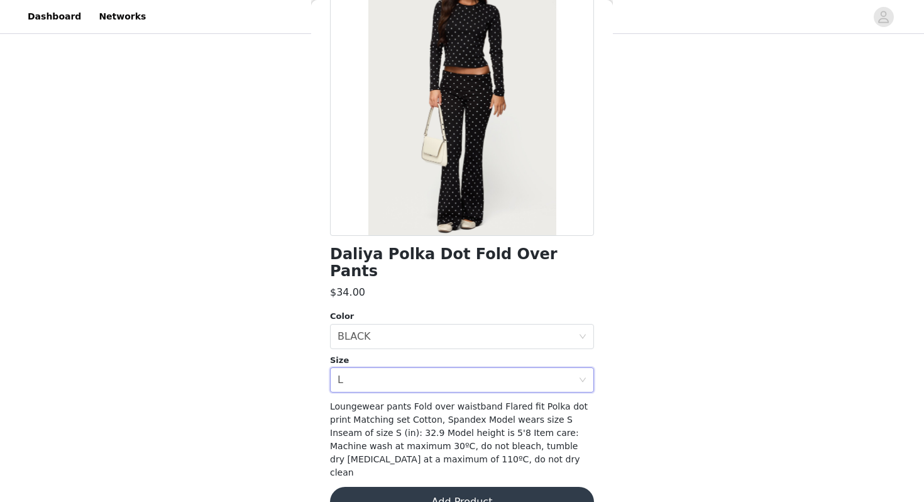
click at [401, 487] on button "Add Product" at bounding box center [462, 502] width 264 height 30
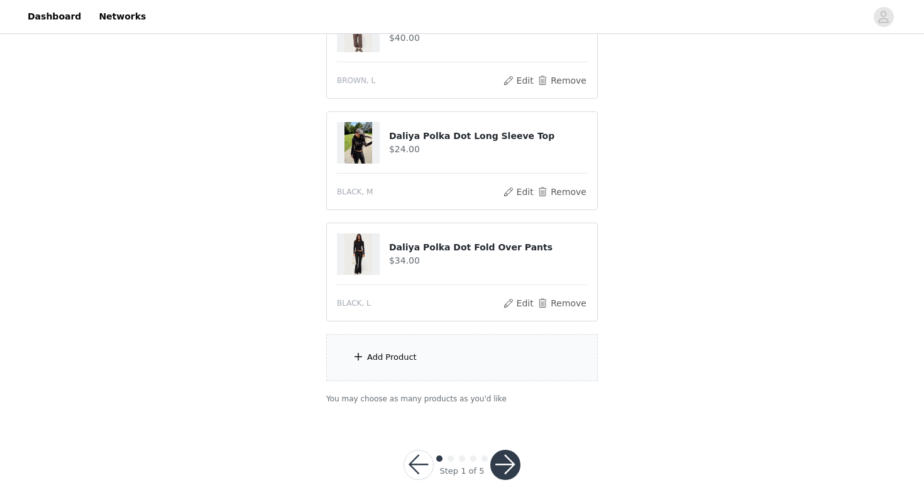
scroll to position [293, 0]
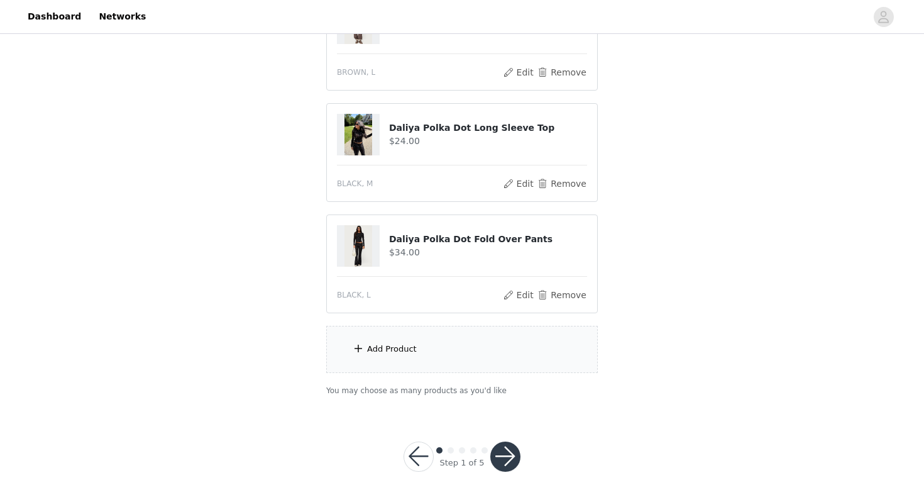
click at [509, 456] on button "button" at bounding box center [505, 456] width 30 height 30
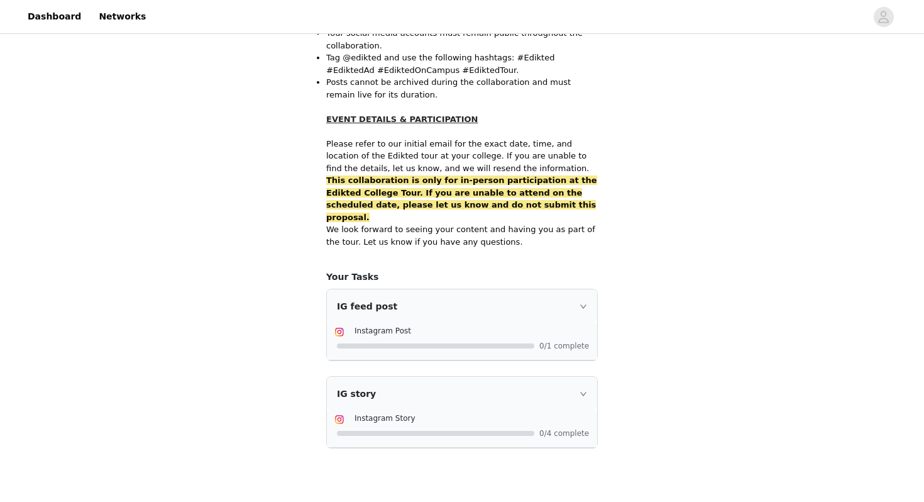
scroll to position [797, 0]
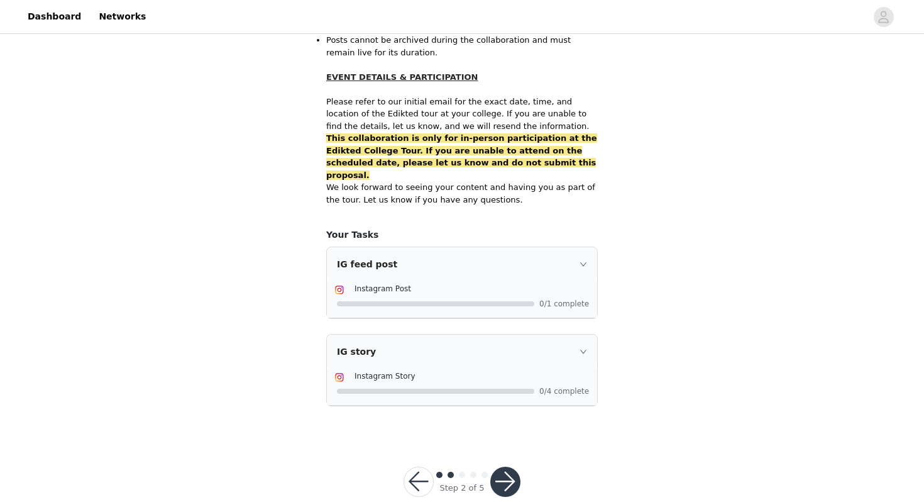
click at [511, 467] on button "button" at bounding box center [505, 482] width 30 height 30
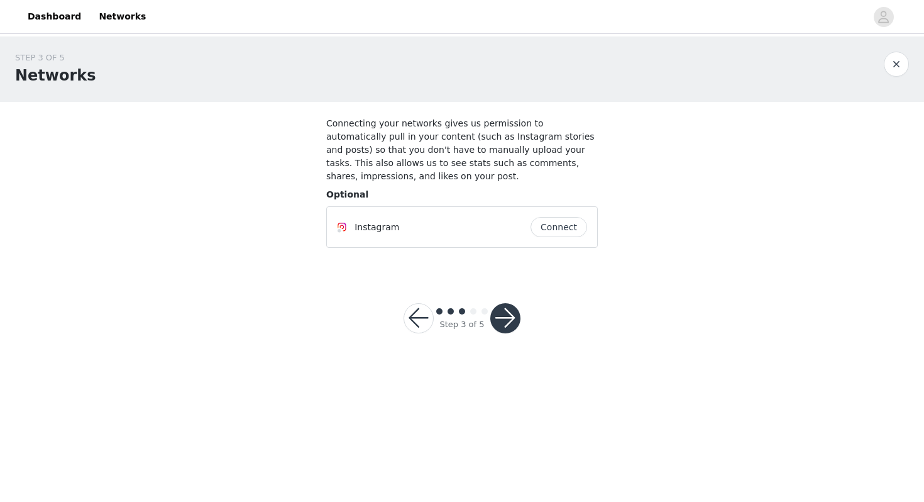
click at [504, 319] on button "button" at bounding box center [505, 318] width 30 height 30
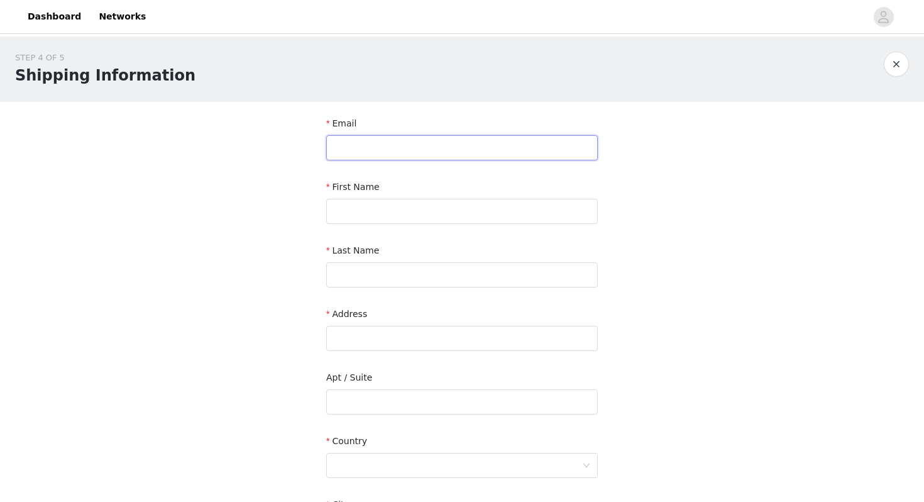
click at [445, 147] on input "text" at bounding box center [462, 147] width 272 height 25
type input "gim413@outlook.com"
click at [411, 212] on input "text" at bounding box center [462, 211] width 272 height 25
type input "Grace"
type input "Markley"
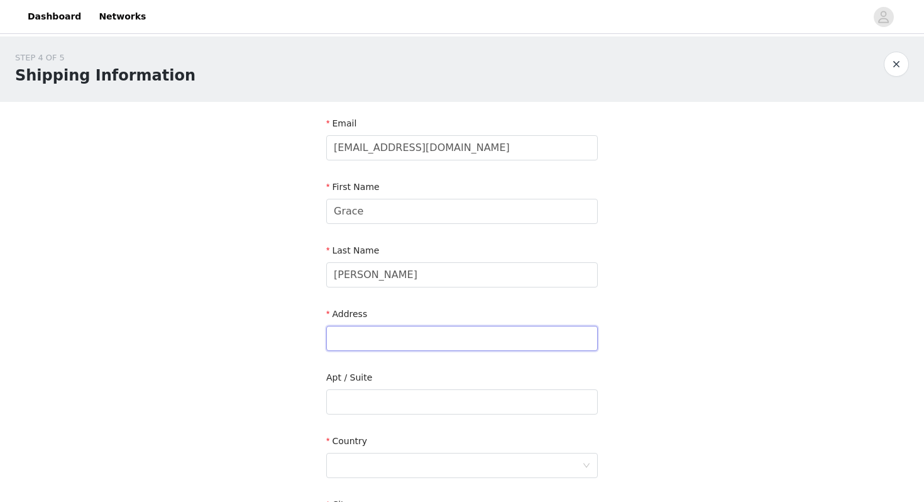
type input "5187 Elm Leaf Trl"
type input "Liberty Twp"
type input "45011"
type input "5139739464"
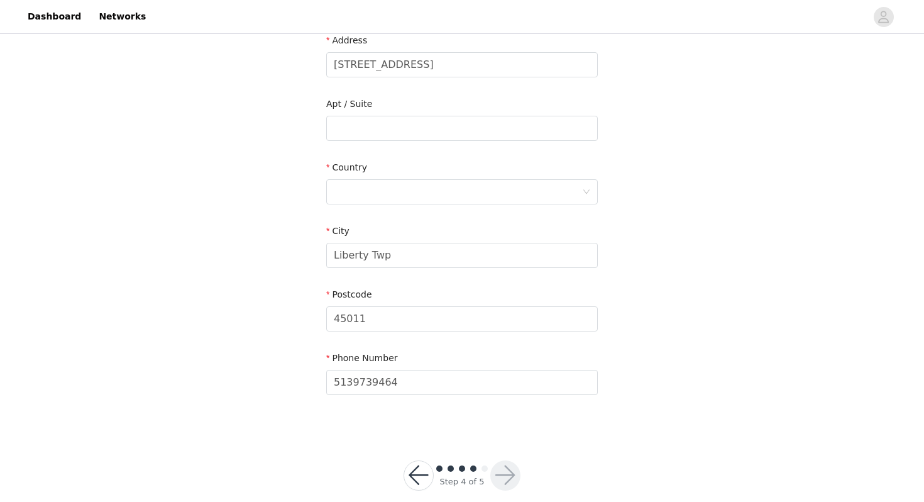
scroll to position [292, 0]
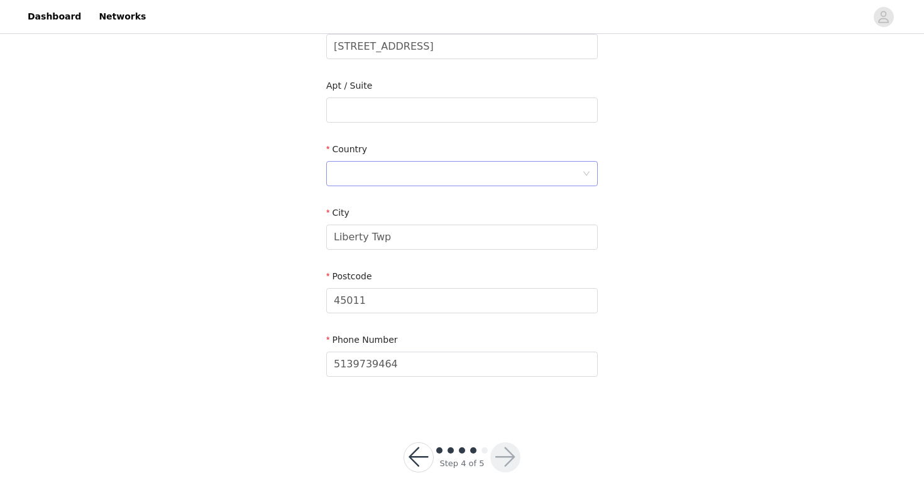
click at [421, 173] on div at bounding box center [458, 174] width 248 height 24
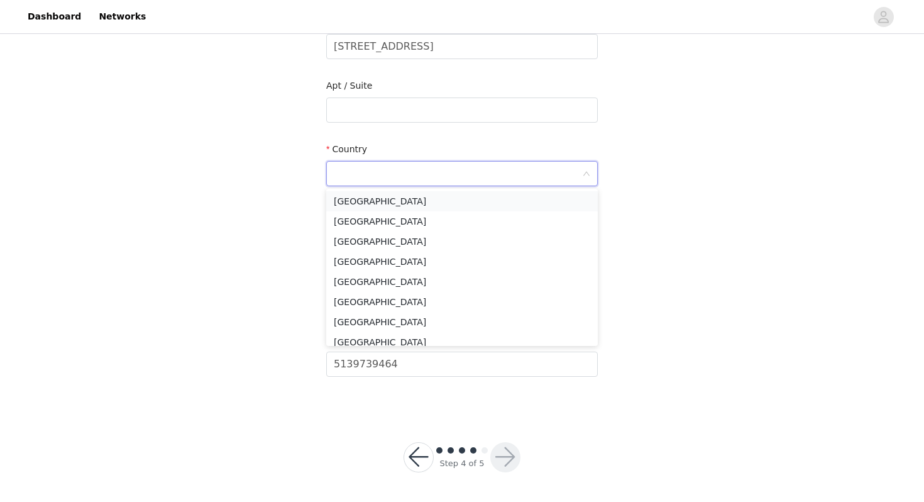
click at [416, 204] on li "United States" at bounding box center [462, 201] width 272 height 20
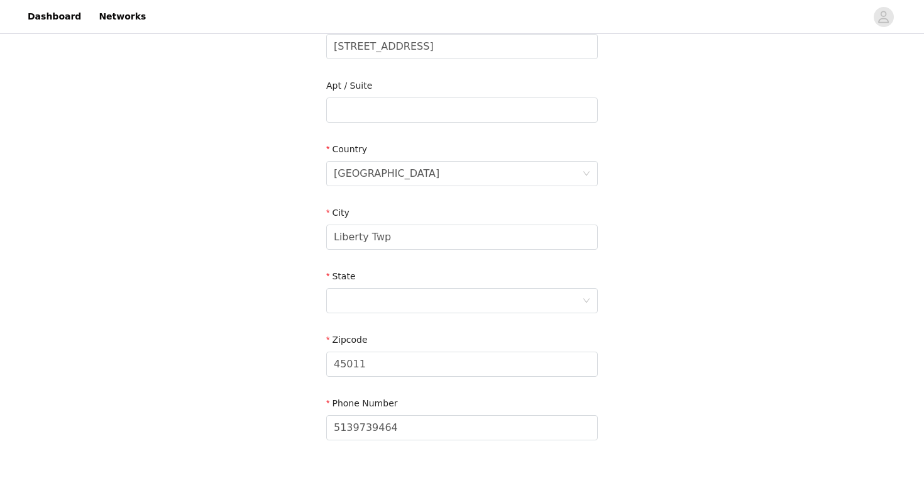
scroll to position [355, 0]
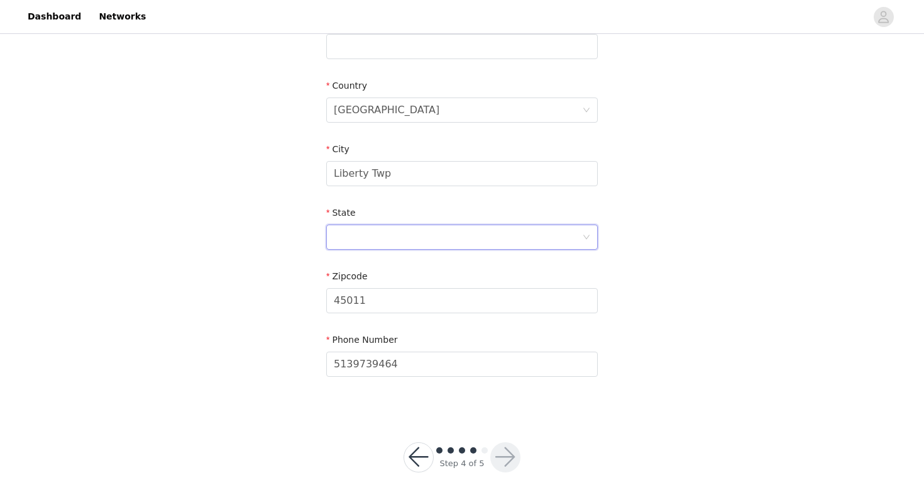
click at [468, 236] on div at bounding box center [458, 237] width 248 height 24
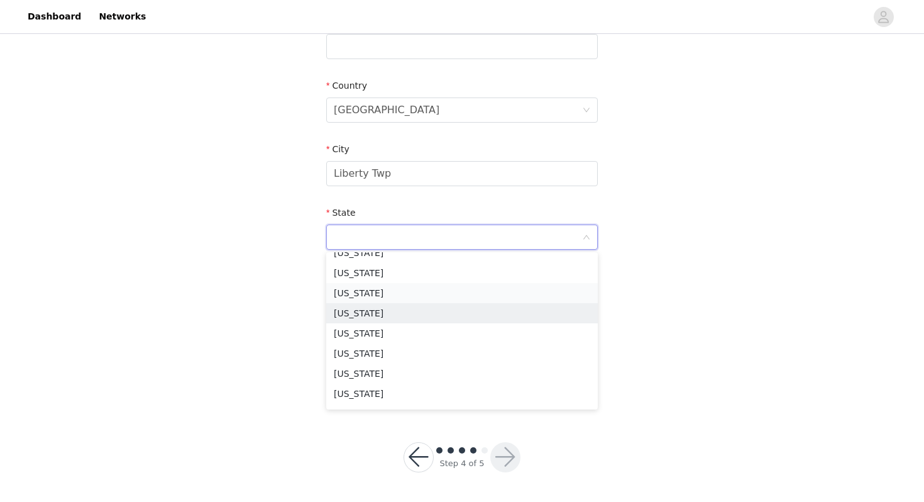
scroll to position [856, 0]
click at [382, 273] on li "Ohio" at bounding box center [462, 273] width 272 height 20
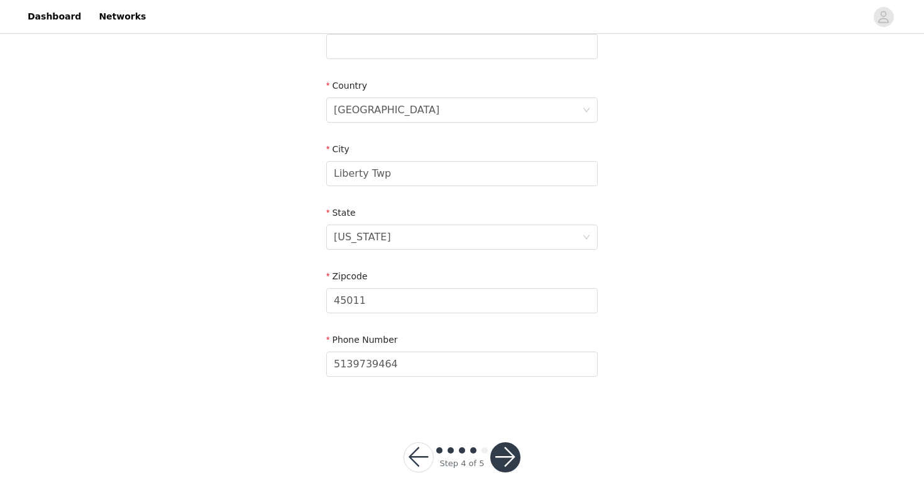
click at [494, 457] on button "button" at bounding box center [505, 457] width 30 height 30
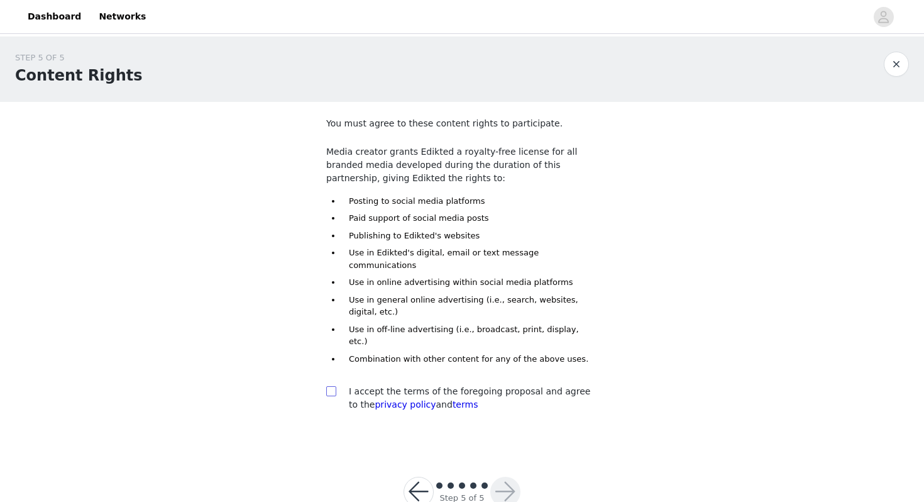
click at [333, 386] on input "checkbox" at bounding box center [330, 390] width 9 height 9
checkbox input "true"
click at [509, 477] on button "button" at bounding box center [505, 492] width 30 height 30
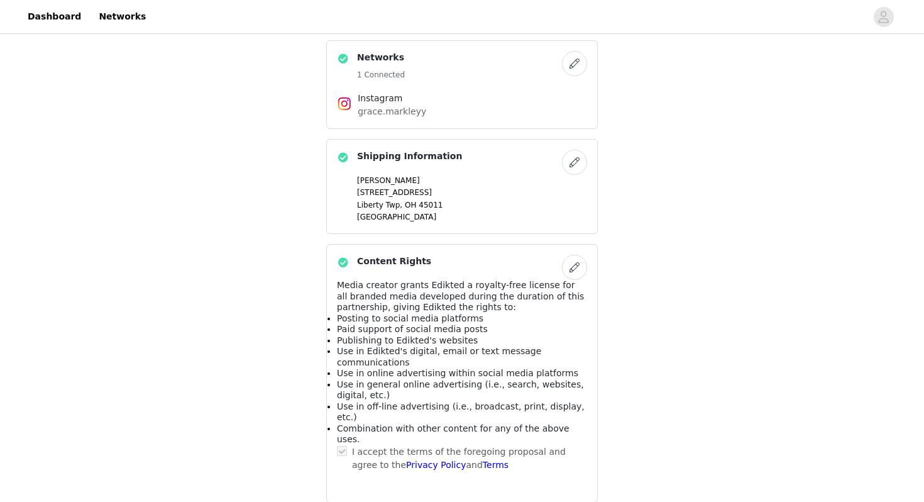
scroll to position [624, 0]
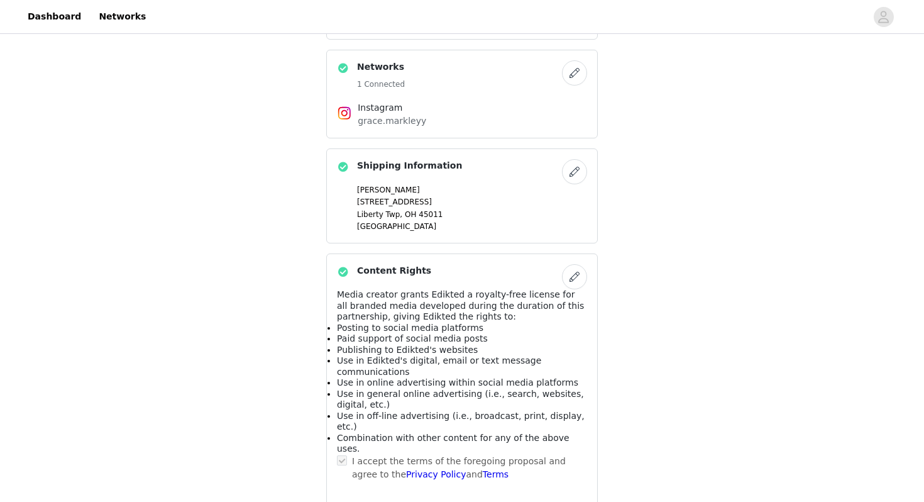
click at [576, 175] on button "button" at bounding box center [574, 171] width 25 height 25
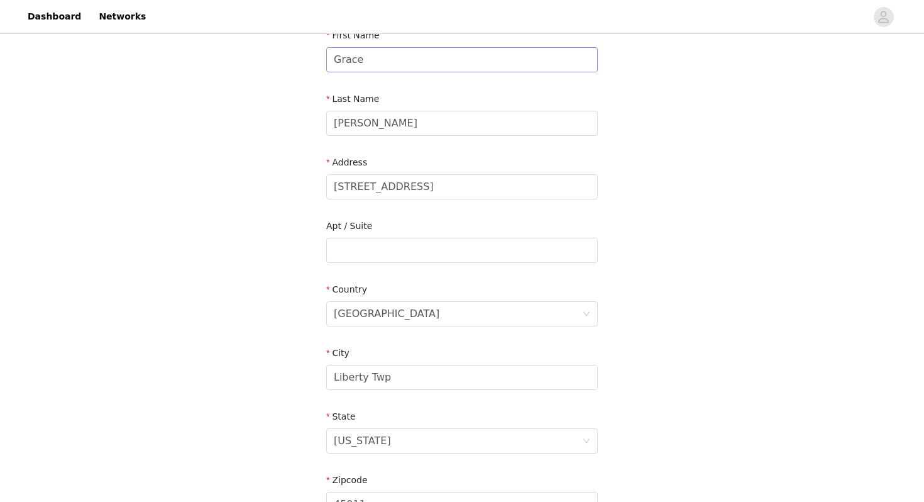
scroll to position [155, 0]
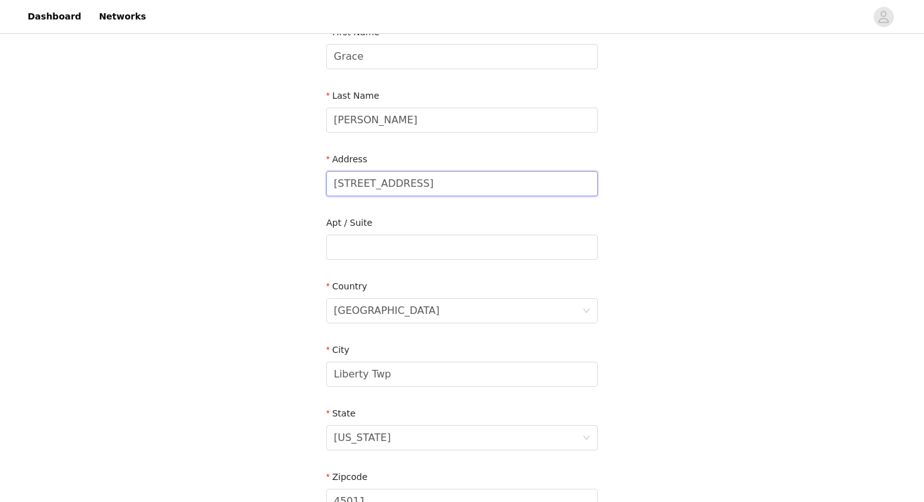
drag, startPoint x: 443, startPoint y: 185, endPoint x: 293, endPoint y: 181, distance: 150.3
click at [293, 181] on div "STEP 4 OF 5 Shipping Information Email gim413@outlook.com First Name Grace Last…" at bounding box center [462, 247] width 924 height 731
type input "2420 ohio avenue"
click at [359, 239] on input "text" at bounding box center [462, 247] width 272 height 25
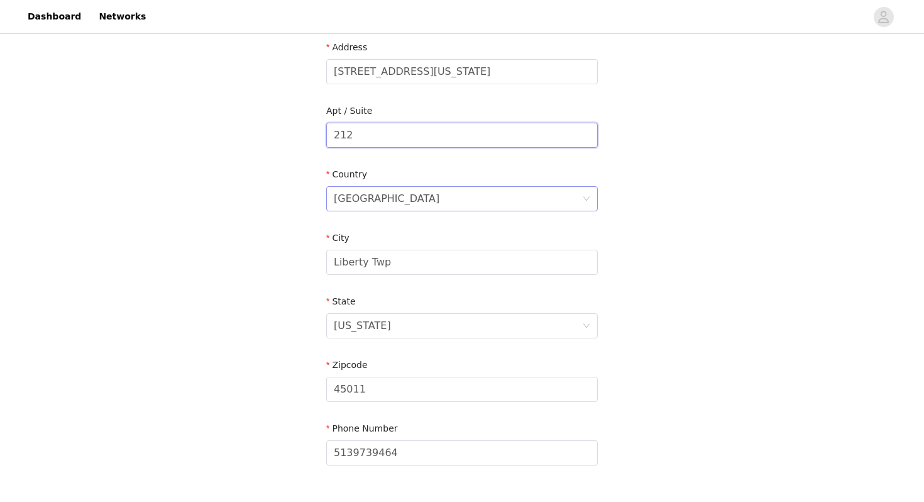
scroll to position [267, 0]
type input "212"
drag, startPoint x: 402, startPoint y: 260, endPoint x: 280, endPoint y: 251, distance: 123.0
click at [280, 250] on div "STEP 4 OF 5 Shipping Information Email gim413@outlook.com First Name Grace Last…" at bounding box center [462, 134] width 924 height 731
type input "clifton"
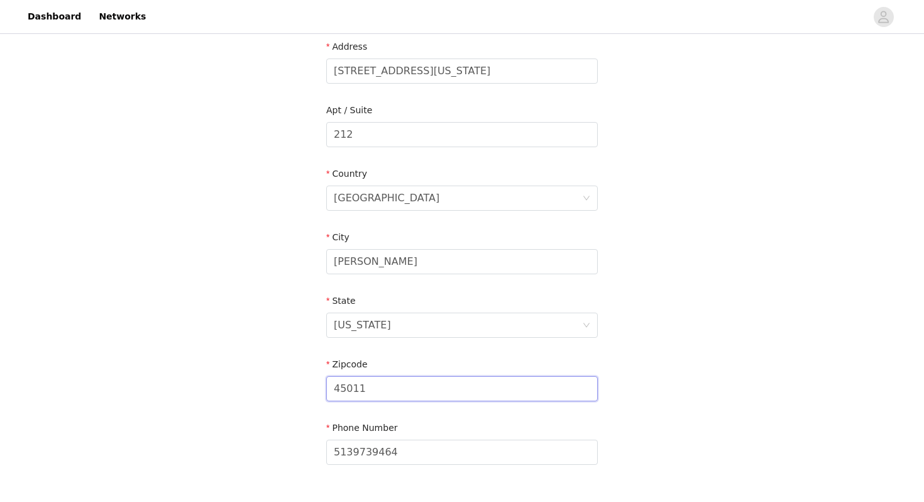
click at [383, 398] on input "45011" at bounding box center [462, 388] width 272 height 25
drag, startPoint x: 379, startPoint y: 394, endPoint x: 295, endPoint y: 392, distance: 83.6
click at [295, 392] on div "STEP 4 OF 5 Shipping Information Email gim413@outlook.com First Name Grace Last…" at bounding box center [462, 134] width 924 height 731
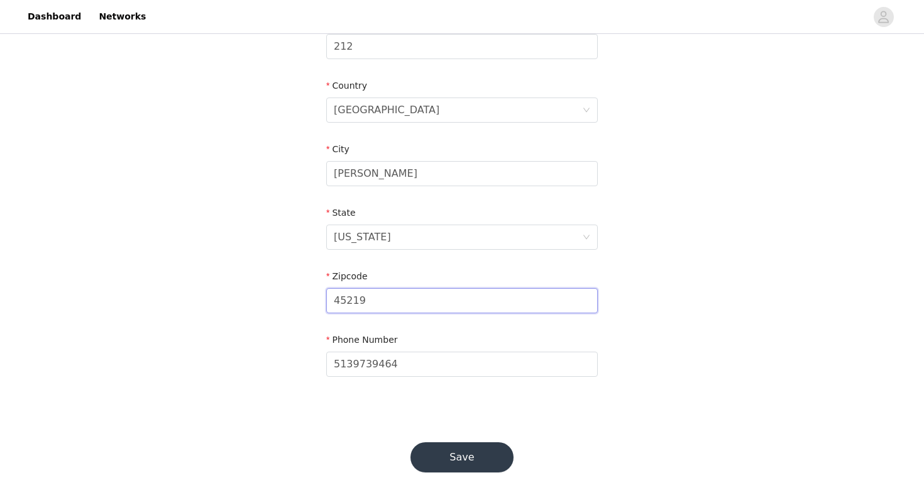
type input "45219"
drag, startPoint x: 371, startPoint y: 173, endPoint x: 312, endPoint y: 173, distance: 58.5
click at [312, 173] on section "Email gim413@outlook.com First Name Grace Last Name Markley Address 2420 ohio a…" at bounding box center [462, 79] width 302 height 665
type input "cincinnati"
click at [453, 443] on button "Save" at bounding box center [462, 457] width 103 height 30
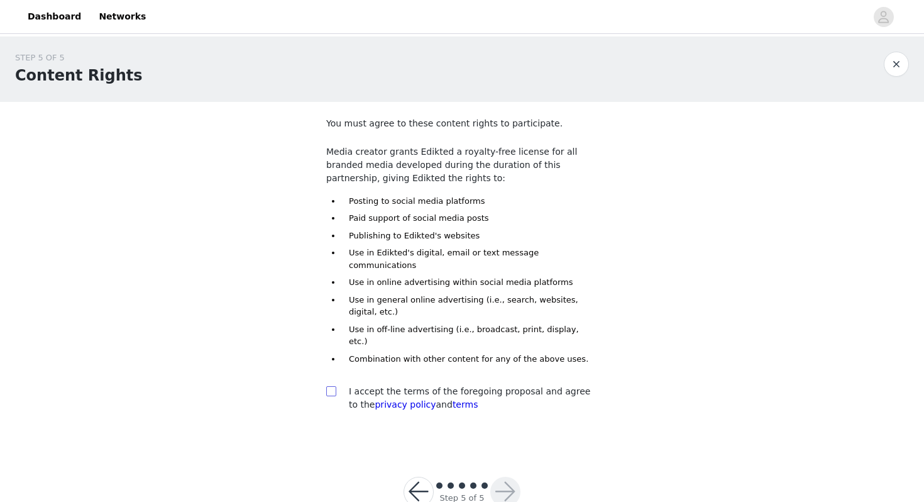
click at [329, 386] on input "checkbox" at bounding box center [330, 390] width 9 height 9
checkbox input "true"
click at [510, 477] on button "button" at bounding box center [505, 492] width 30 height 30
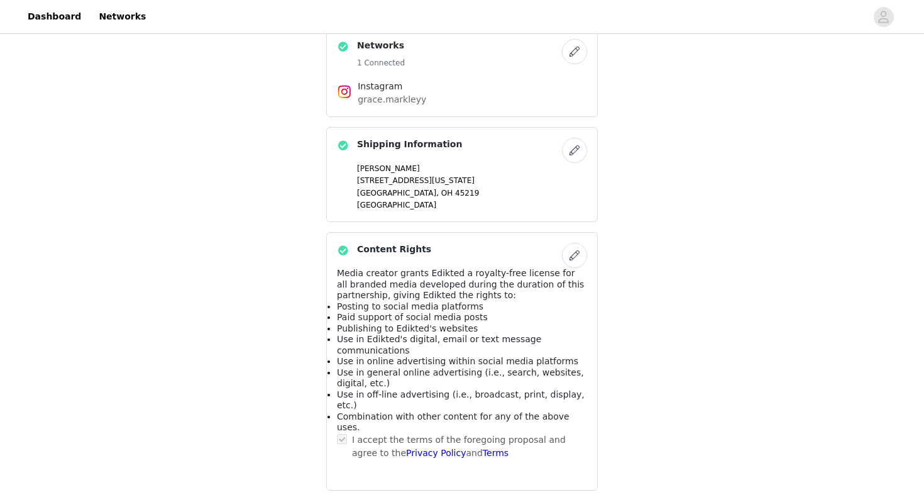
scroll to position [717, 0]
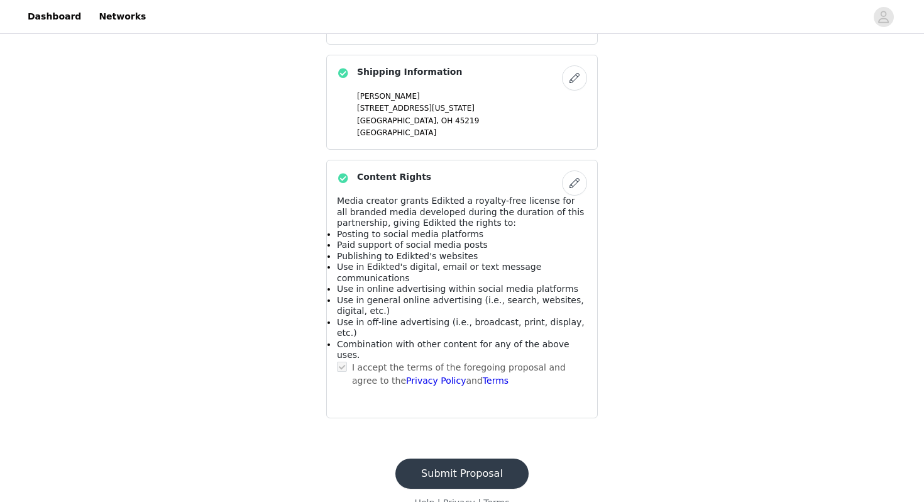
click at [482, 458] on button "Submit Proposal" at bounding box center [461, 473] width 133 height 30
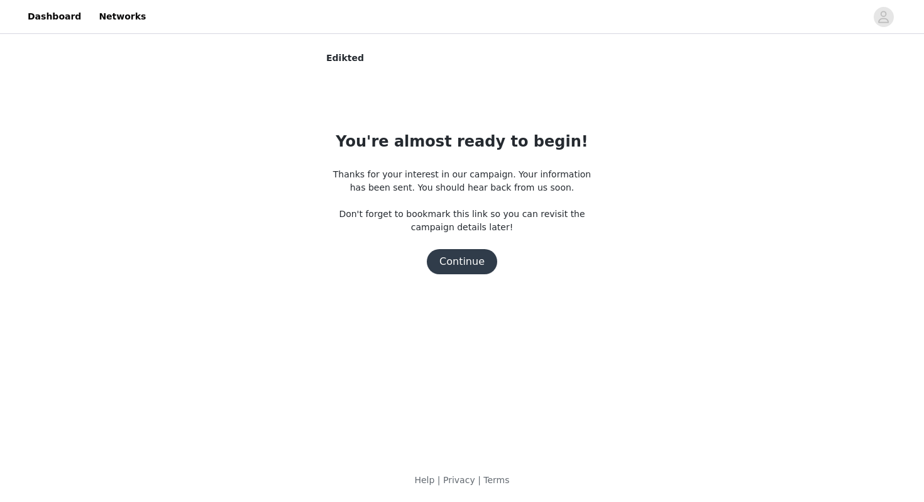
scroll to position [0, 0]
click at [463, 266] on button "Continue" at bounding box center [462, 261] width 70 height 25
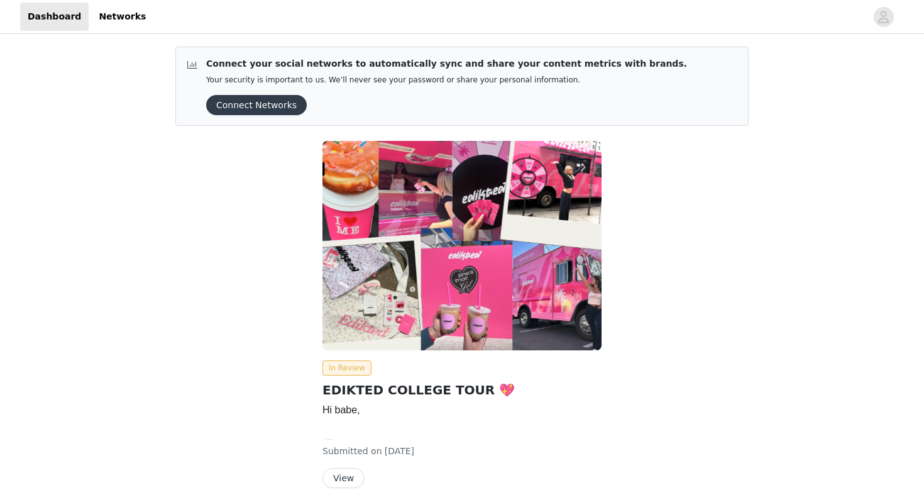
scroll to position [50, 0]
